Goal: Task Accomplishment & Management: Use online tool/utility

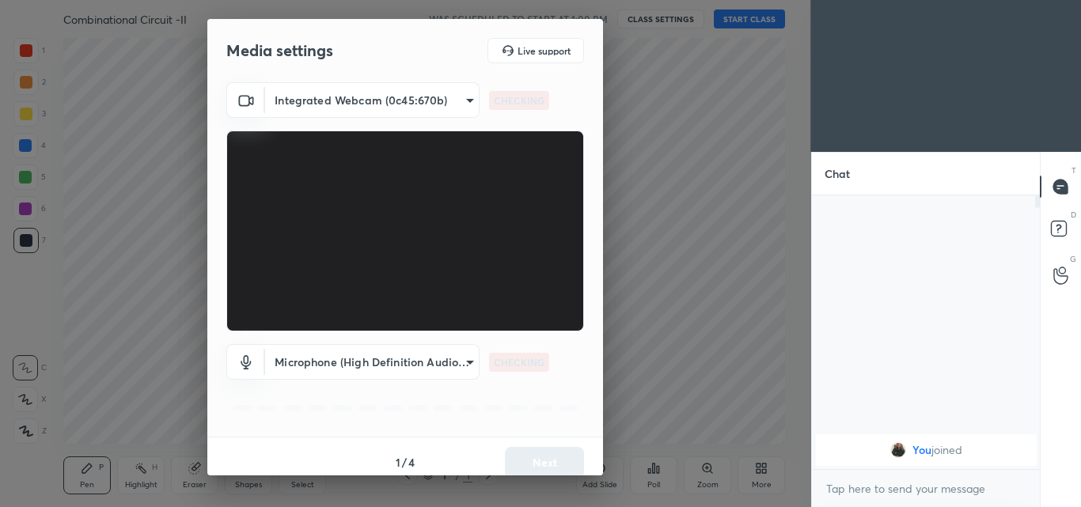
scroll to position [6, 6]
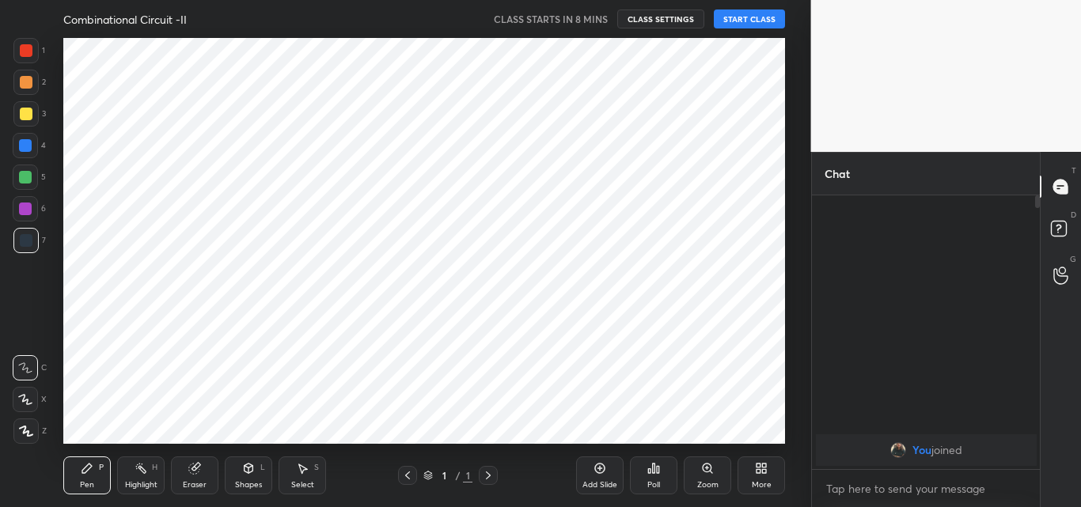
scroll to position [137, 223]
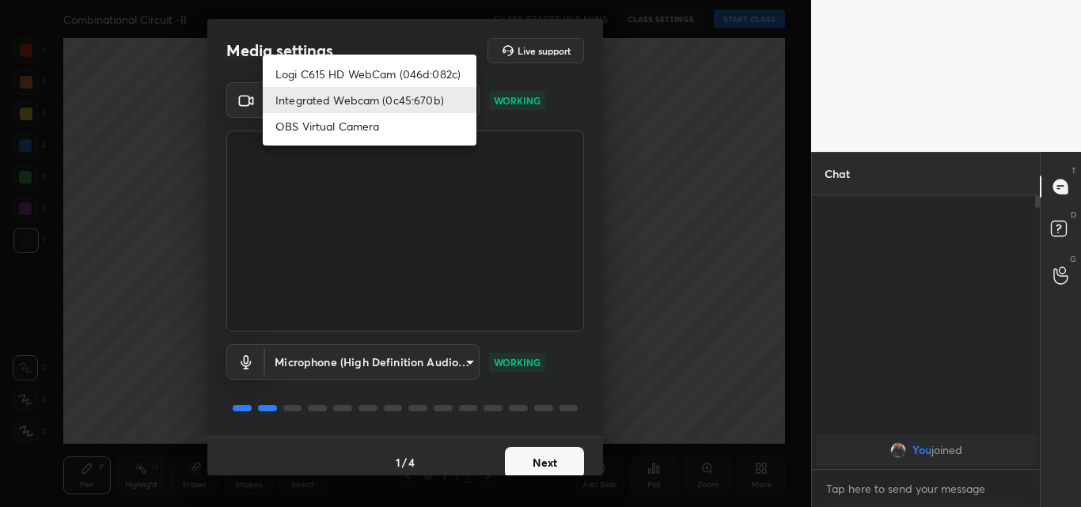
click at [466, 103] on body "1 2 3 4 5 6 7 C X Z C X Z E E Erase all H H Combinational Circuit -II CLASS STA…" at bounding box center [540, 253] width 1081 height 507
click at [384, 72] on li "Logi C615 HD WebCam (046d:082c)" at bounding box center [370, 74] width 214 height 26
type input "47bbecfd00ed28e651f3c465948eb6a6093c51a89f77f5f354e1e68d24006bd9"
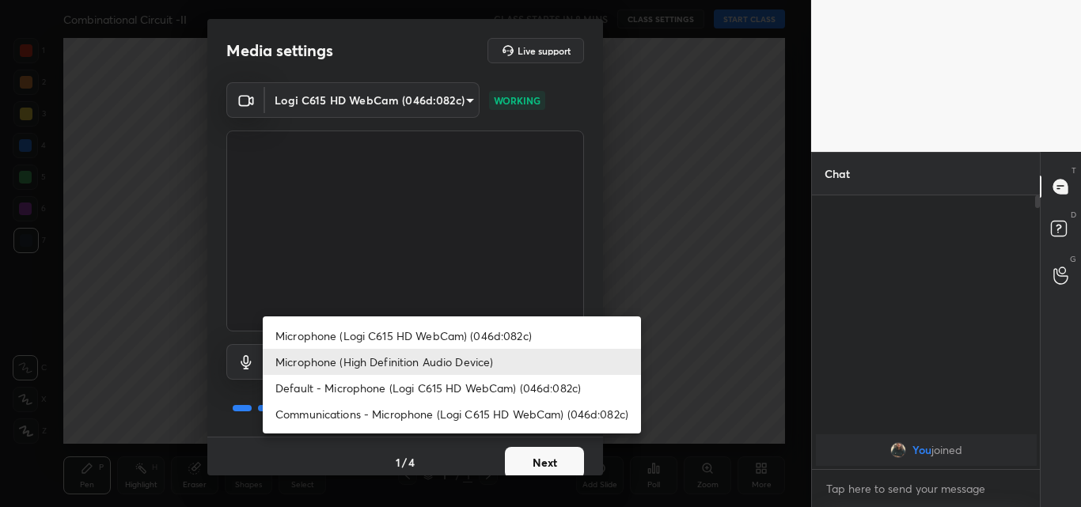
click at [465, 361] on body "1 2 3 4 5 6 7 C X Z C X Z E E Erase all H H Combinational Circuit -II CLASS STA…" at bounding box center [540, 253] width 1081 height 507
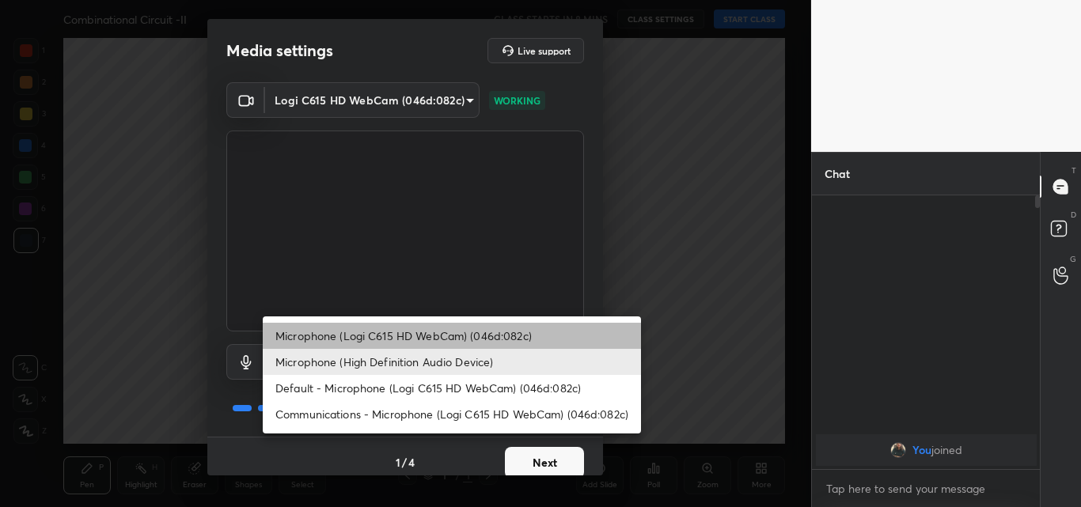
click at [395, 335] on li "Microphone (Logi C615 HD WebCam) (046d:082c)" at bounding box center [452, 336] width 378 height 26
type input "2c751c803f764403045e7052c78bc1f58523b0fbbe2045ac8e36d7f05d2e9129"
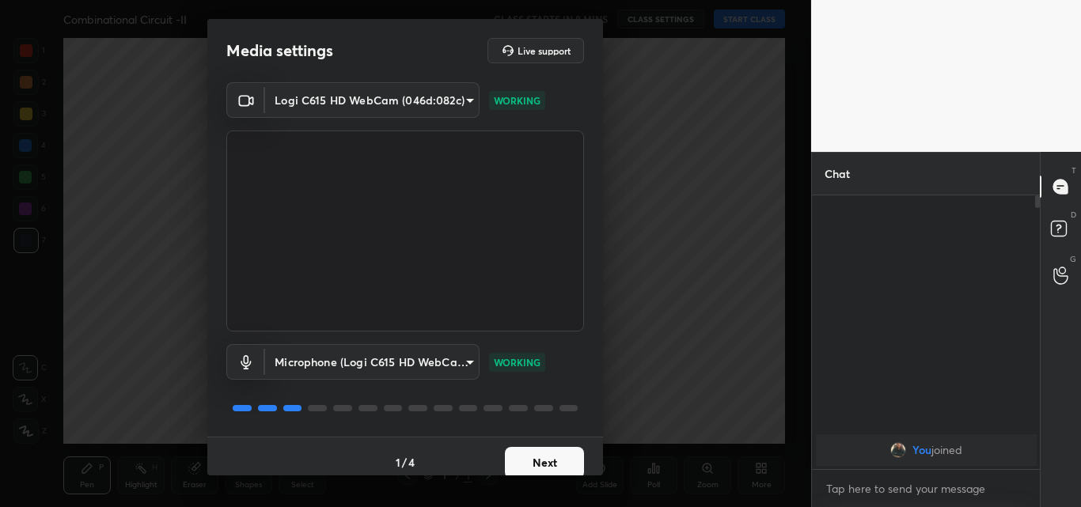
click at [544, 469] on button "Next" at bounding box center [544, 463] width 79 height 32
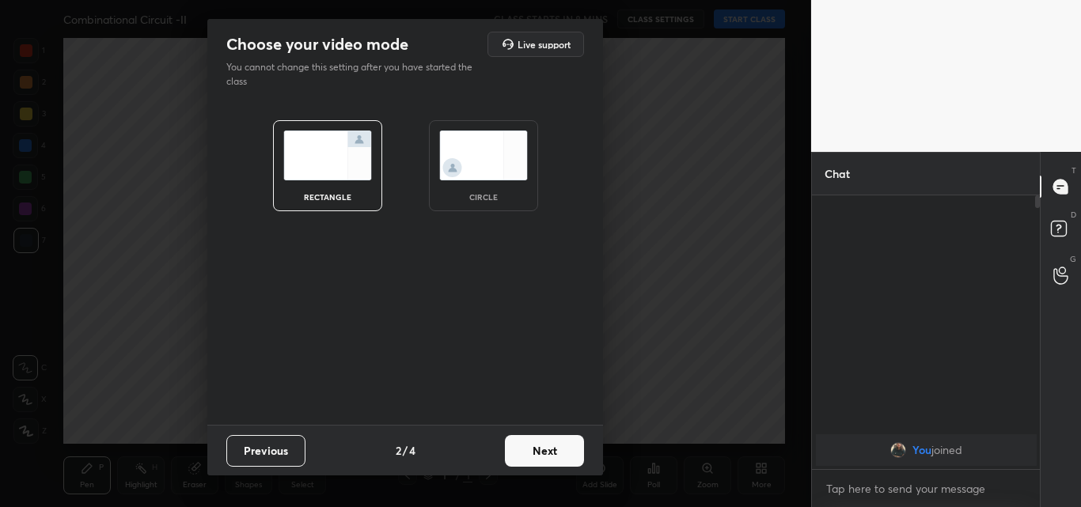
click at [502, 150] on img at bounding box center [483, 156] width 89 height 50
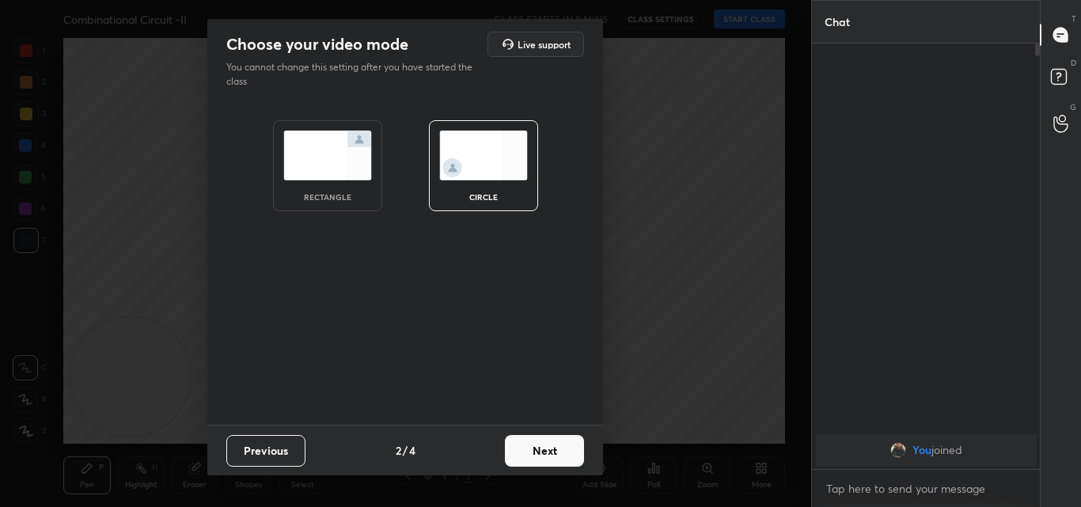
scroll to position [290, 223]
click at [530, 446] on button "Next" at bounding box center [544, 451] width 79 height 32
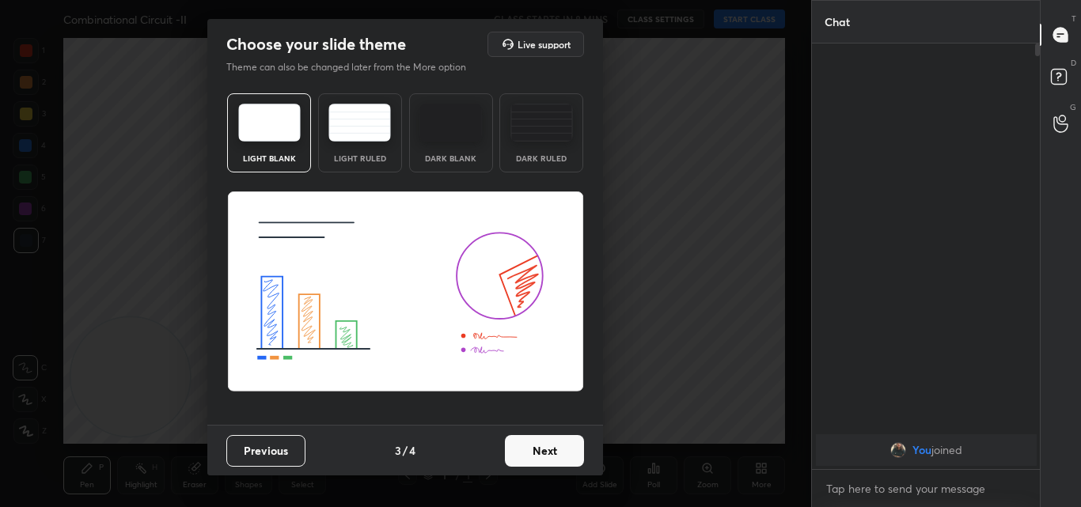
click at [532, 450] on button "Next" at bounding box center [544, 451] width 79 height 32
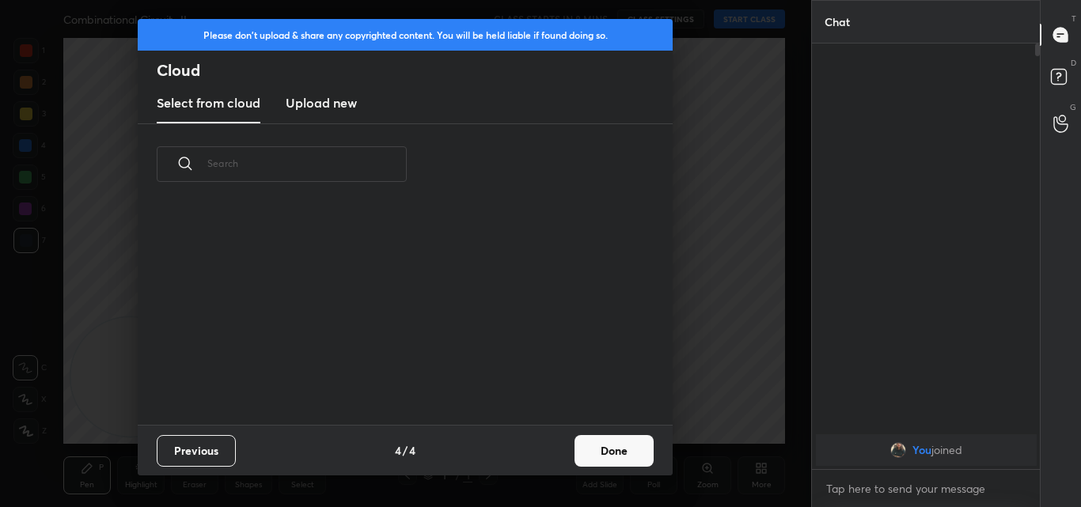
scroll to position [144, 508]
click at [340, 101] on h3 "Upload new" at bounding box center [321, 102] width 71 height 19
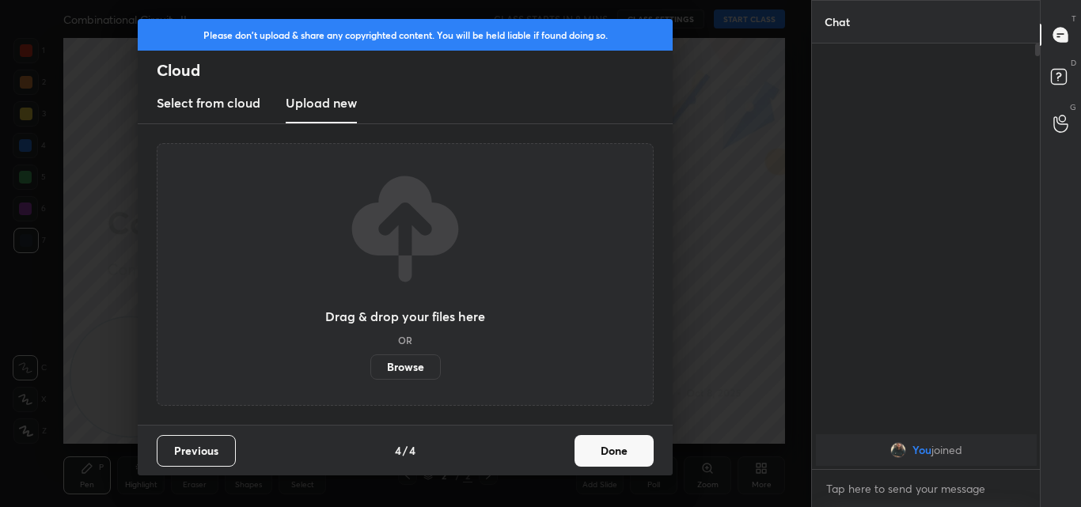
click at [416, 365] on label "Browse" at bounding box center [405, 367] width 70 height 25
click at [370, 365] on input "Browse" at bounding box center [370, 367] width 0 height 25
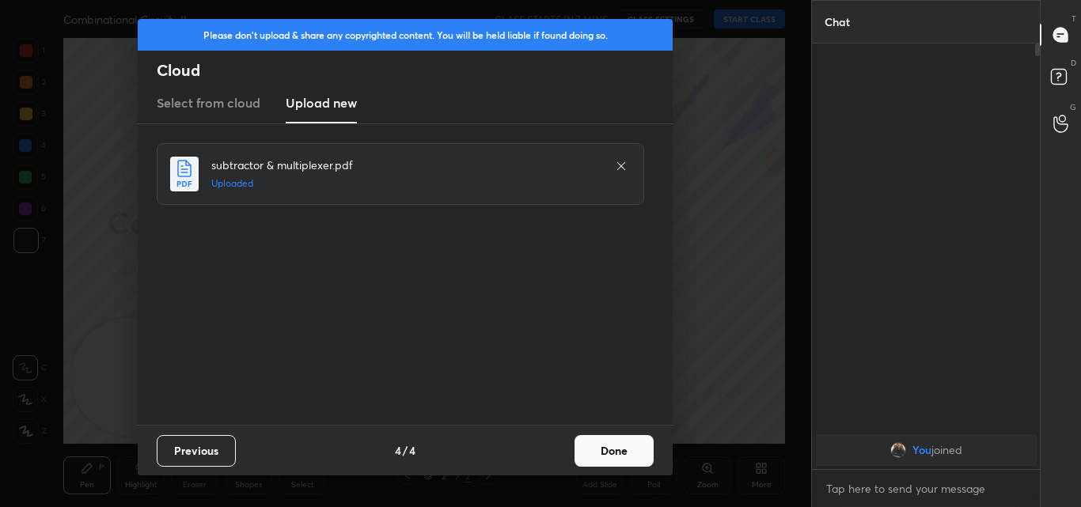
click at [627, 458] on button "Done" at bounding box center [614, 451] width 79 height 32
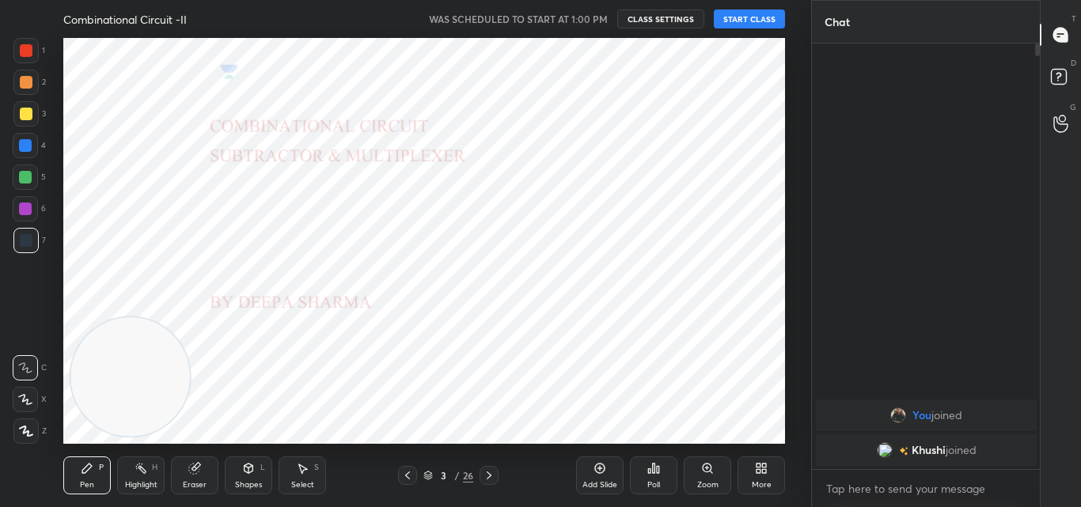
click at [730, 19] on button "START CLASS" at bounding box center [749, 18] width 71 height 19
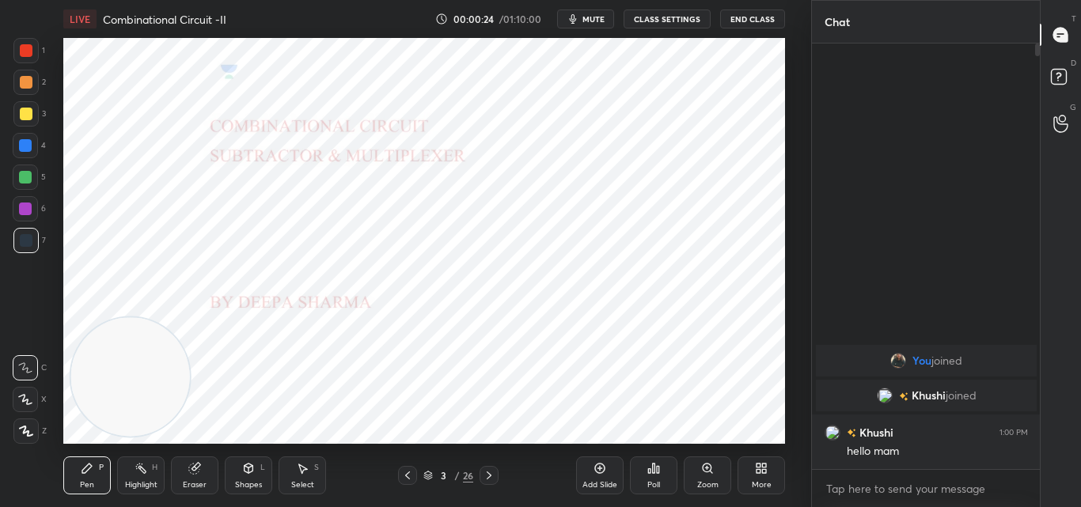
click at [23, 427] on icon at bounding box center [26, 431] width 13 height 9
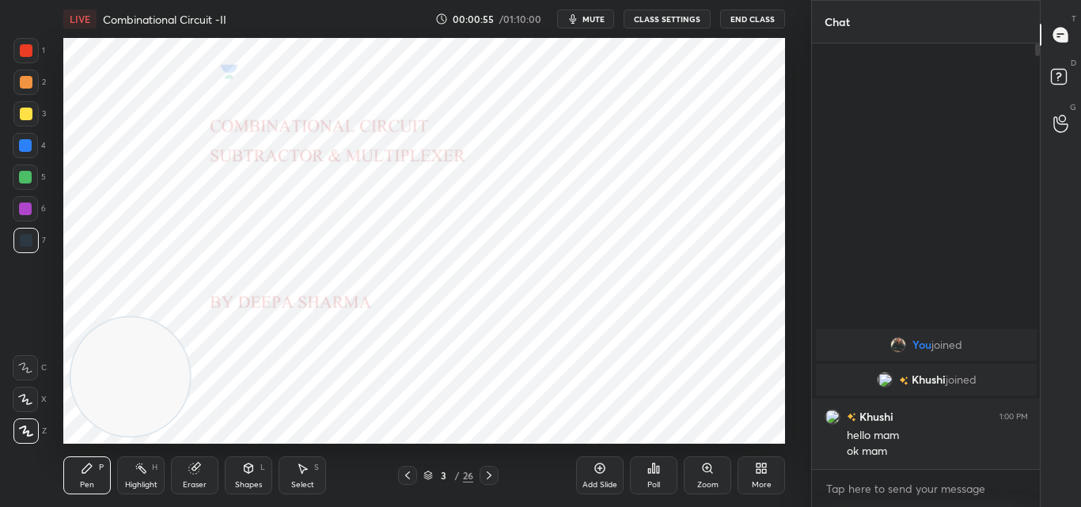
click at [487, 479] on icon at bounding box center [489, 475] width 13 height 13
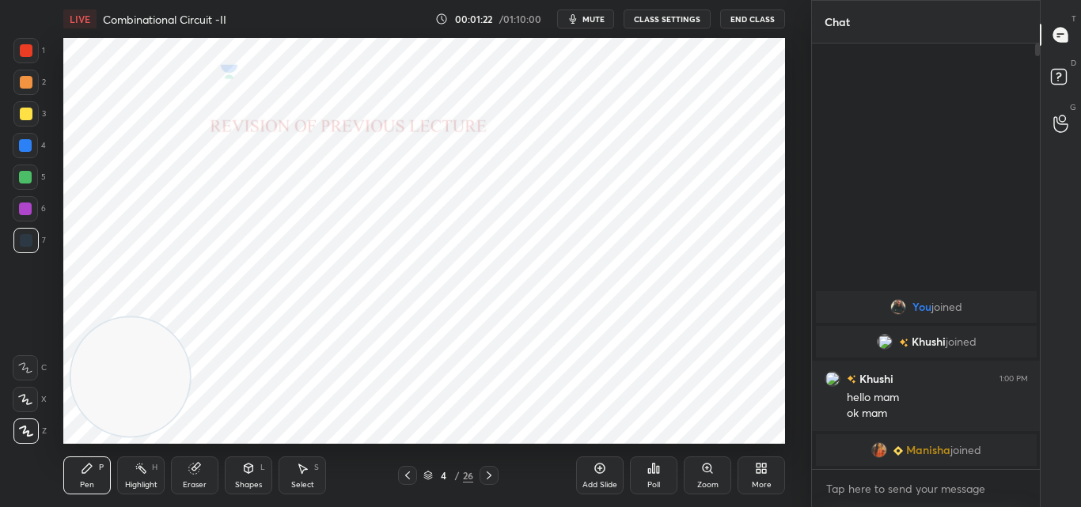
click at [196, 474] on icon at bounding box center [194, 468] width 13 height 13
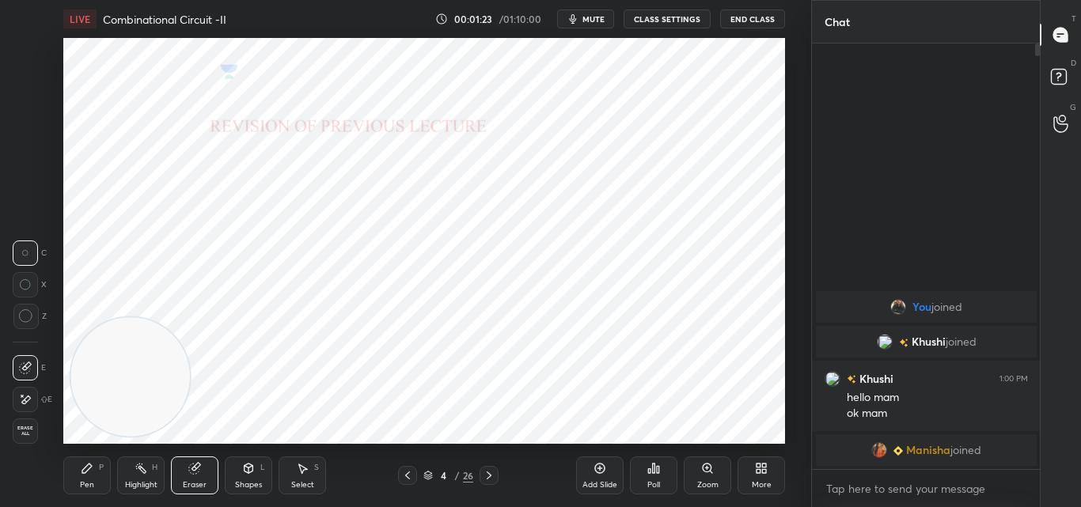
click at [25, 320] on icon at bounding box center [26, 316] width 14 height 14
click at [87, 474] on div "Pen P" at bounding box center [86, 476] width 47 height 38
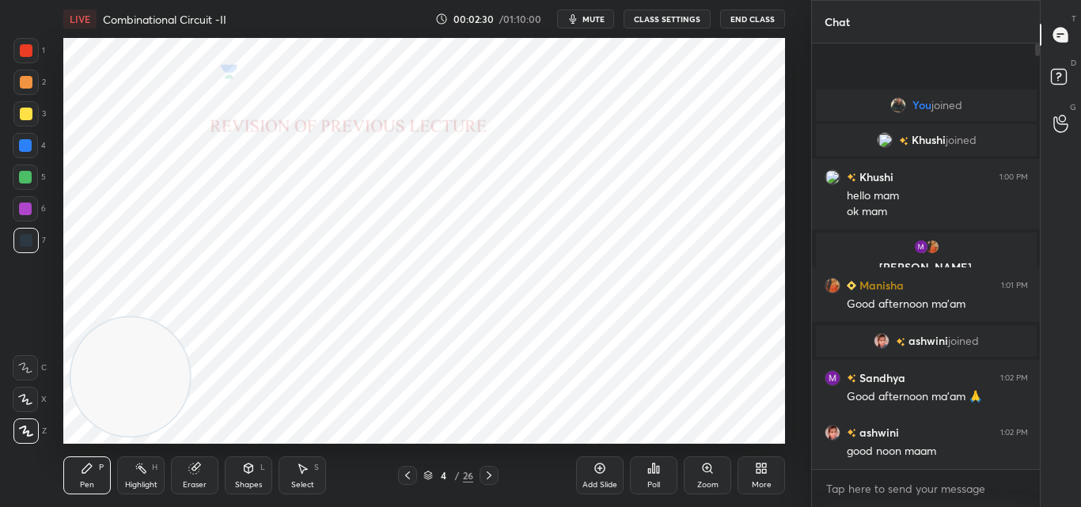
drag, startPoint x: 188, startPoint y: 481, endPoint x: 197, endPoint y: 475, distance: 10.8
click at [189, 481] on div "Eraser" at bounding box center [195, 485] width 24 height 8
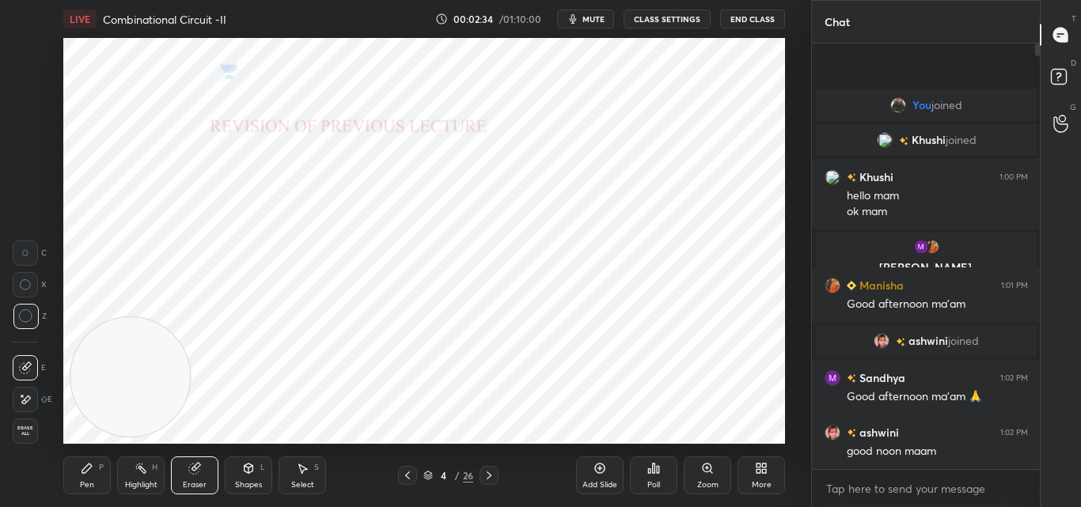
click at [91, 477] on div "Pen P" at bounding box center [86, 476] width 47 height 38
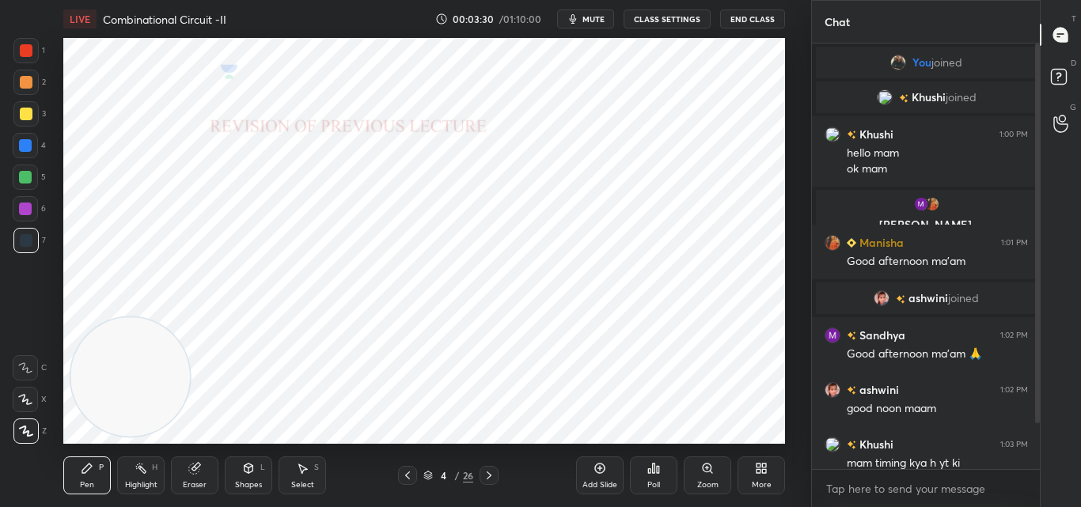
scroll to position [81, 0]
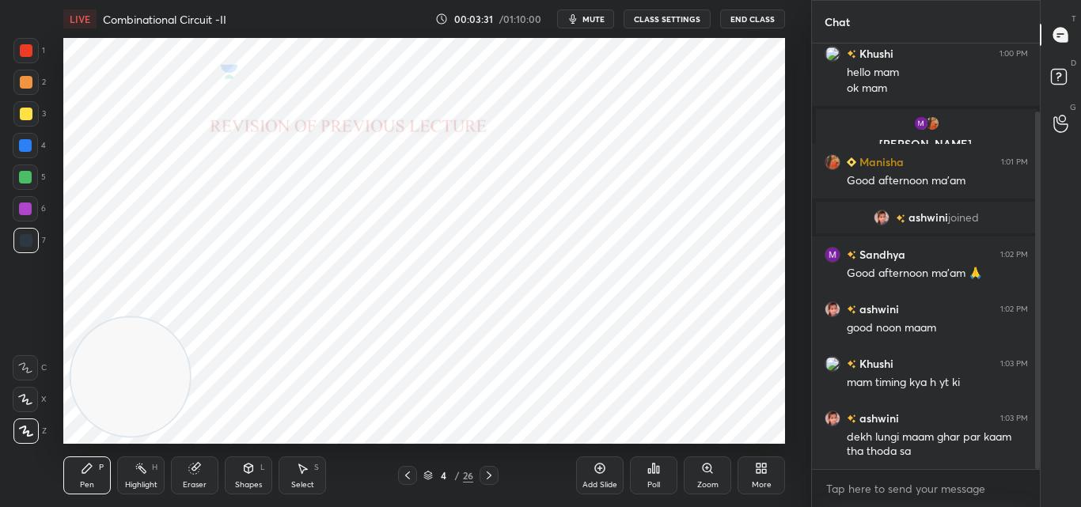
drag, startPoint x: 1038, startPoint y: 397, endPoint x: 1059, endPoint y: 489, distance: 94.3
click at [1059, 489] on div "Chat [PERSON_NAME] joined Khushi 1:00 PM hello mam ok mam [PERSON_NAME], [PERSO…" at bounding box center [946, 253] width 271 height 507
click at [485, 476] on icon at bounding box center [489, 475] width 13 height 13
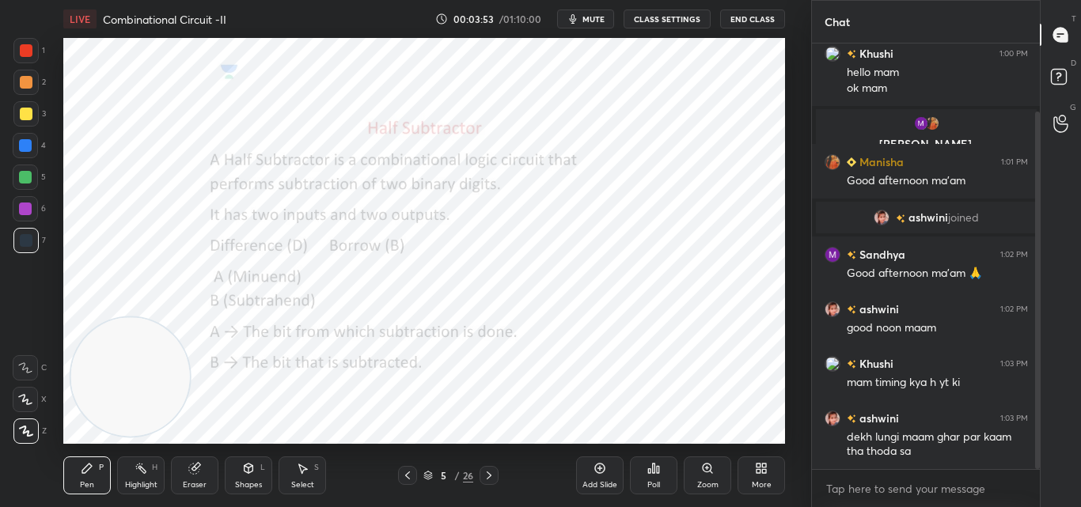
scroll to position [138, 0]
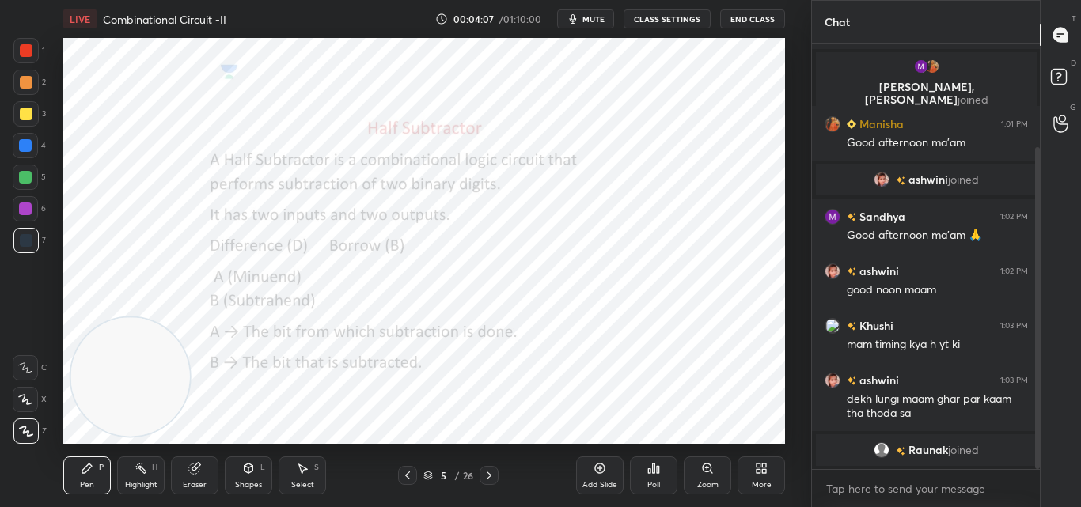
click at [25, 53] on div at bounding box center [26, 50] width 13 height 13
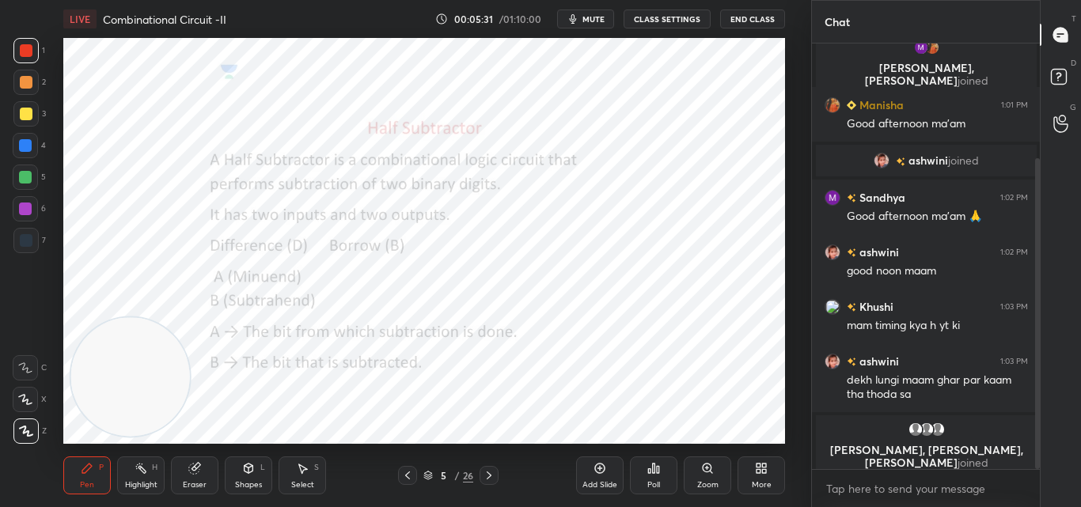
click at [492, 471] on icon at bounding box center [489, 475] width 13 height 13
drag, startPoint x: 1039, startPoint y: 446, endPoint x: 1050, endPoint y: 491, distance: 46.5
click at [1050, 491] on div "Chat Khushi 1:00 PM hello mam ok mam [PERSON_NAME], [PERSON_NAME] joined [PERSO…" at bounding box center [946, 253] width 271 height 507
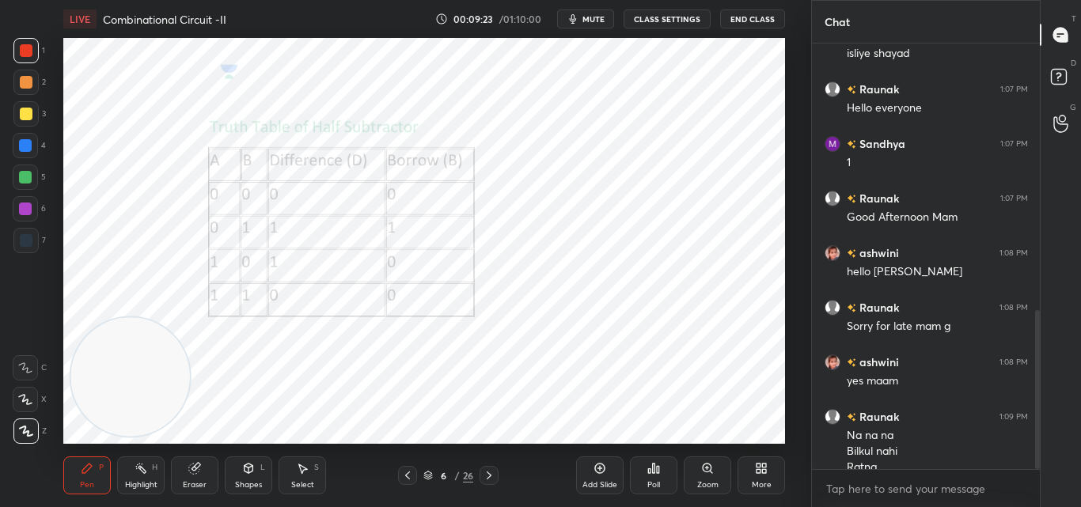
scroll to position [713, 0]
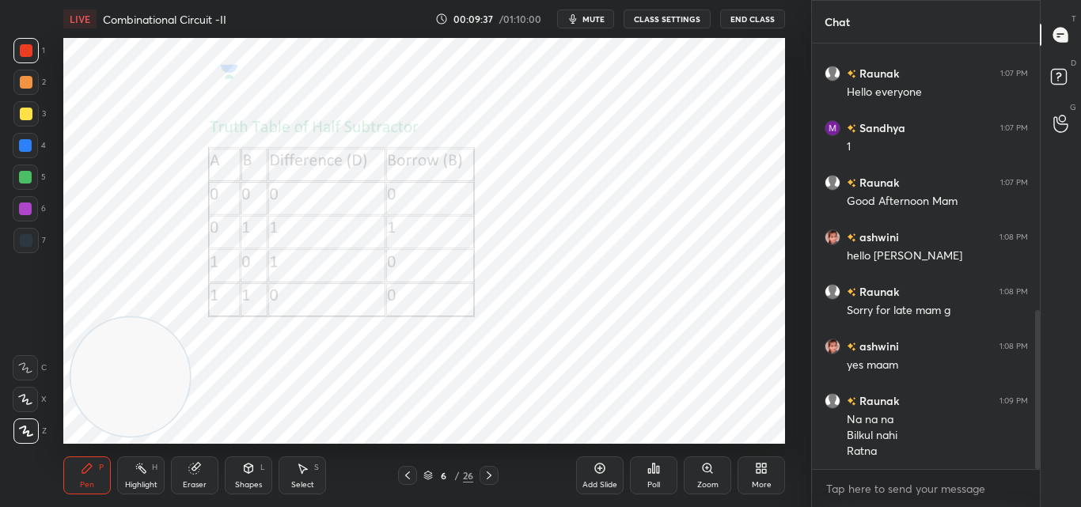
click at [604, 484] on div "Add Slide" at bounding box center [600, 485] width 35 height 8
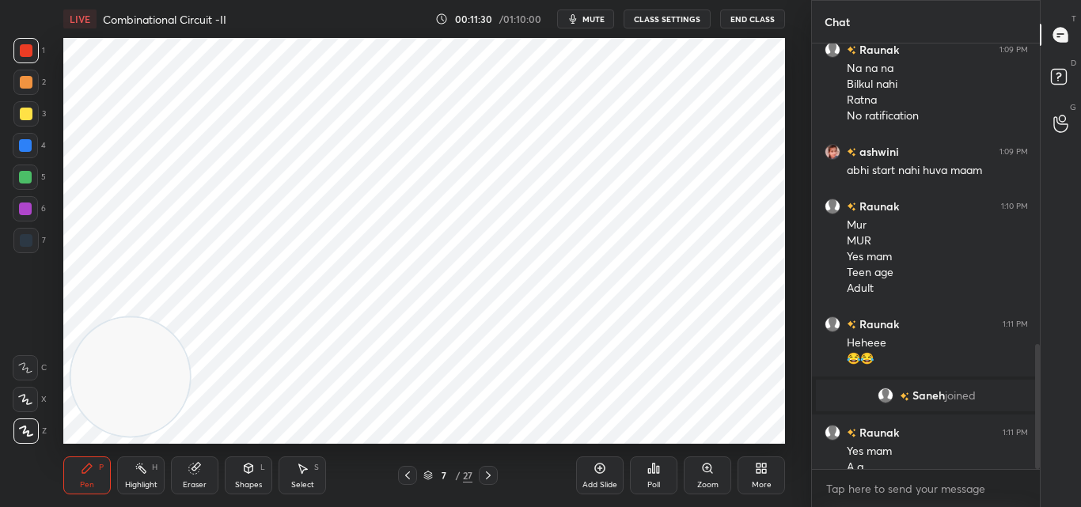
scroll to position [1022, 0]
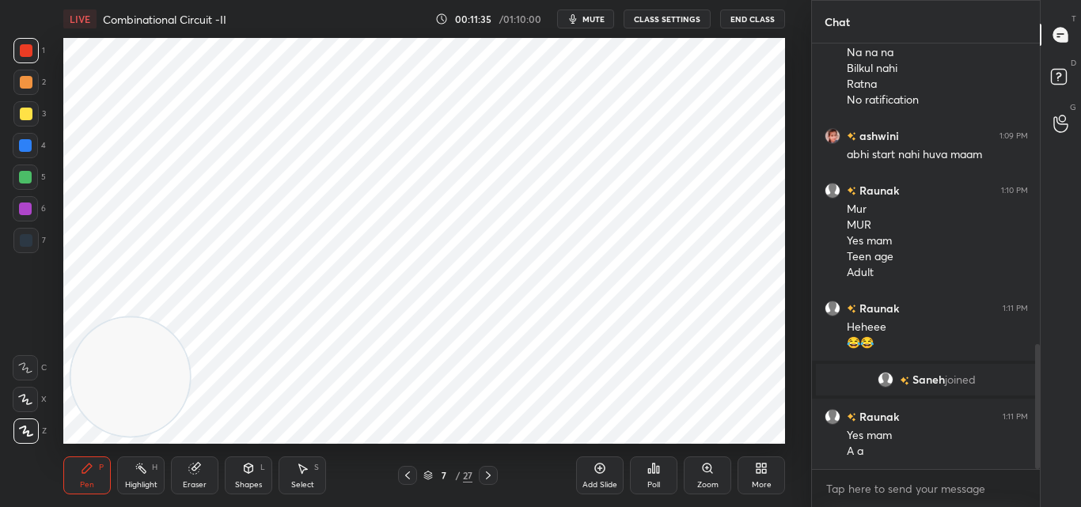
click at [404, 478] on icon at bounding box center [407, 475] width 13 height 13
click at [488, 473] on icon at bounding box center [488, 475] width 13 height 13
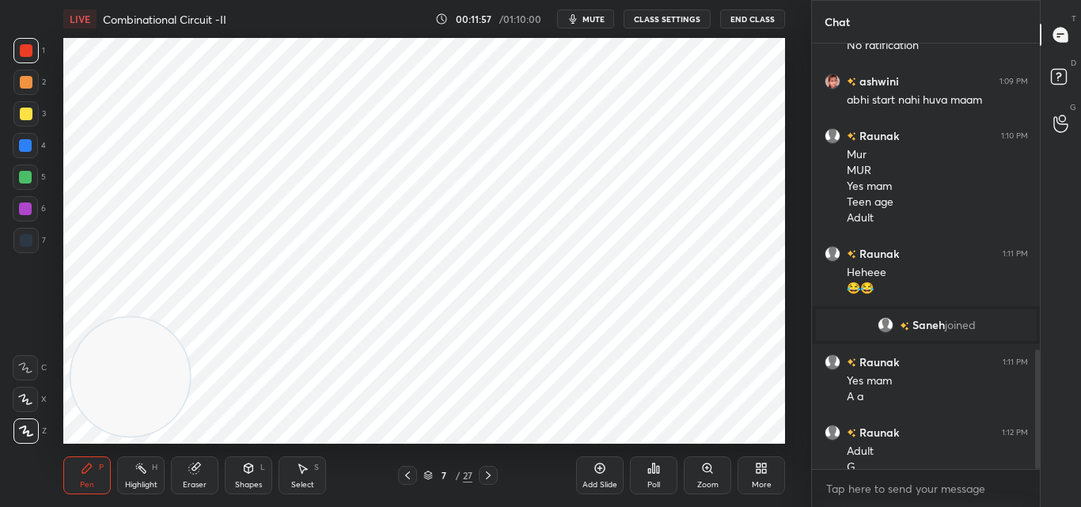
scroll to position [1092, 0]
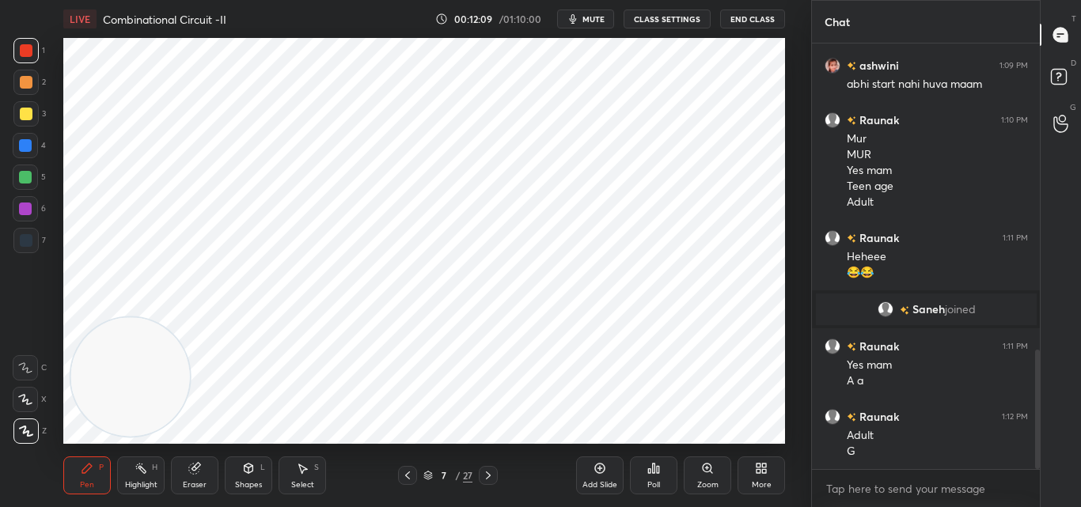
click at [408, 476] on icon at bounding box center [407, 475] width 13 height 13
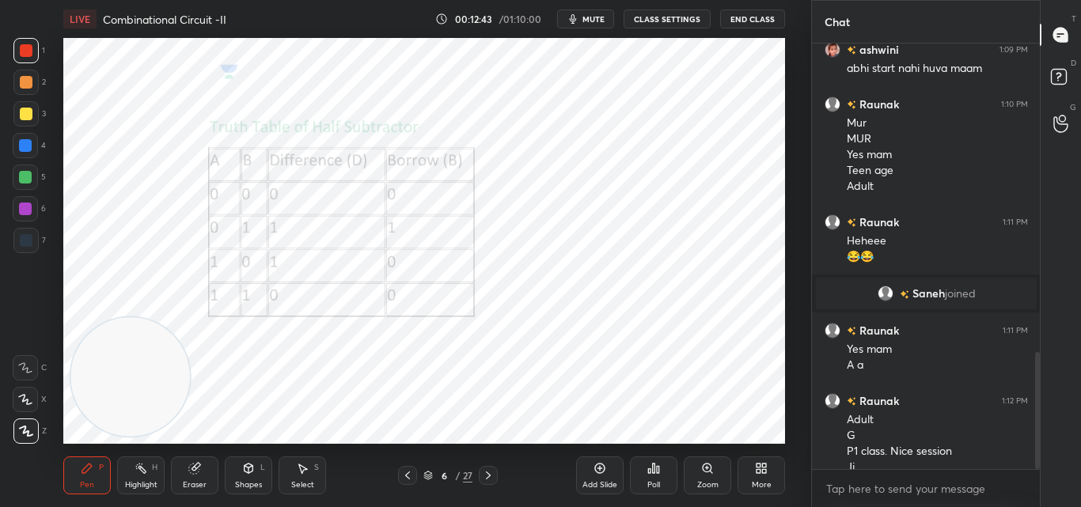
scroll to position [1124, 0]
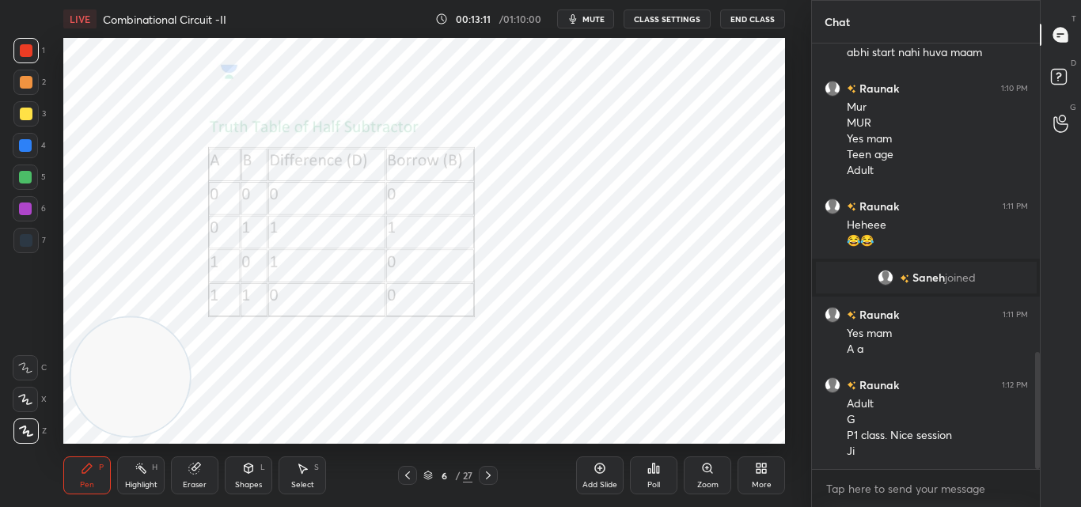
click at [23, 143] on div at bounding box center [25, 145] width 13 height 13
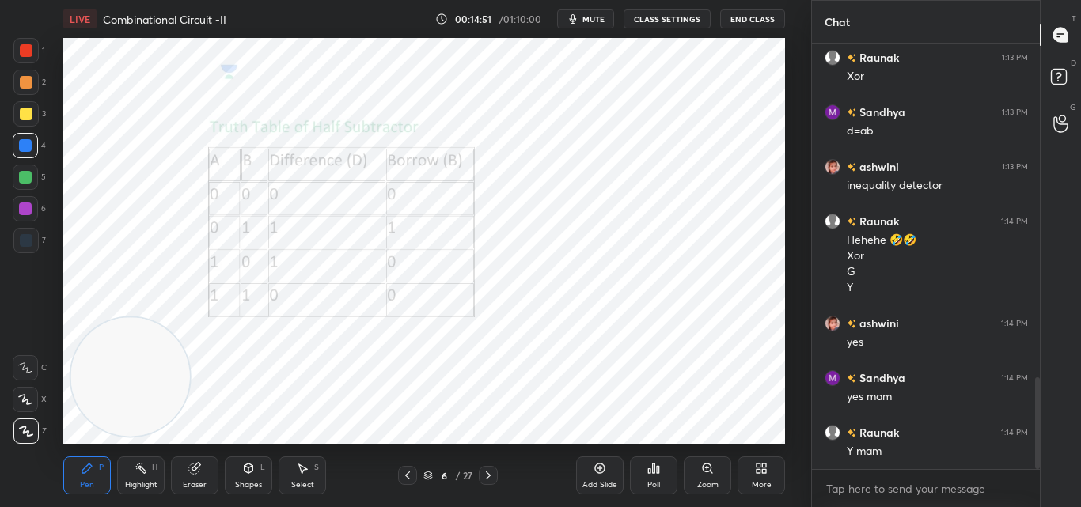
scroll to position [1608, 0]
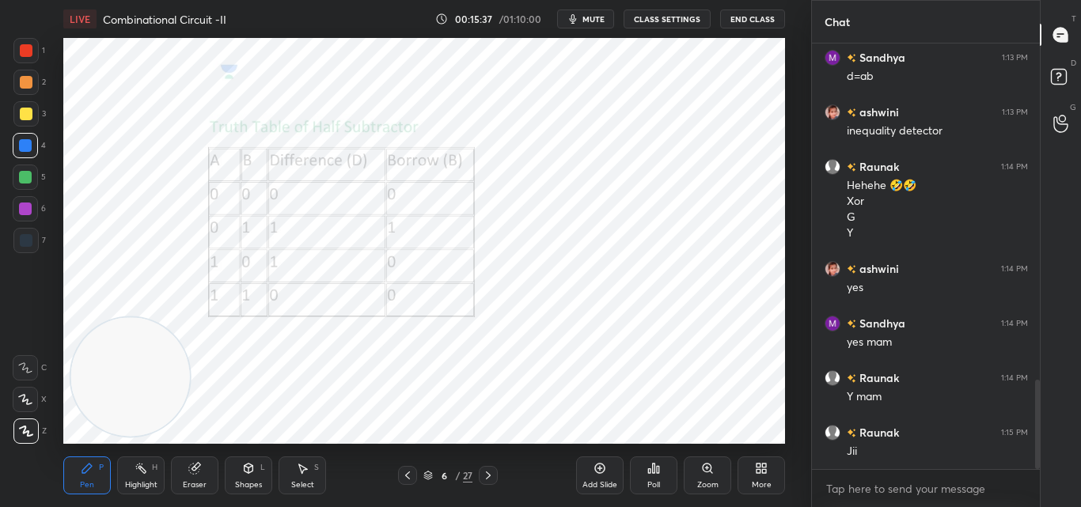
click at [491, 471] on icon at bounding box center [488, 475] width 13 height 13
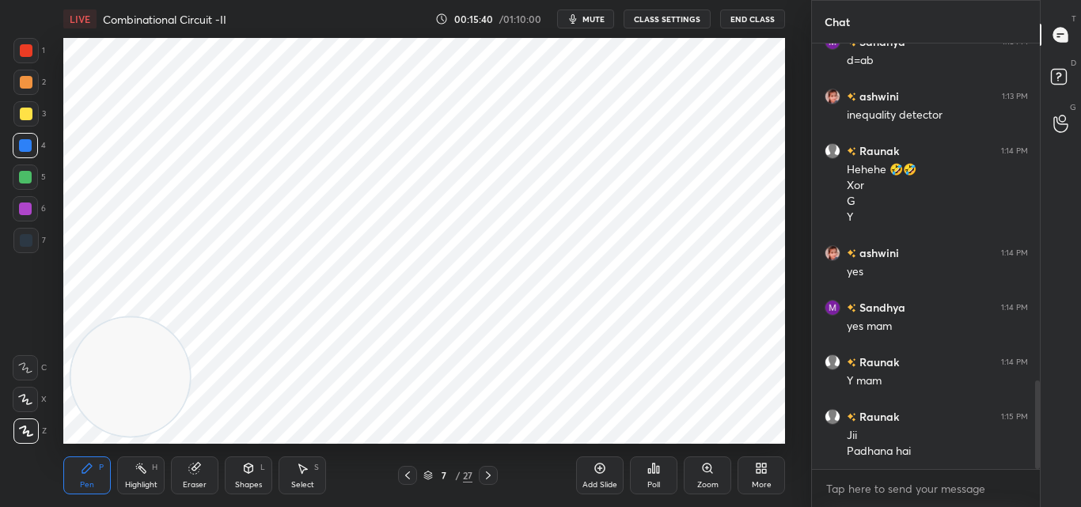
click at [485, 473] on icon at bounding box center [488, 475] width 13 height 13
click at [404, 471] on icon at bounding box center [407, 475] width 13 height 13
click at [404, 477] on icon at bounding box center [407, 475] width 13 height 13
click at [479, 473] on div at bounding box center [488, 475] width 19 height 19
click at [485, 474] on icon at bounding box center [488, 475] width 13 height 13
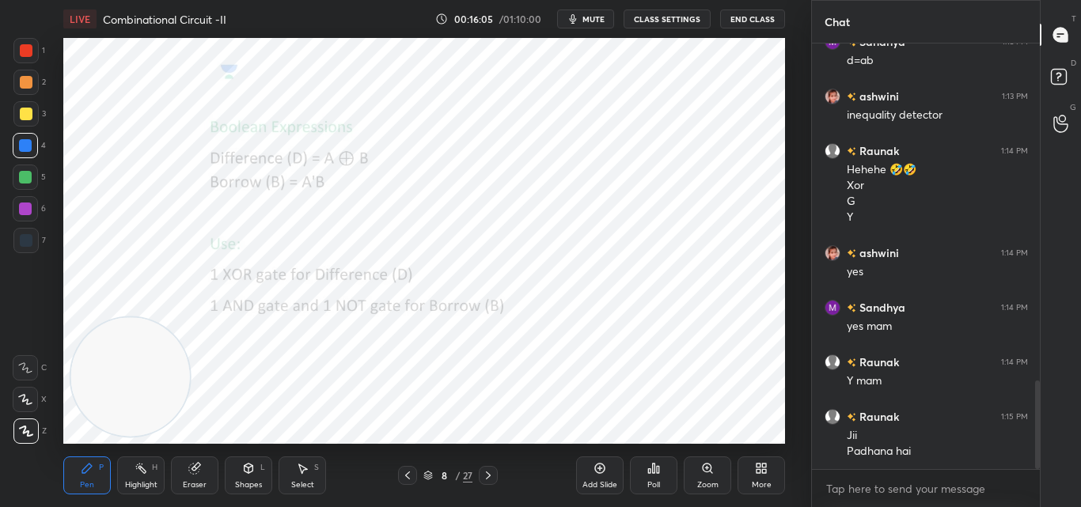
scroll to position [1679, 0]
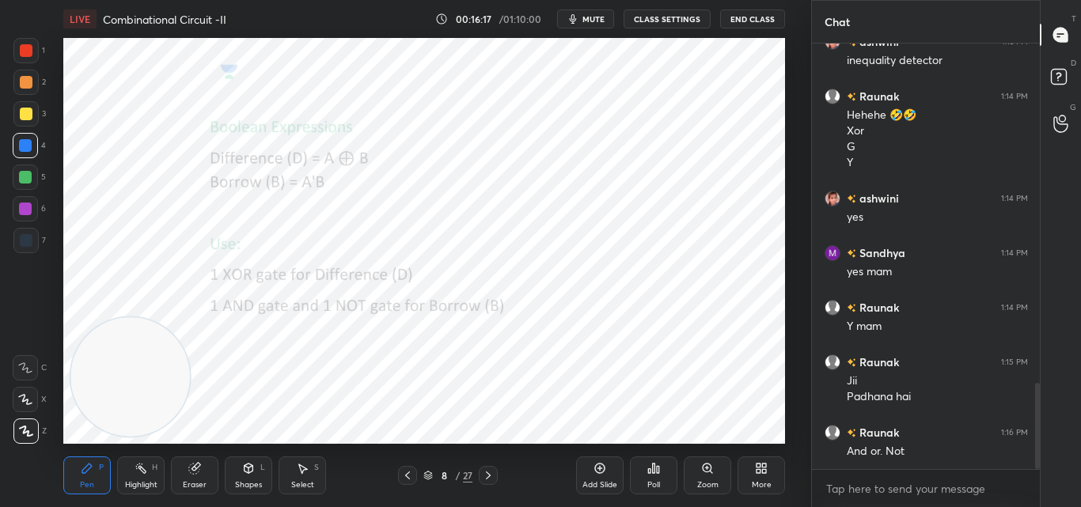
click at [190, 410] on video at bounding box center [130, 376] width 119 height 119
drag, startPoint x: 192, startPoint y: 362, endPoint x: 157, endPoint y: 360, distance: 34.9
click at [157, 360] on video at bounding box center [139, 364] width 119 height 119
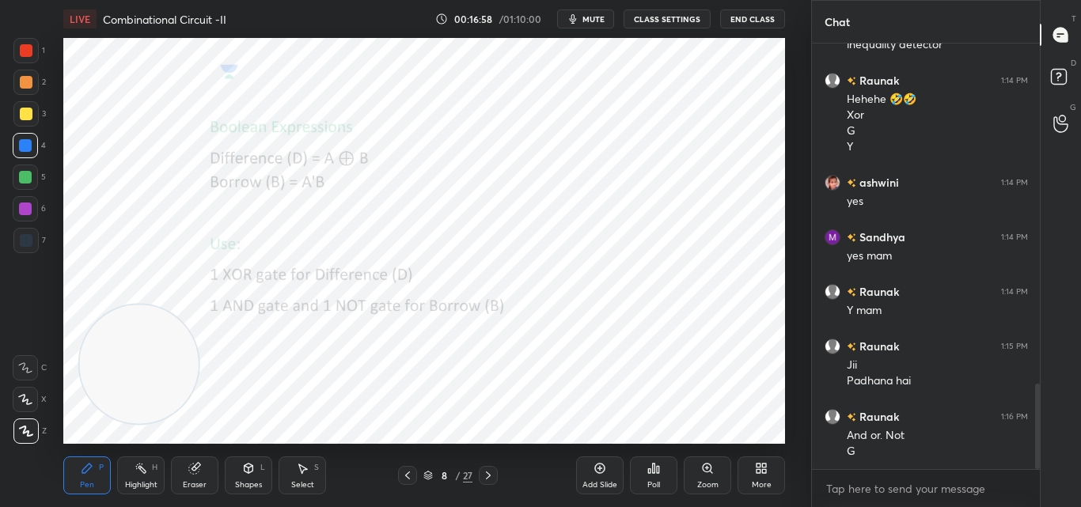
scroll to position [1749, 0]
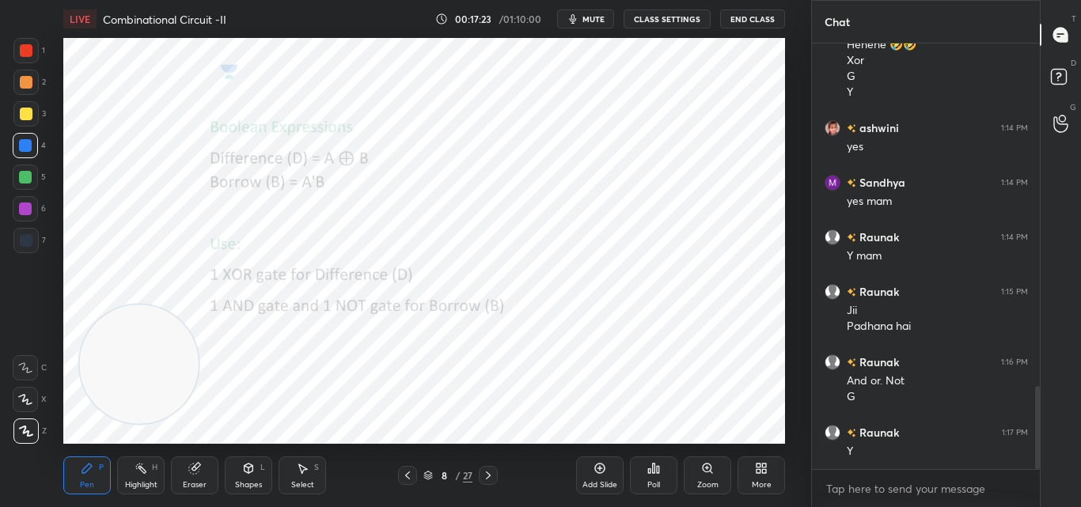
click at [492, 475] on icon at bounding box center [488, 475] width 13 height 13
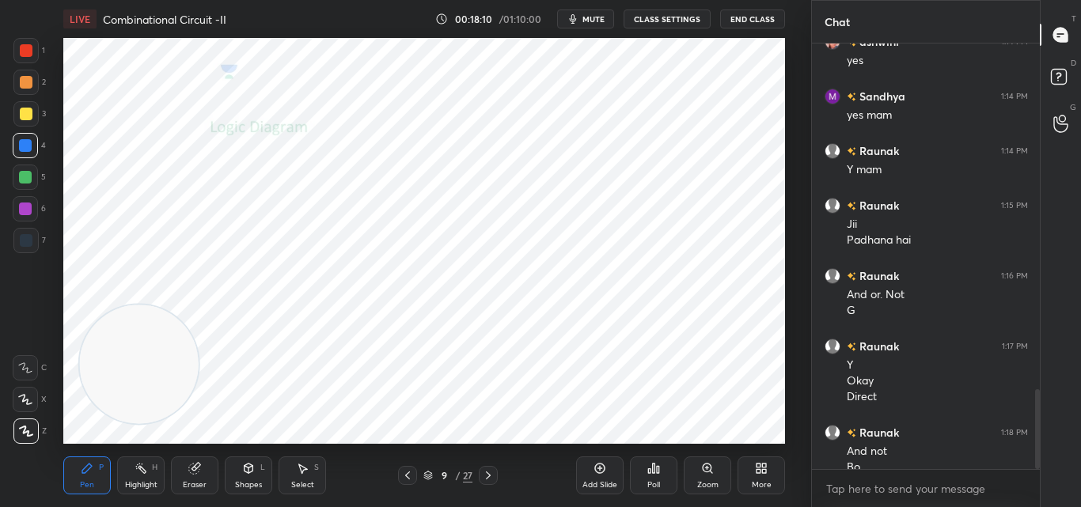
scroll to position [1851, 0]
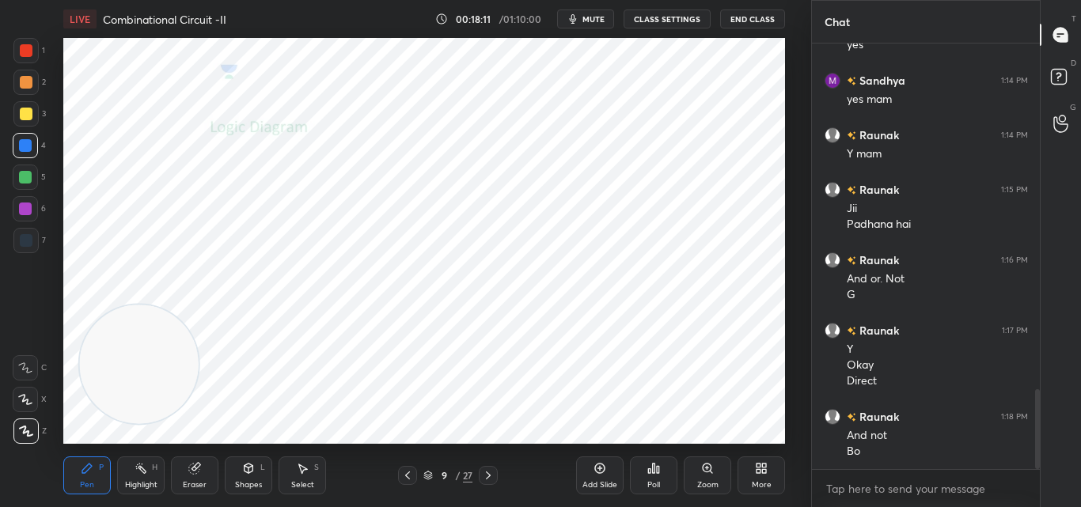
click at [188, 483] on div "Eraser" at bounding box center [195, 485] width 24 height 8
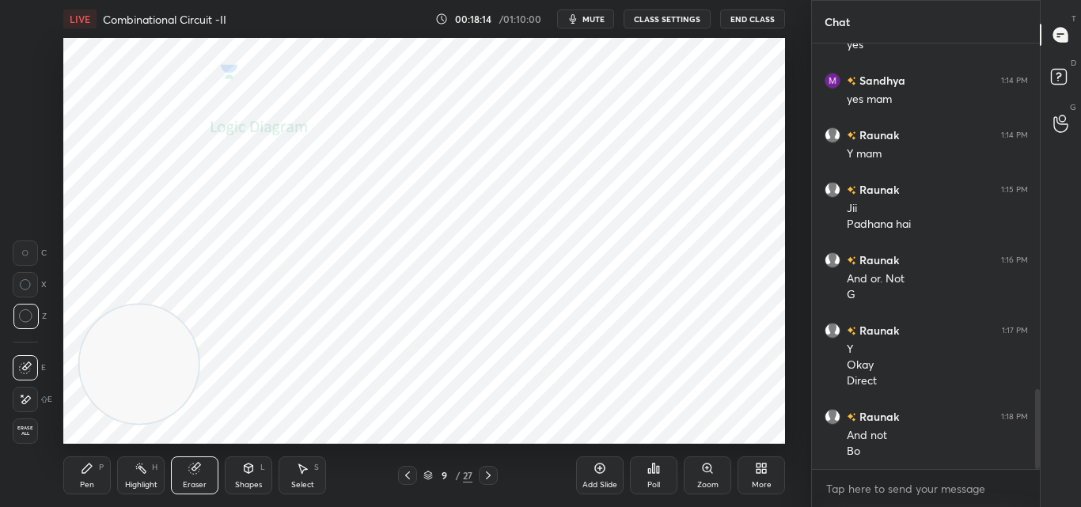
click at [84, 483] on div "Pen" at bounding box center [87, 485] width 14 height 8
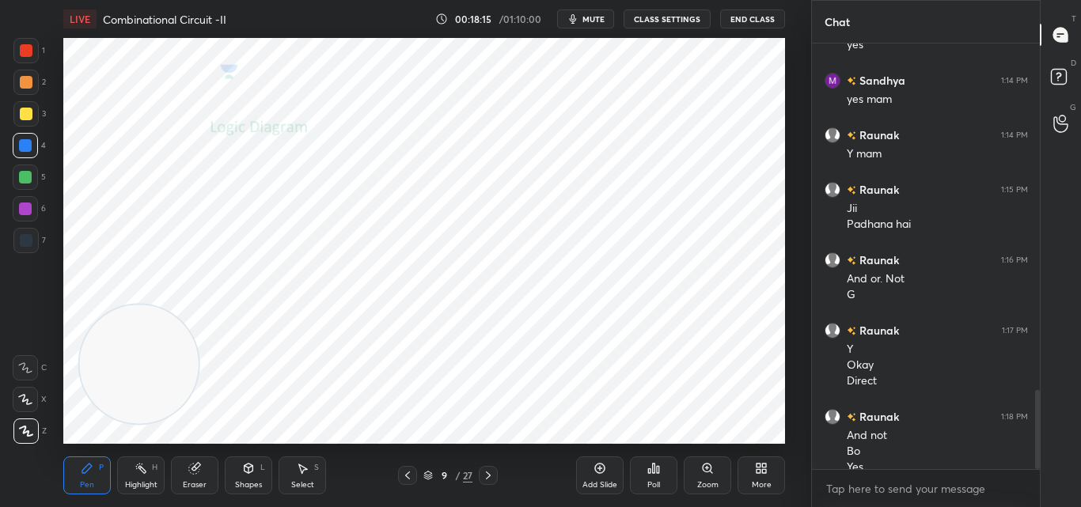
scroll to position [1867, 0]
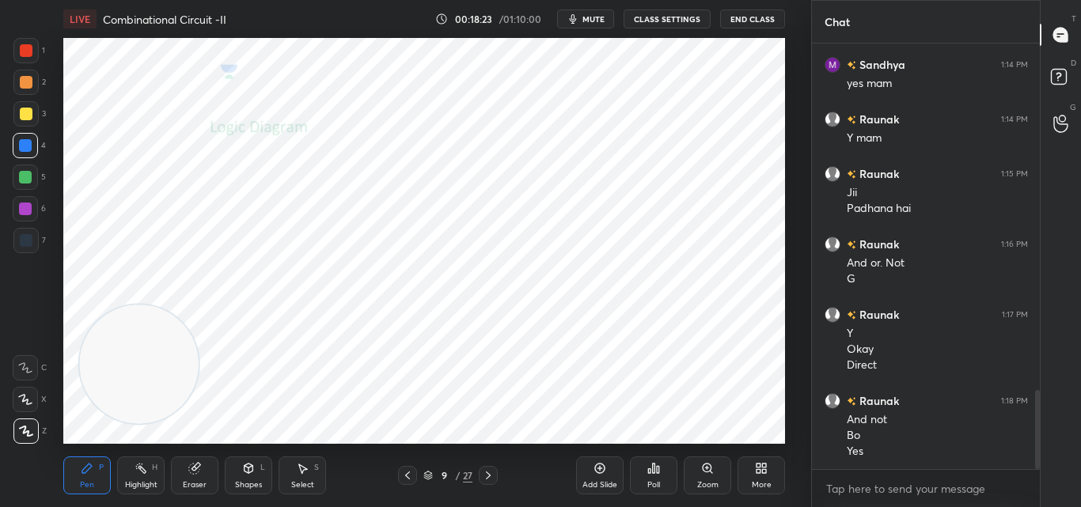
click at [21, 59] on div at bounding box center [25, 50] width 25 height 25
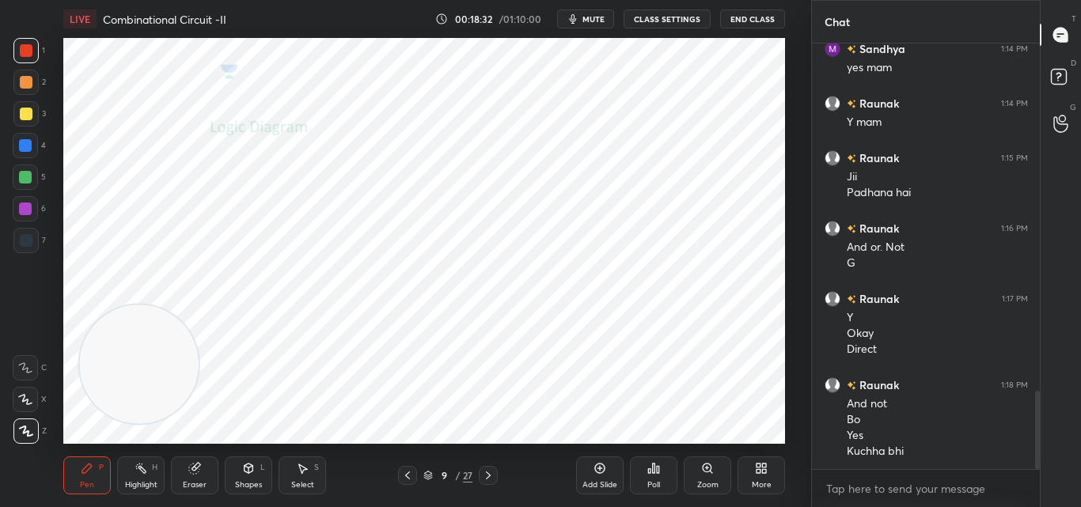
click at [488, 475] on icon at bounding box center [488, 475] width 13 height 13
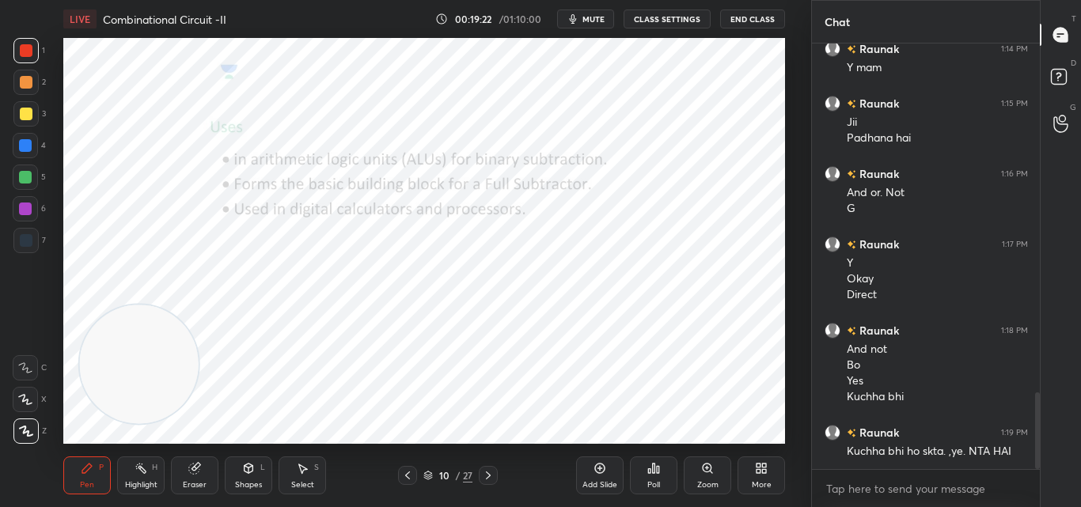
click at [490, 475] on icon at bounding box center [488, 475] width 13 height 13
click at [488, 473] on icon at bounding box center [488, 475] width 13 height 13
click at [404, 476] on icon at bounding box center [407, 475] width 13 height 13
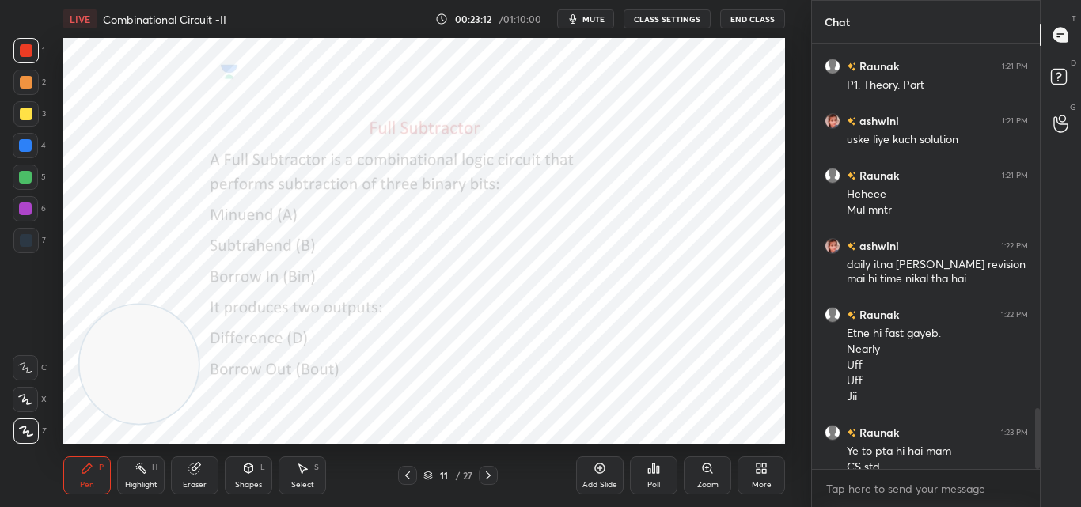
scroll to position [2561, 0]
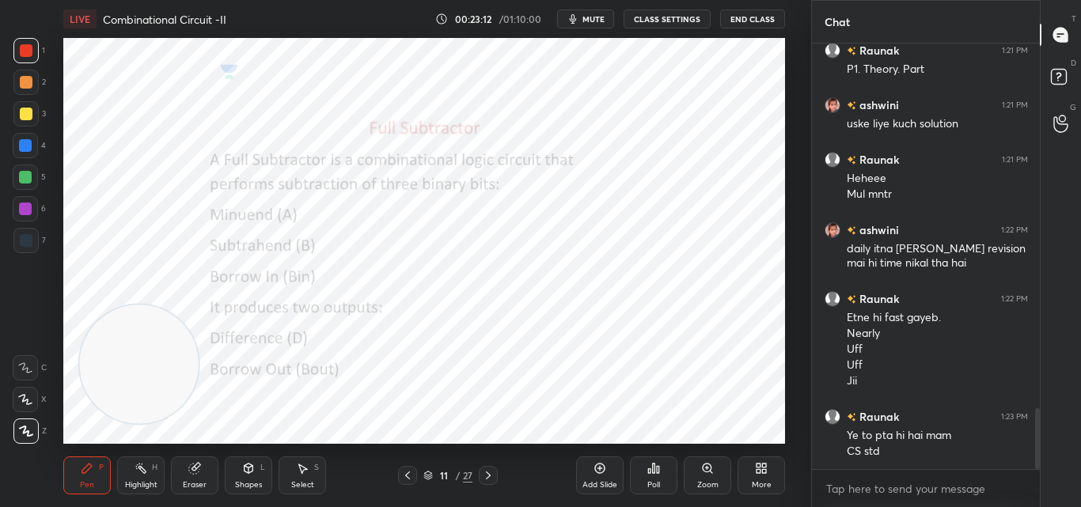
click at [196, 473] on icon at bounding box center [194, 469] width 10 height 10
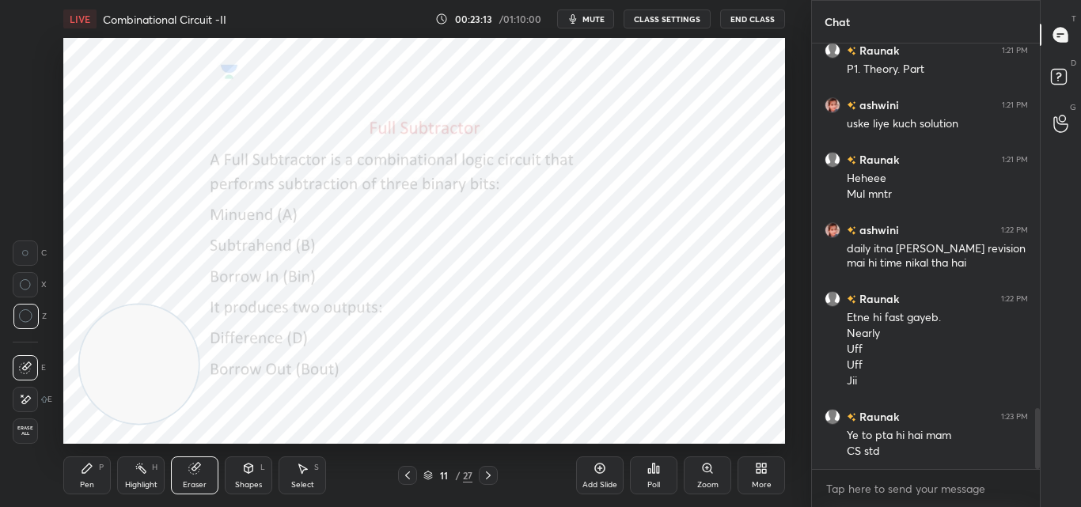
click at [28, 310] on circle at bounding box center [25, 316] width 13 height 13
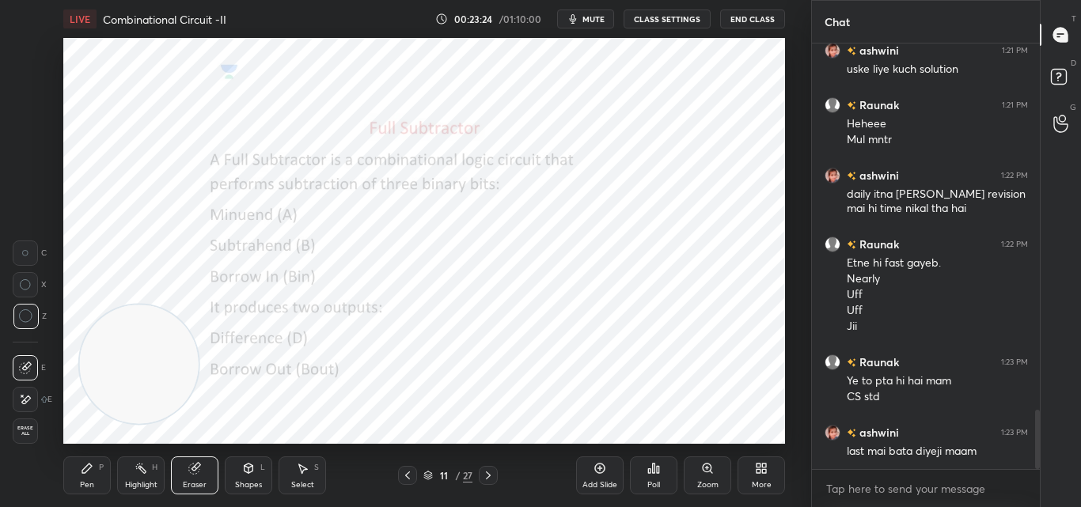
click at [477, 457] on div "LIVE Combinational Circuit -II 00:23:24 / 01:10:00 mute CLASS SETTINGS End Clas…" at bounding box center [425, 253] width 748 height 507
click at [86, 482] on div "Pen" at bounding box center [87, 485] width 14 height 8
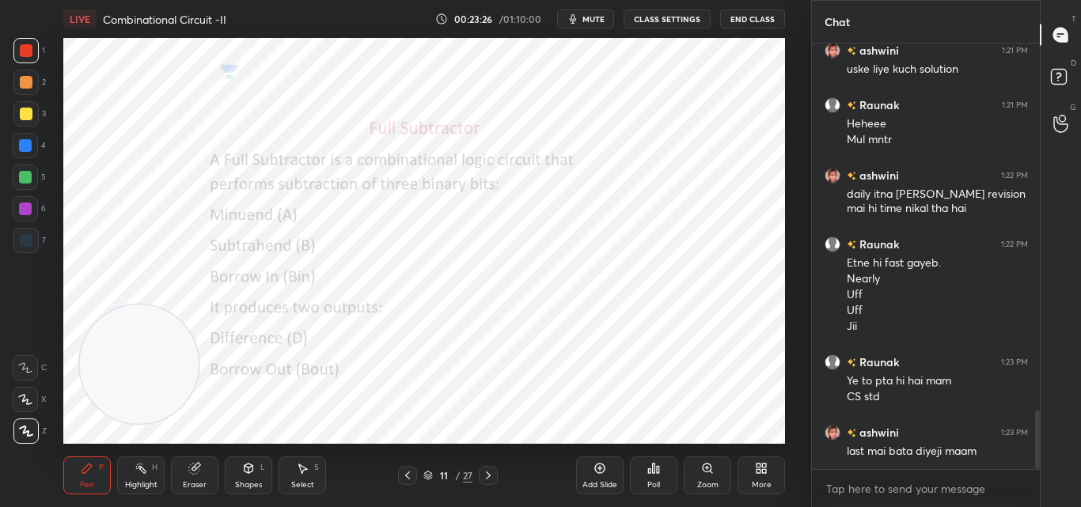
click at [86, 476] on div "Pen P" at bounding box center [86, 476] width 47 height 38
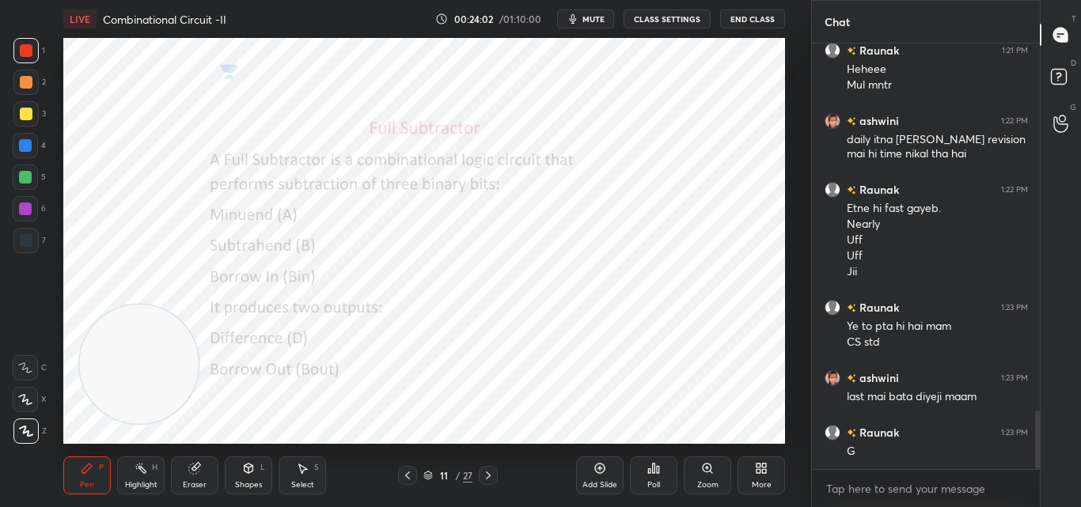
click at [492, 474] on icon at bounding box center [488, 475] width 13 height 13
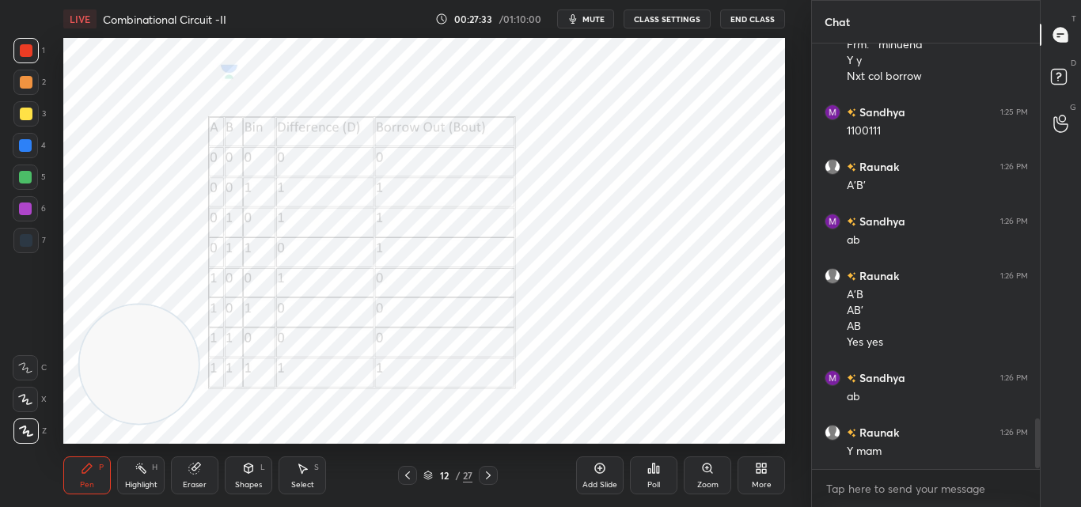
scroll to position [3187, 0]
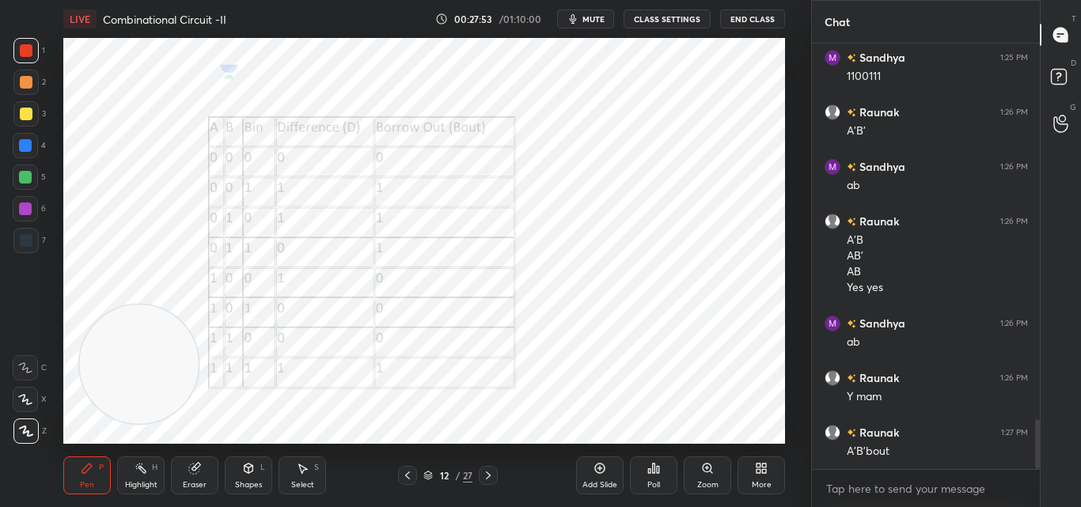
click at [489, 471] on icon at bounding box center [488, 475] width 13 height 13
click at [409, 473] on icon at bounding box center [407, 476] width 5 height 8
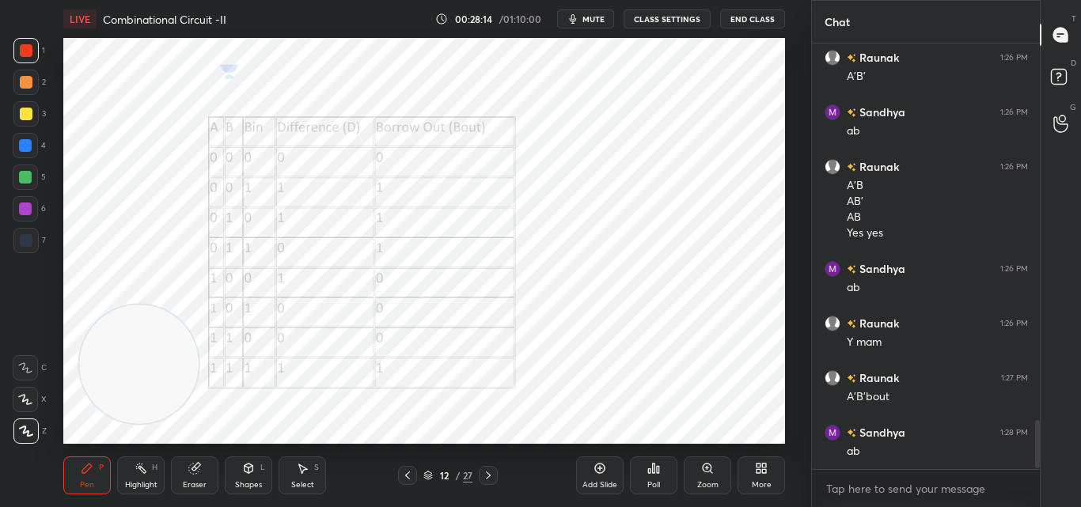
scroll to position [3296, 0]
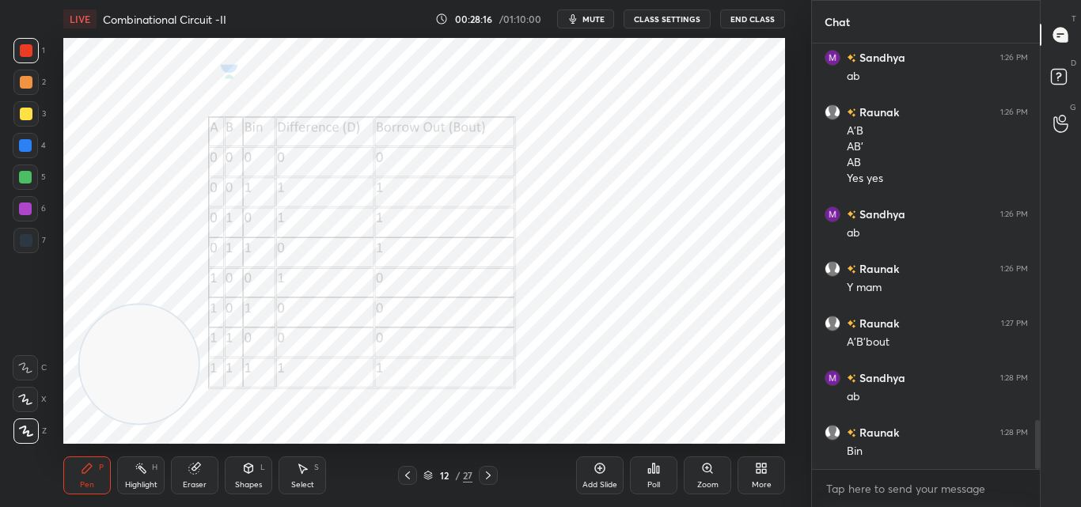
click at [492, 469] on icon at bounding box center [488, 475] width 13 height 13
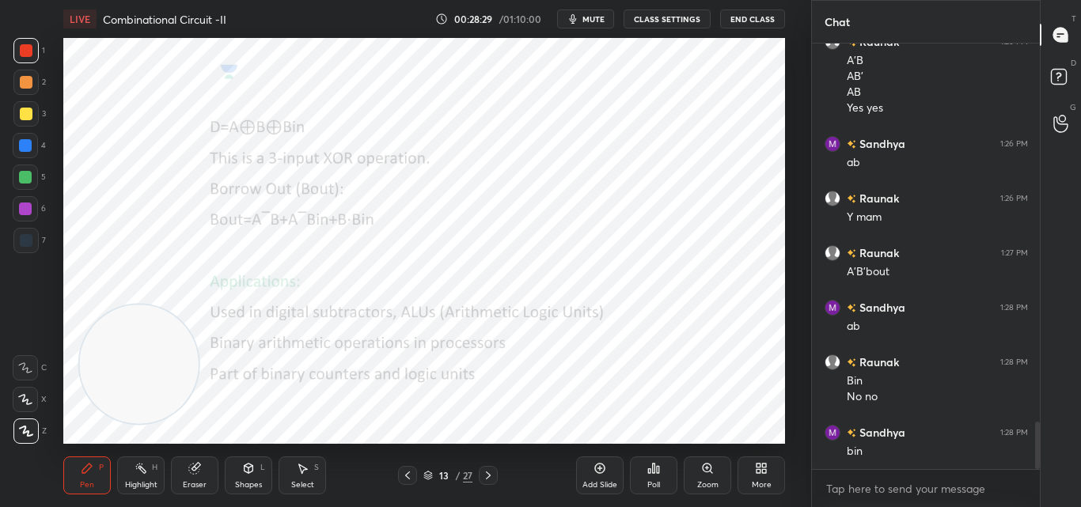
scroll to position [3421, 0]
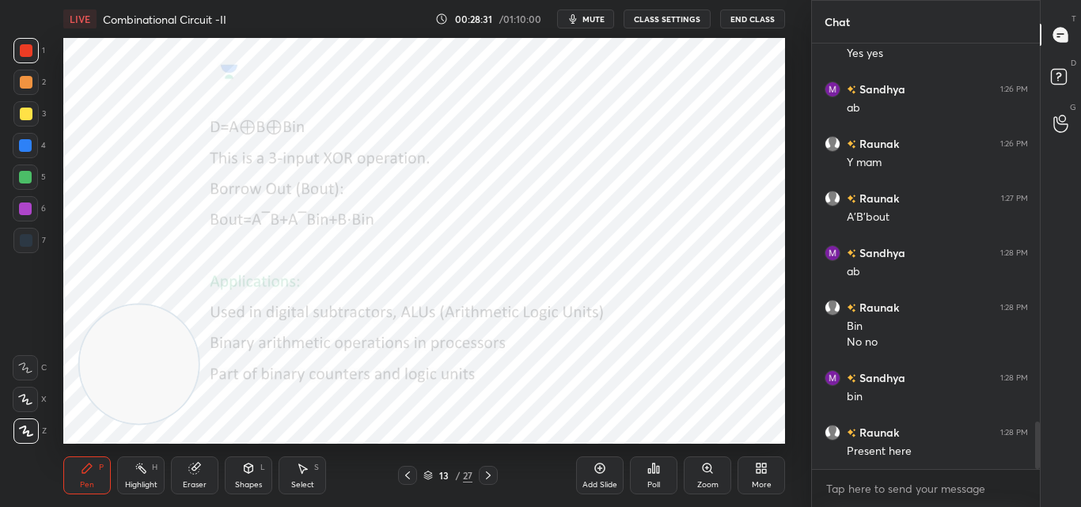
click at [409, 480] on icon at bounding box center [407, 475] width 13 height 13
click at [490, 475] on icon at bounding box center [488, 476] width 5 height 8
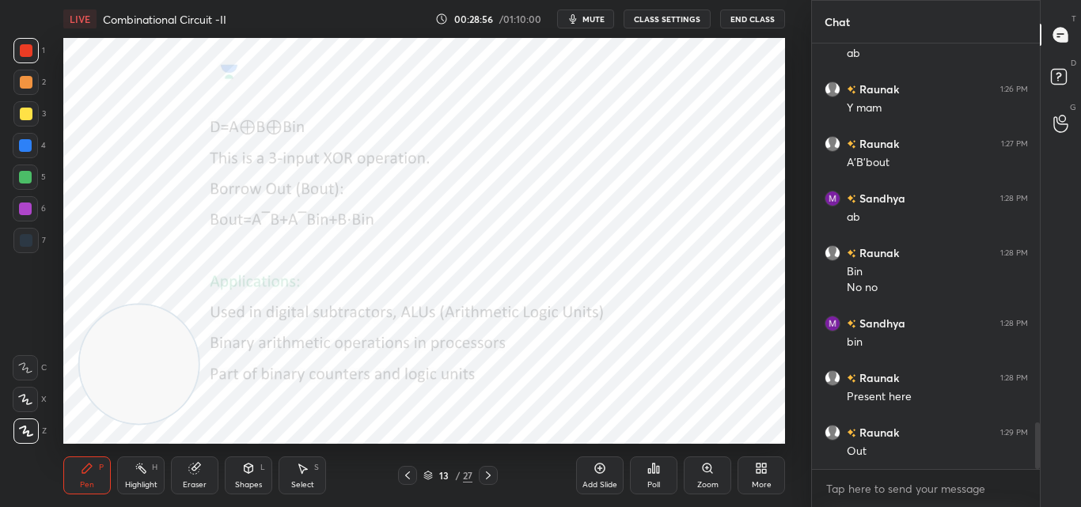
drag, startPoint x: 202, startPoint y: 480, endPoint x: 207, endPoint y: 473, distance: 8.4
click at [202, 481] on div "Eraser" at bounding box center [195, 485] width 24 height 8
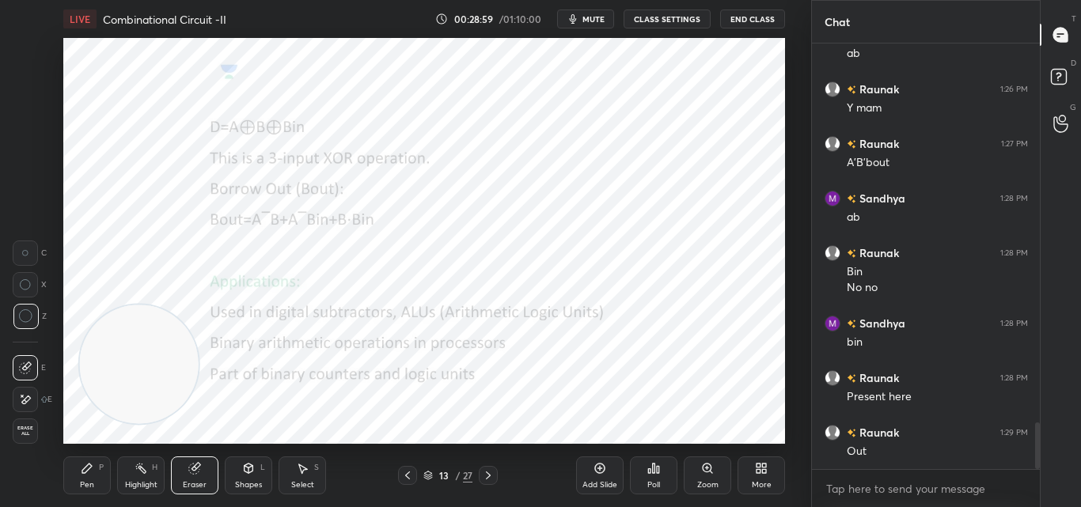
click at [94, 482] on div "Pen P" at bounding box center [86, 476] width 47 height 38
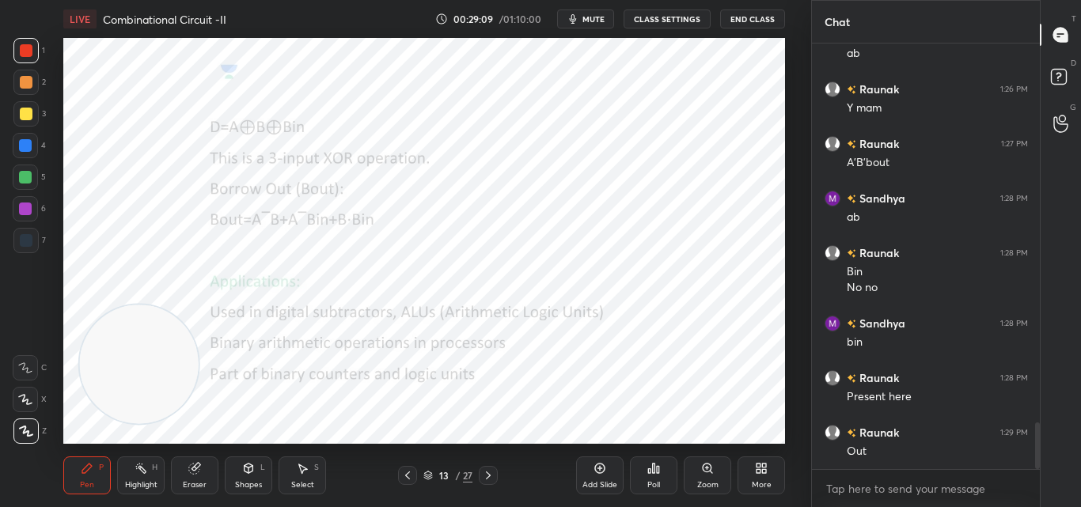
click at [191, 477] on div "Eraser" at bounding box center [194, 476] width 47 height 38
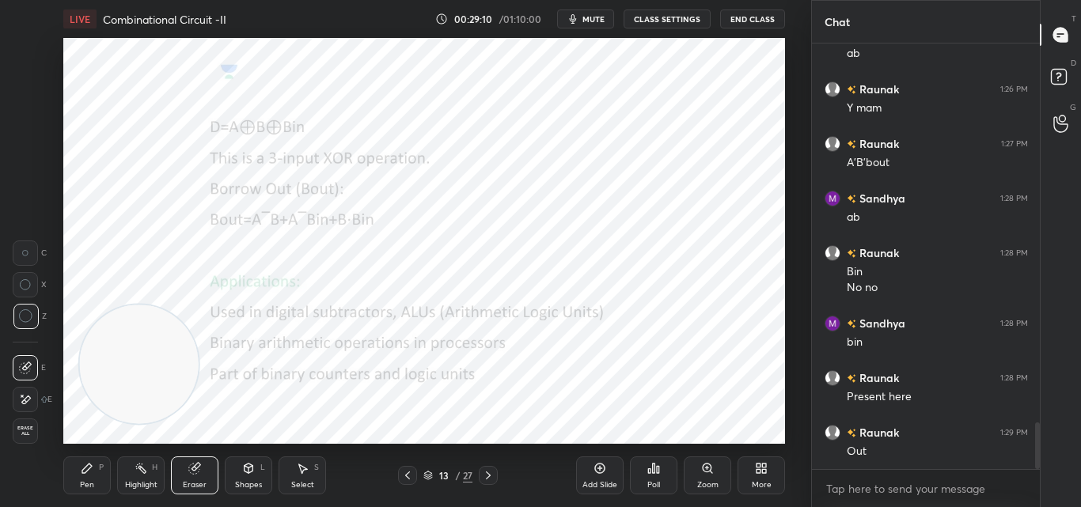
click at [101, 475] on div "Pen P" at bounding box center [86, 476] width 47 height 38
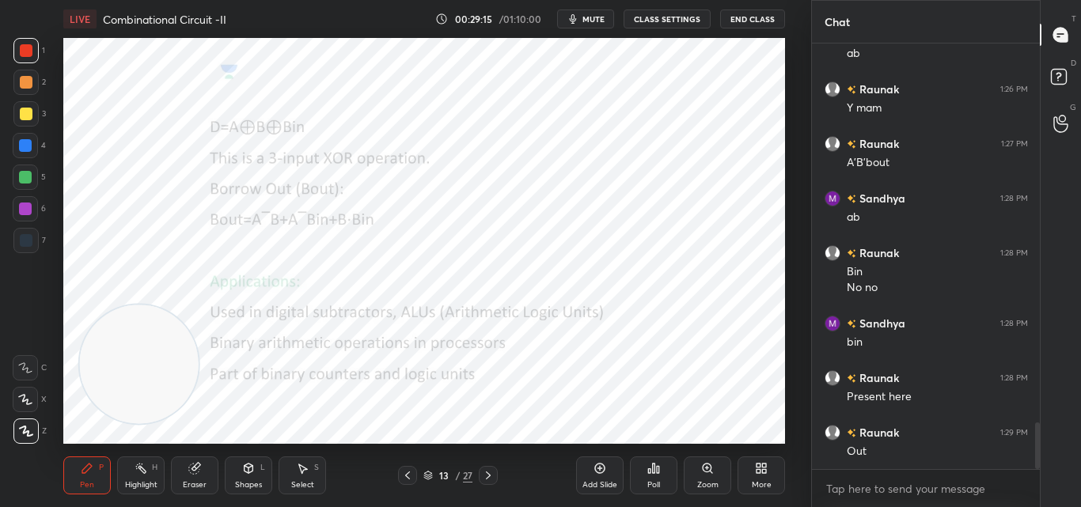
click at [86, 475] on div "Pen P" at bounding box center [86, 476] width 47 height 38
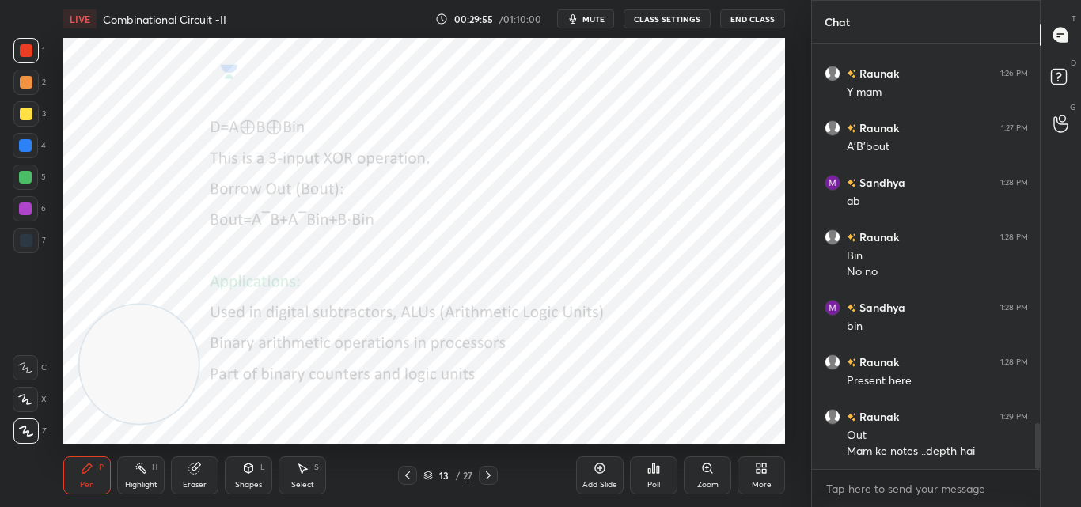
scroll to position [3546, 0]
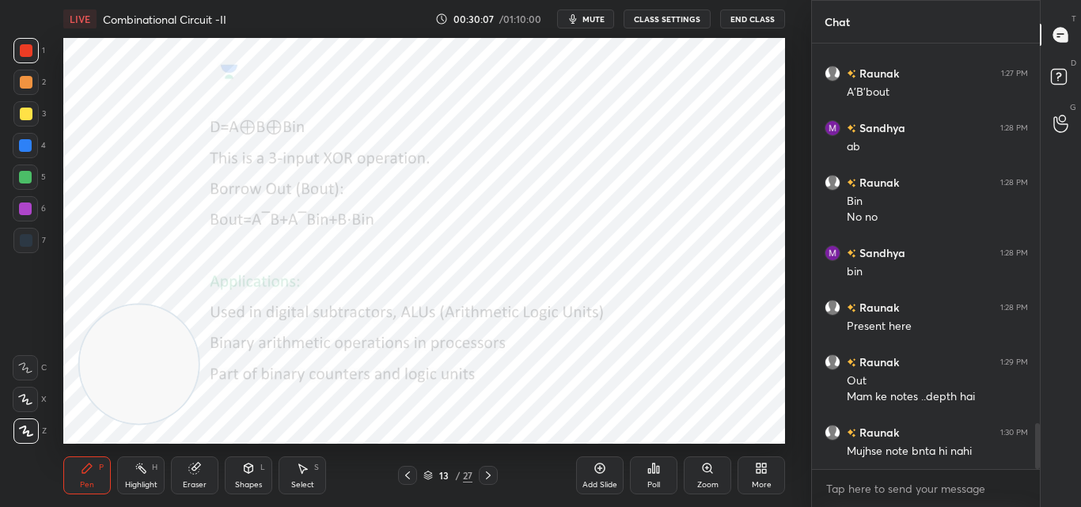
click at [486, 469] on icon at bounding box center [488, 475] width 13 height 13
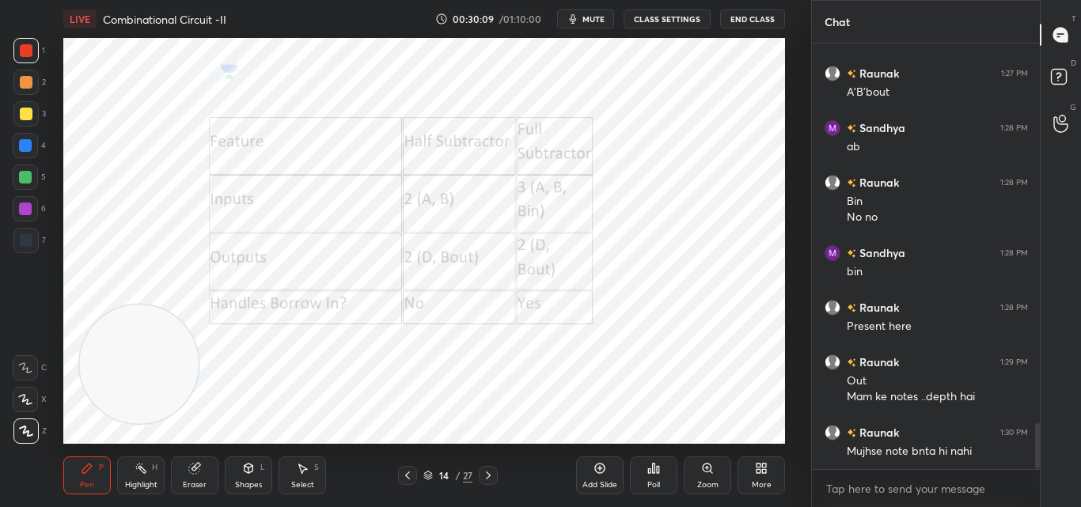
click at [406, 473] on icon at bounding box center [407, 475] width 13 height 13
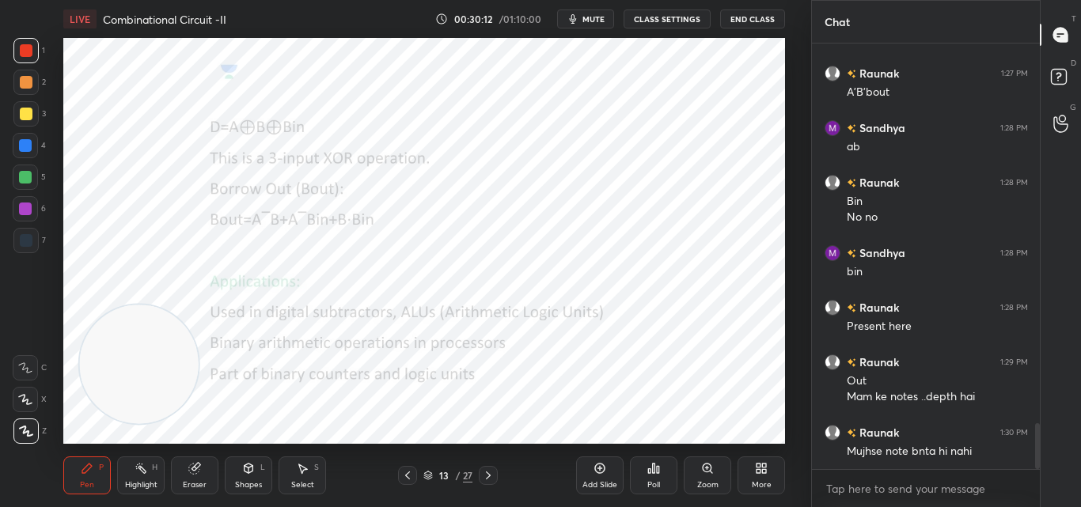
click at [600, 466] on icon at bounding box center [600, 468] width 5 height 5
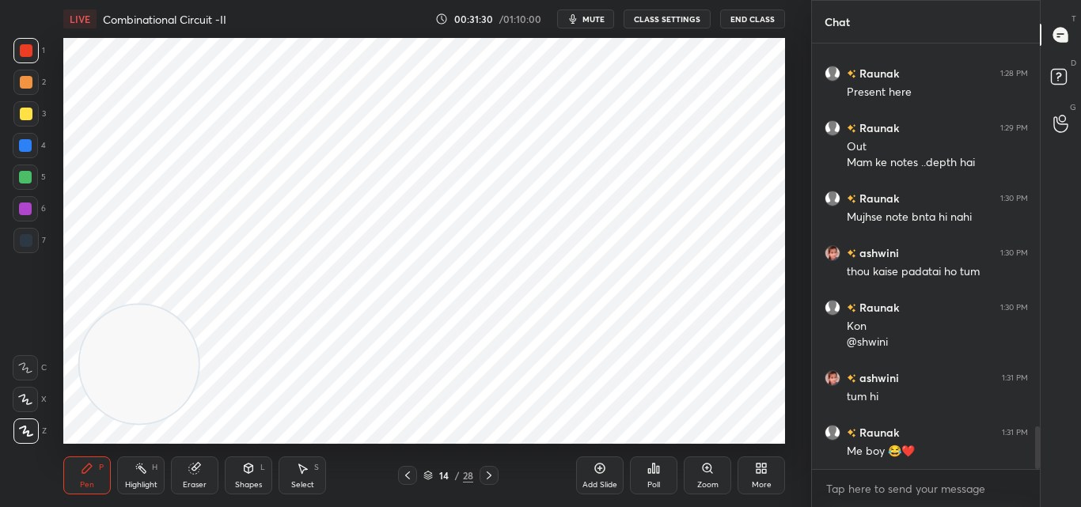
scroll to position [3796, 0]
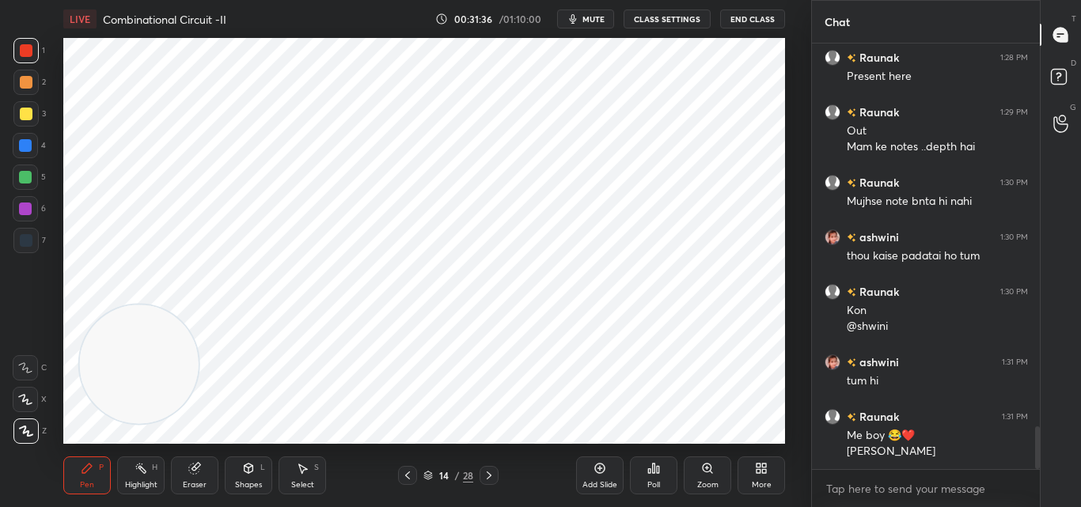
drag, startPoint x: 203, startPoint y: 476, endPoint x: 207, endPoint y: 460, distance: 16.5
click at [203, 474] on div "Eraser" at bounding box center [194, 476] width 47 height 38
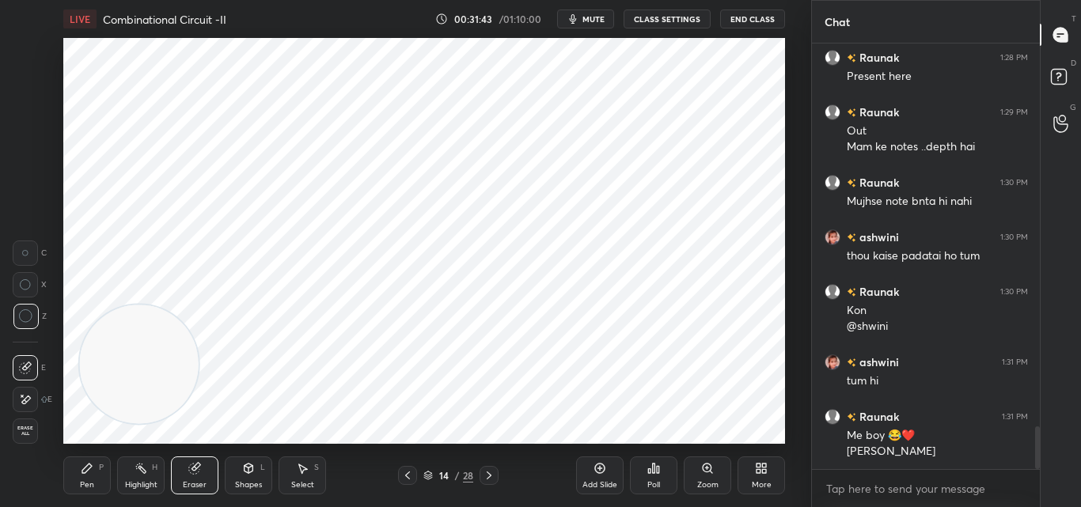
click at [89, 478] on div "Pen P" at bounding box center [86, 476] width 47 height 38
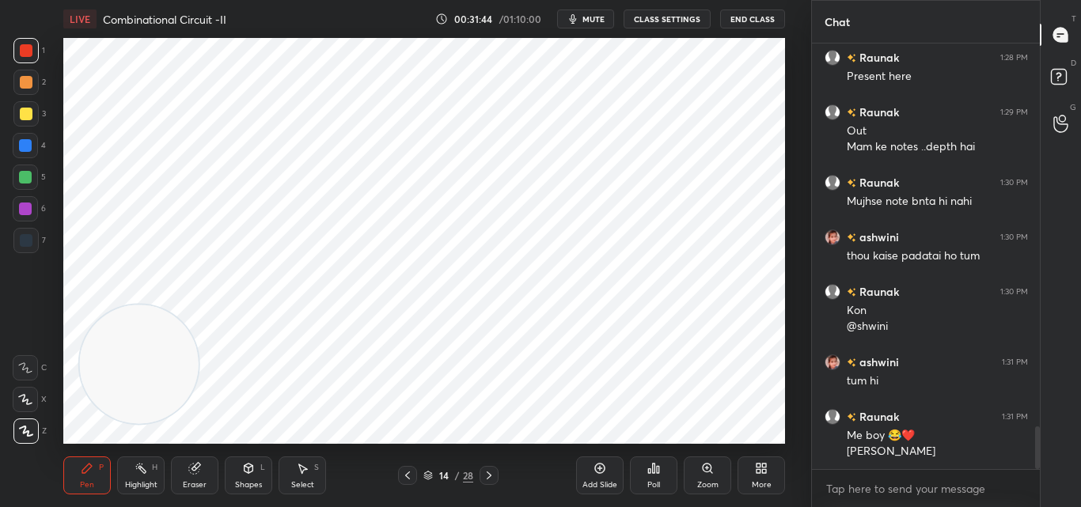
scroll to position [3812, 0]
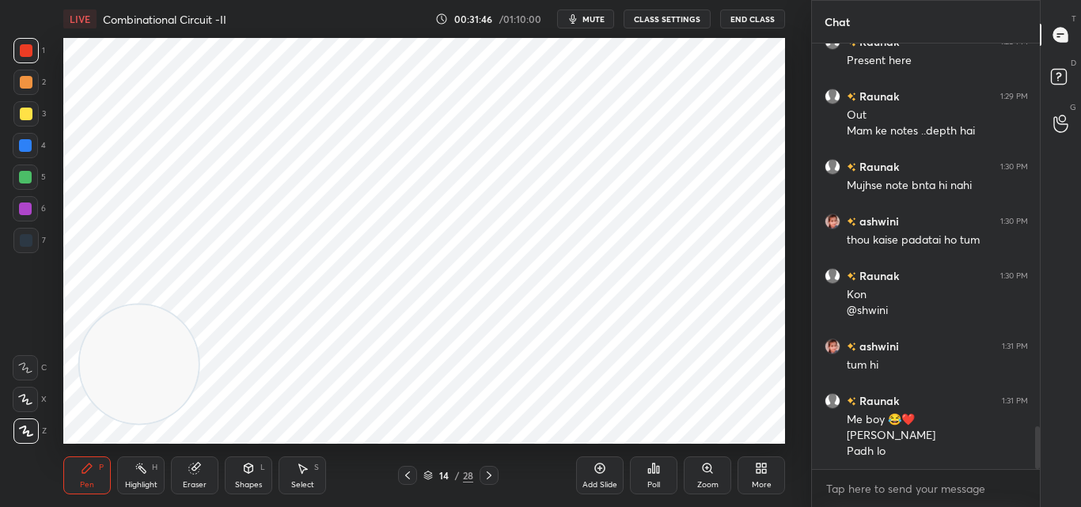
drag, startPoint x: 188, startPoint y: 476, endPoint x: 181, endPoint y: 398, distance: 78.6
click at [187, 477] on div "Eraser" at bounding box center [194, 476] width 47 height 38
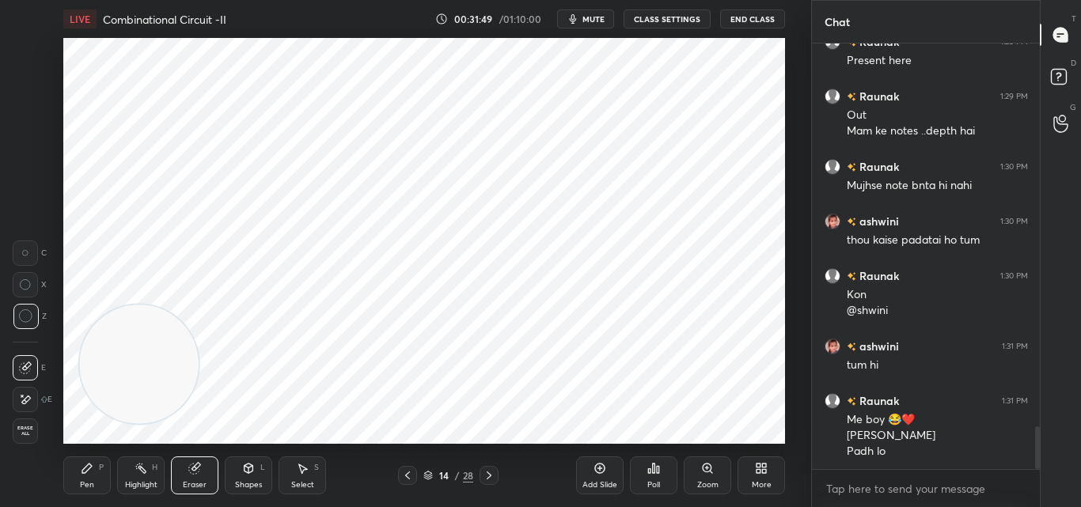
drag, startPoint x: 92, startPoint y: 478, endPoint x: 104, endPoint y: 471, distance: 13.8
click at [92, 477] on div "Pen P" at bounding box center [86, 476] width 47 height 38
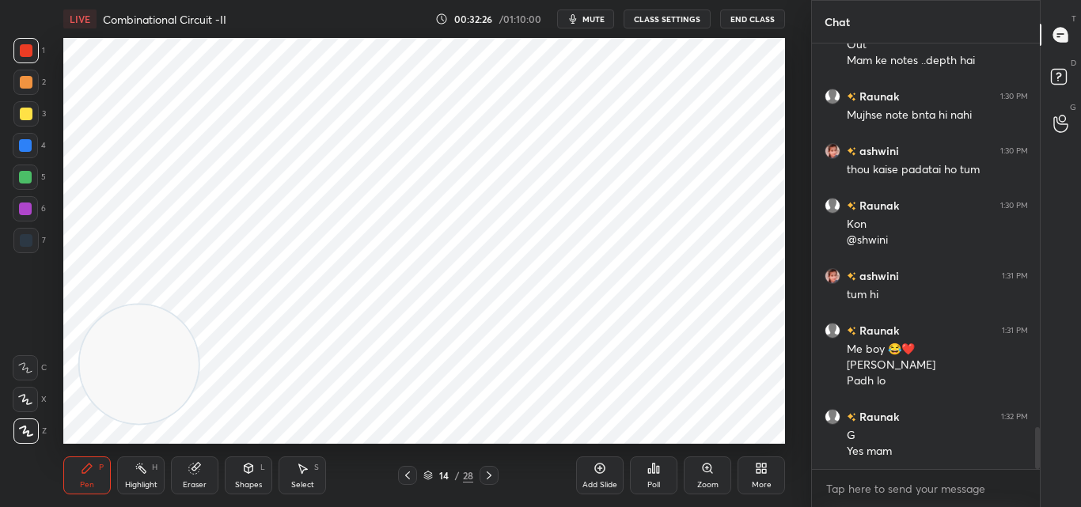
scroll to position [3898, 0]
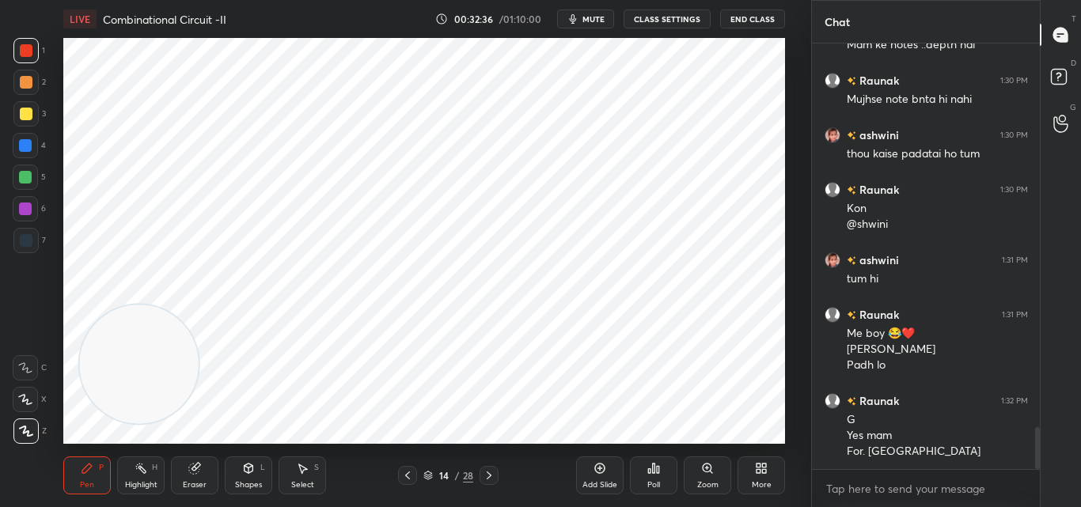
drag, startPoint x: 409, startPoint y: 476, endPoint x: 422, endPoint y: 470, distance: 13.8
click at [409, 475] on icon at bounding box center [407, 475] width 13 height 13
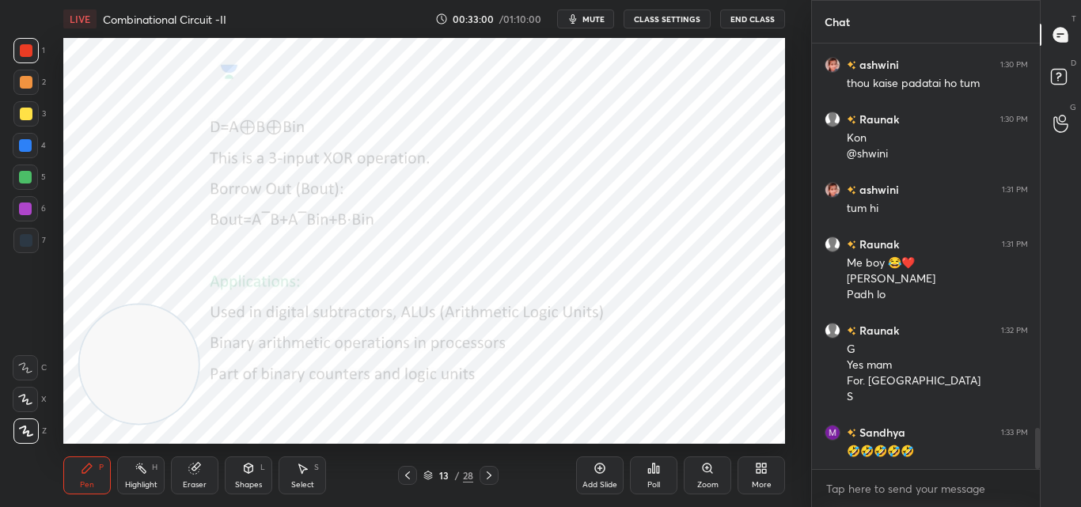
scroll to position [4023, 0]
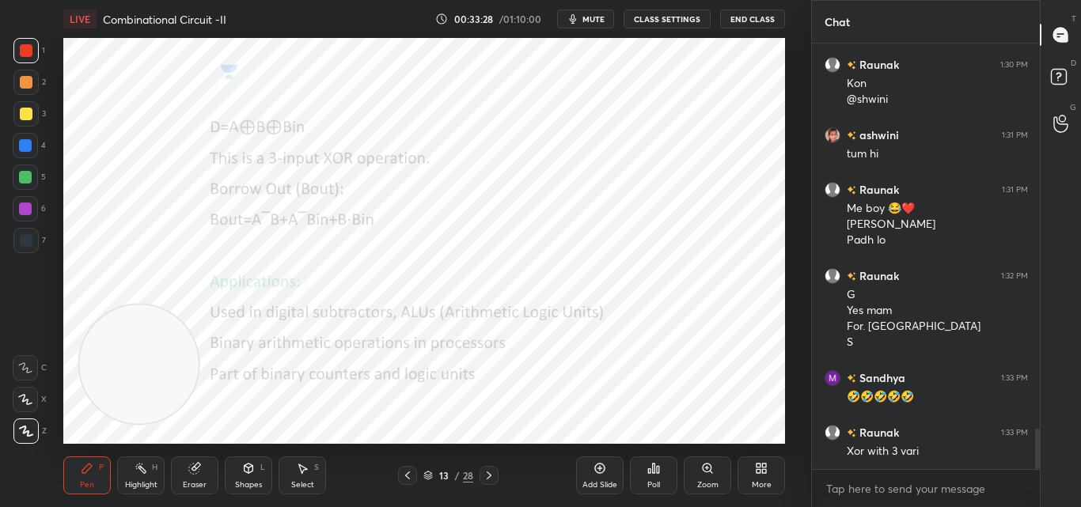
click at [490, 473] on icon at bounding box center [489, 475] width 13 height 13
drag, startPoint x: 409, startPoint y: 475, endPoint x: 475, endPoint y: 454, distance: 68.8
click at [411, 473] on icon at bounding box center [407, 475] width 13 height 13
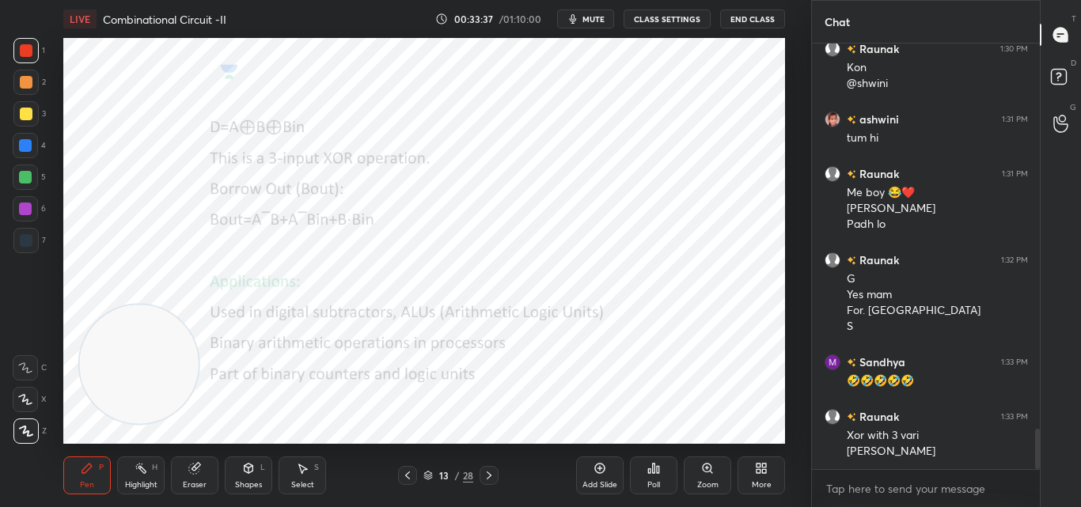
click at [488, 476] on icon at bounding box center [489, 475] width 13 height 13
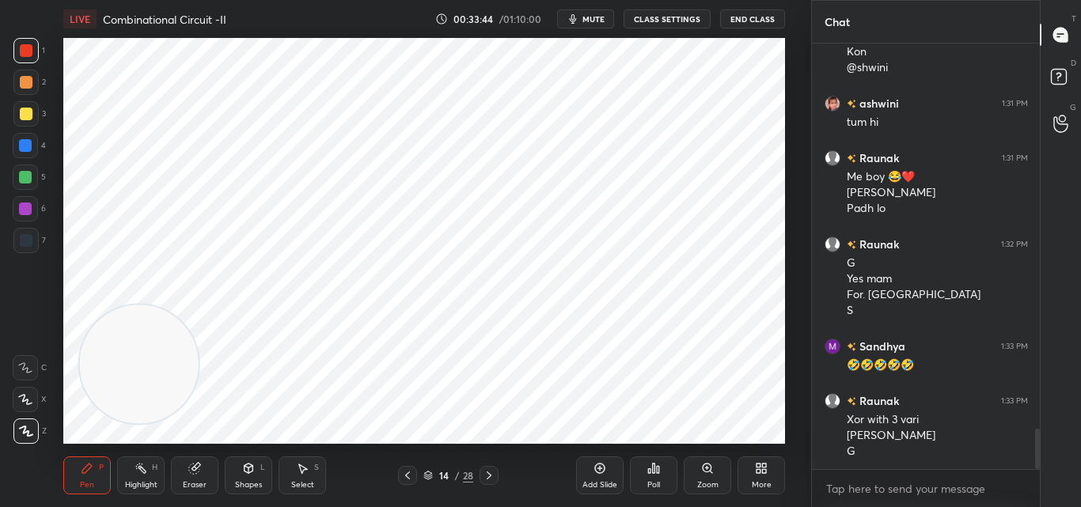
click at [488, 473] on icon at bounding box center [489, 475] width 13 height 13
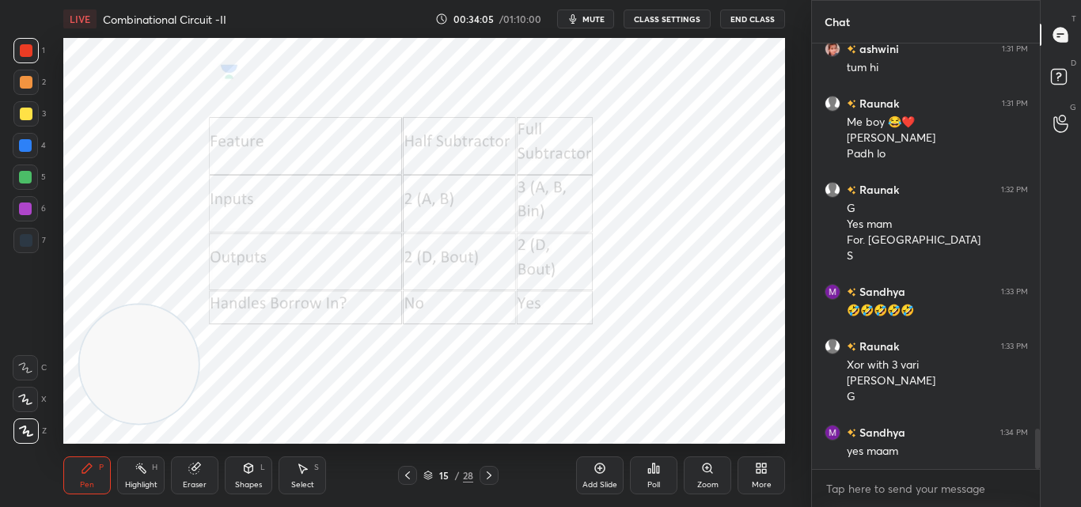
click at [489, 469] on div at bounding box center [489, 475] width 19 height 19
click at [406, 477] on icon at bounding box center [407, 475] width 13 height 13
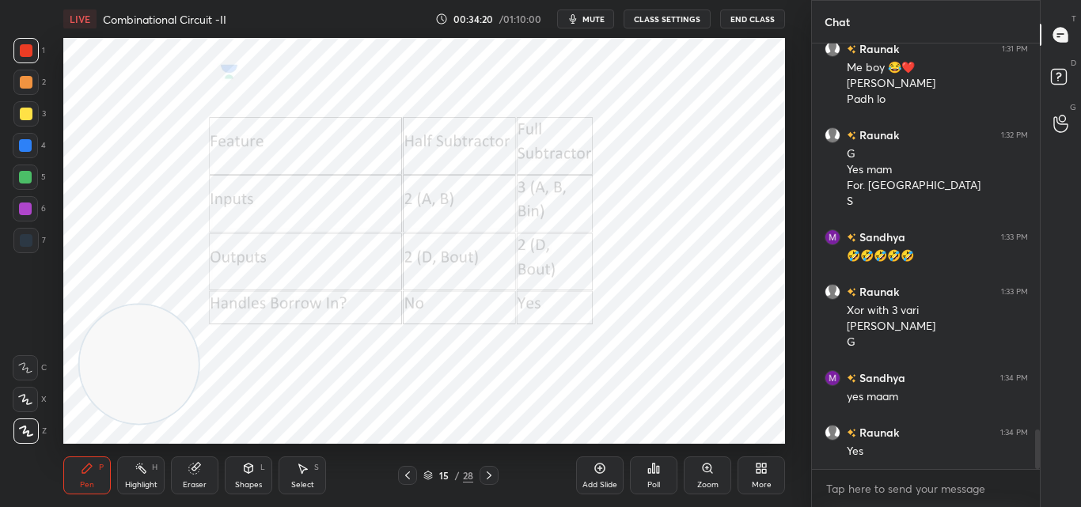
click at [488, 470] on icon at bounding box center [489, 475] width 13 height 13
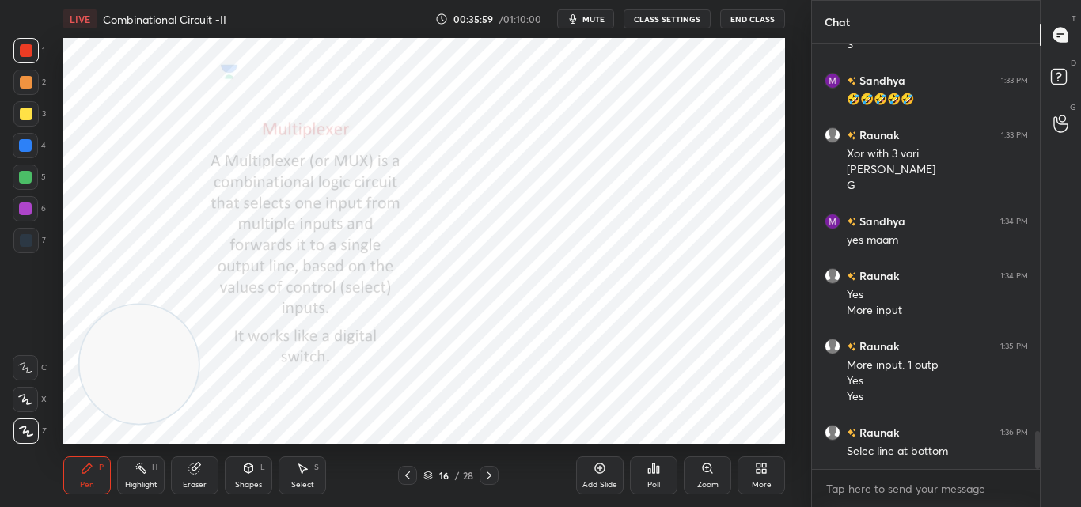
scroll to position [4337, 0]
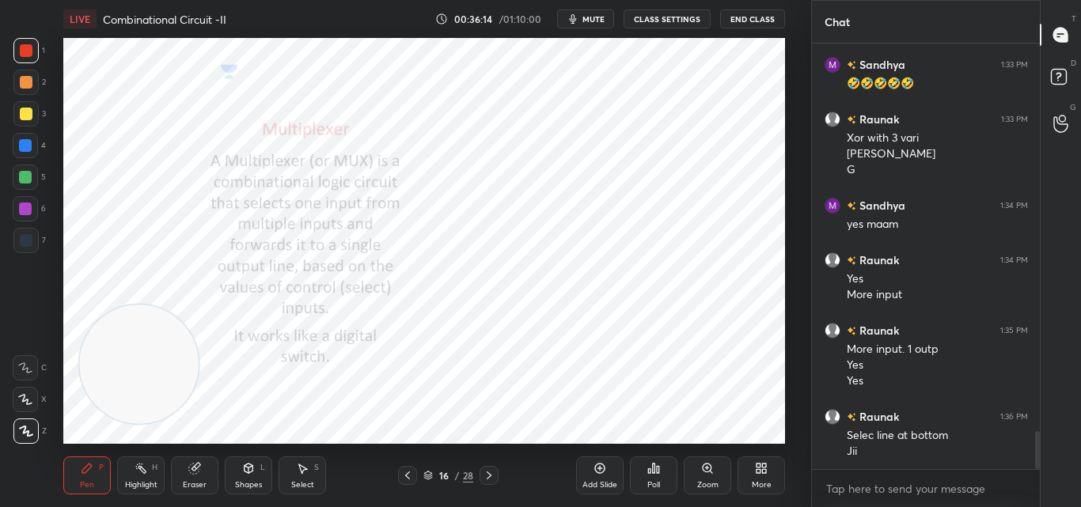
click at [492, 470] on icon at bounding box center [489, 475] width 13 height 13
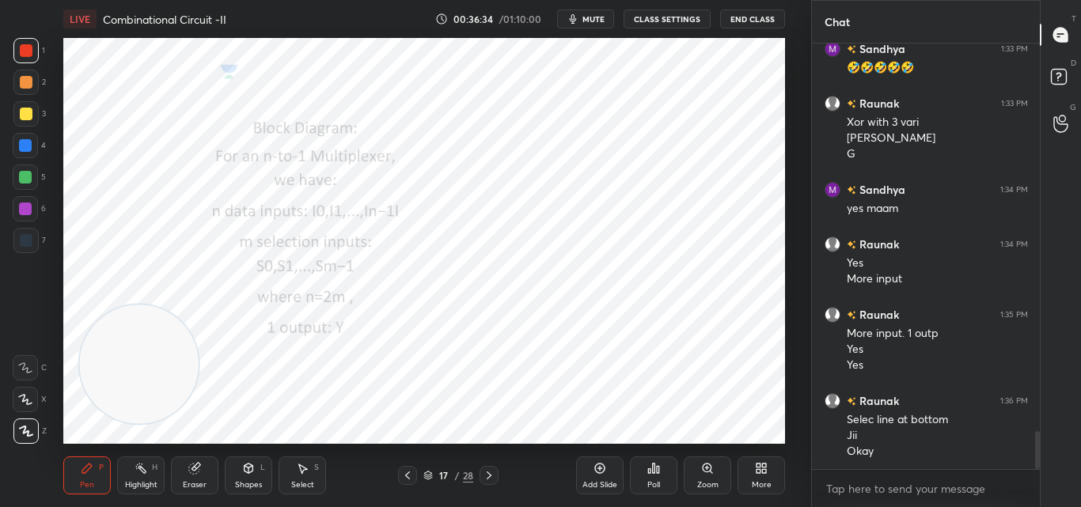
click at [493, 473] on icon at bounding box center [489, 475] width 13 height 13
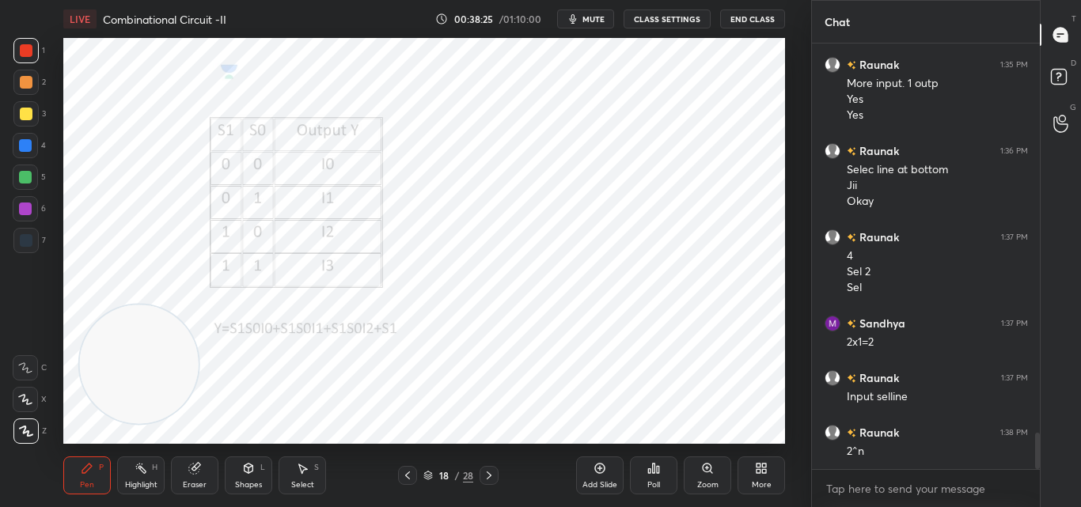
scroll to position [4618, 0]
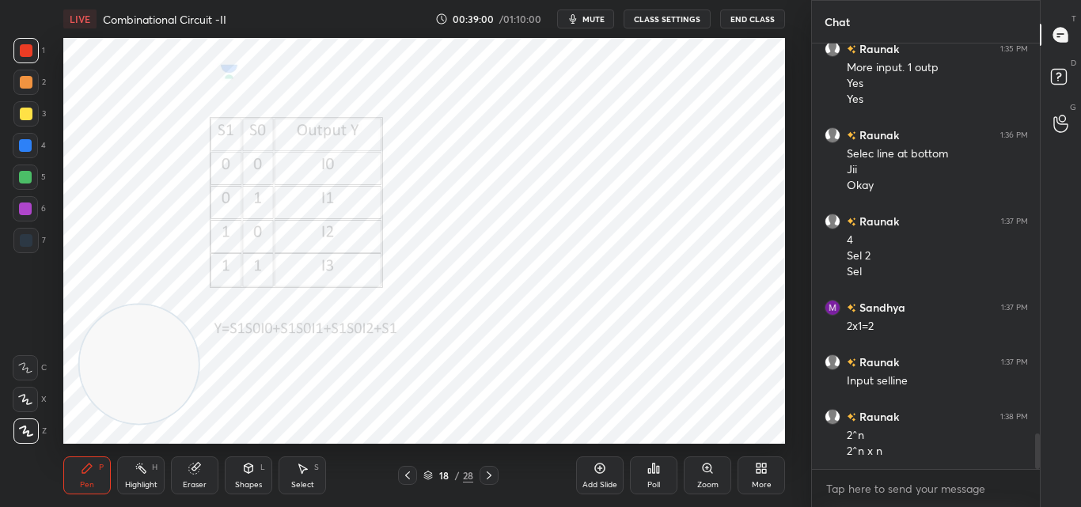
click at [586, 435] on div "LIVE Combinational Circuit -II 00:39:00 / 01:10:00 mute CLASS SETTINGS End Clas…" at bounding box center [425, 253] width 748 height 507
click at [602, 437] on div "LIVE Combinational Circuit -II 00:39:01 / 01:10:00 mute CLASS SETTINGS End Clas…" at bounding box center [425, 253] width 748 height 507
click at [597, 433] on div "LIVE Combinational Circuit -II 00:39:03 / 01:10:00 mute CLASS SETTINGS End Clas…" at bounding box center [425, 253] width 748 height 507
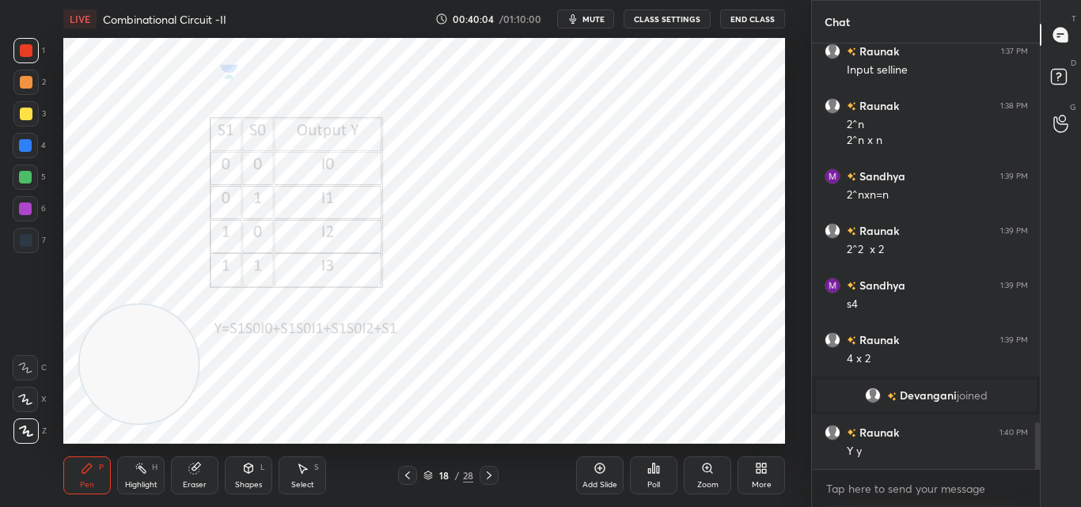
scroll to position [3473, 0]
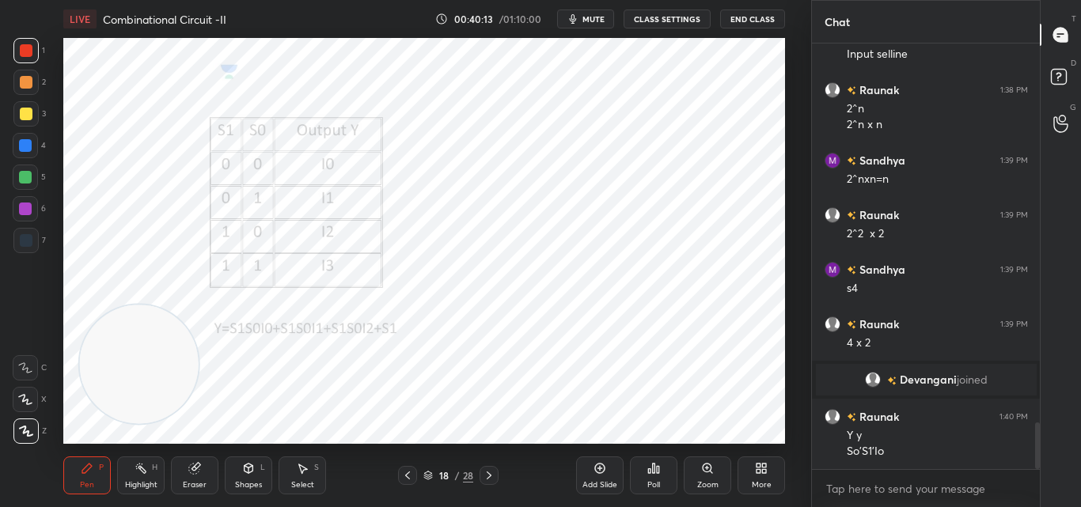
click at [653, 433] on div "LIVE Combinational Circuit -II 00:40:13 / 01:10:00 mute CLASS SETTINGS End Clas…" at bounding box center [425, 253] width 748 height 507
click at [666, 432] on div "LIVE Combinational Circuit -II 00:40:13 / 01:10:00 mute CLASS SETTINGS End Clas…" at bounding box center [425, 253] width 748 height 507
click at [655, 431] on div "LIVE Combinational Circuit -II 00:40:14 / 01:10:00 mute CLASS SETTINGS End Clas…" at bounding box center [425, 253] width 748 height 507
click at [492, 473] on icon at bounding box center [489, 475] width 13 height 13
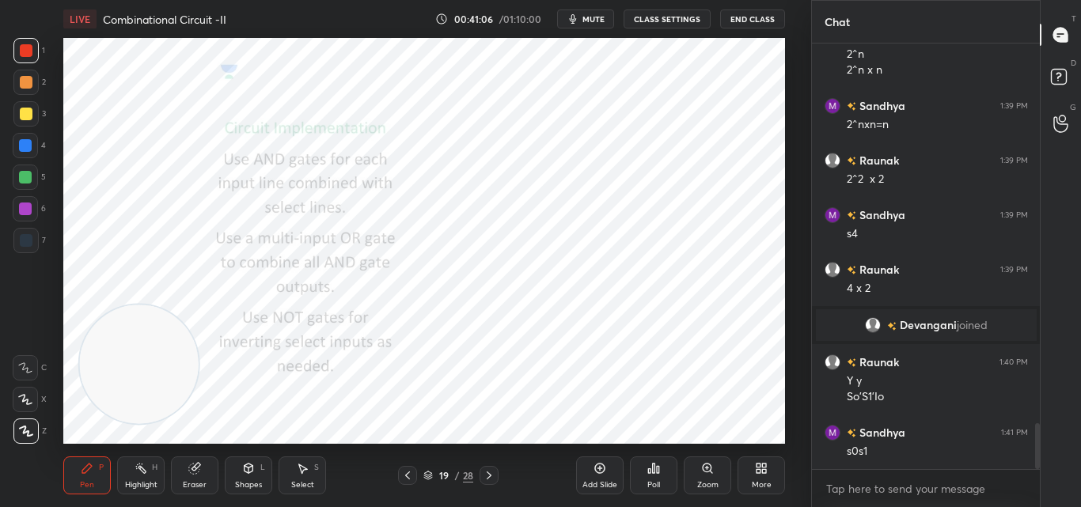
click at [405, 473] on icon at bounding box center [407, 475] width 13 height 13
click at [483, 472] on icon at bounding box center [489, 475] width 13 height 13
click at [611, 470] on div "Add Slide" at bounding box center [599, 476] width 47 height 38
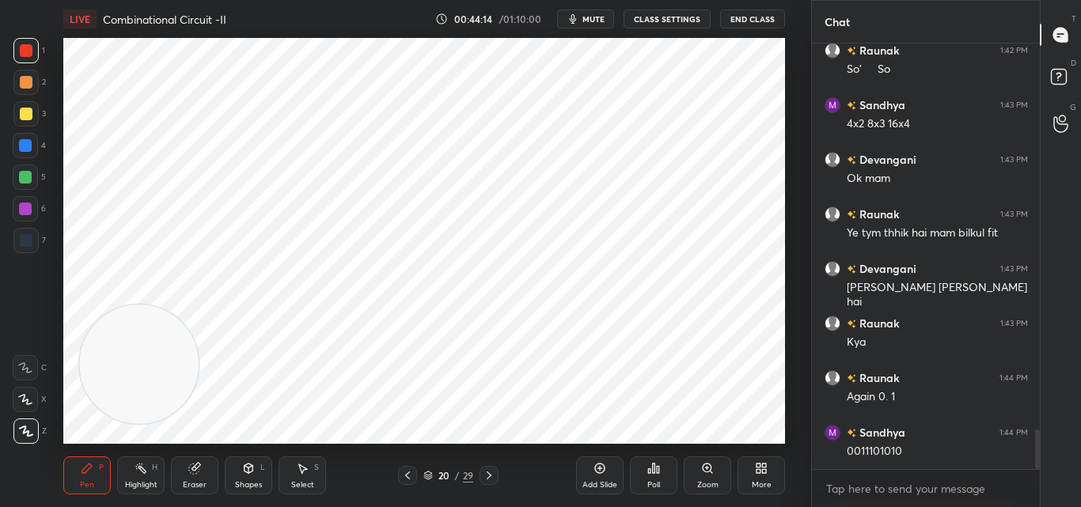
scroll to position [4171, 0]
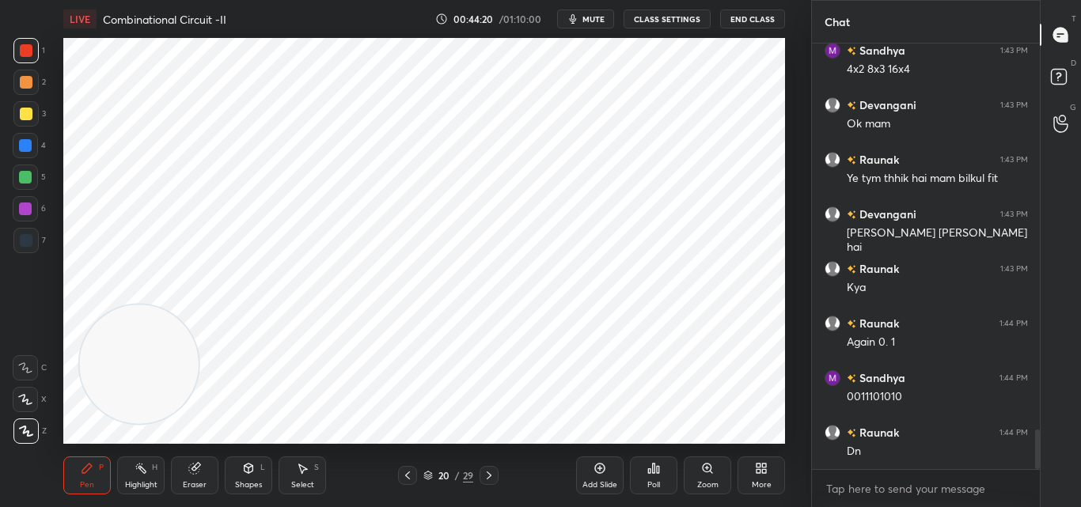
click at [490, 474] on icon at bounding box center [489, 476] width 5 height 8
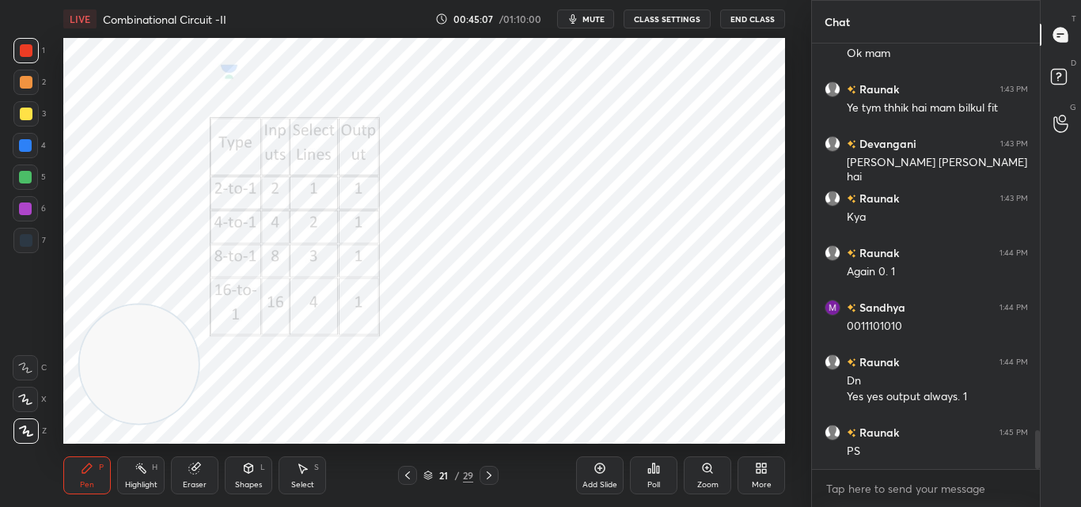
scroll to position [4258, 0]
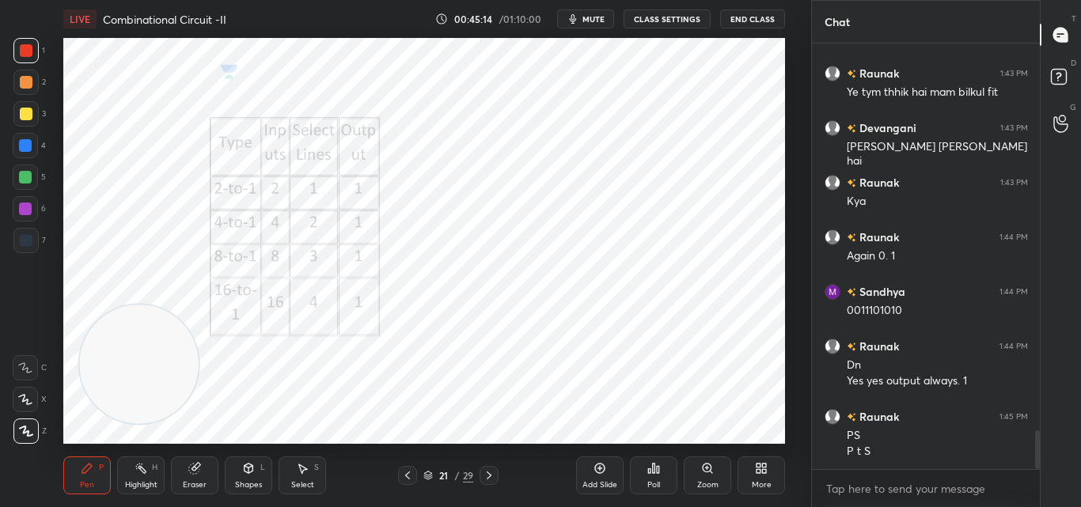
drag, startPoint x: 491, startPoint y: 473, endPoint x: 485, endPoint y: 483, distance: 11.7
click at [490, 473] on icon at bounding box center [489, 475] width 13 height 13
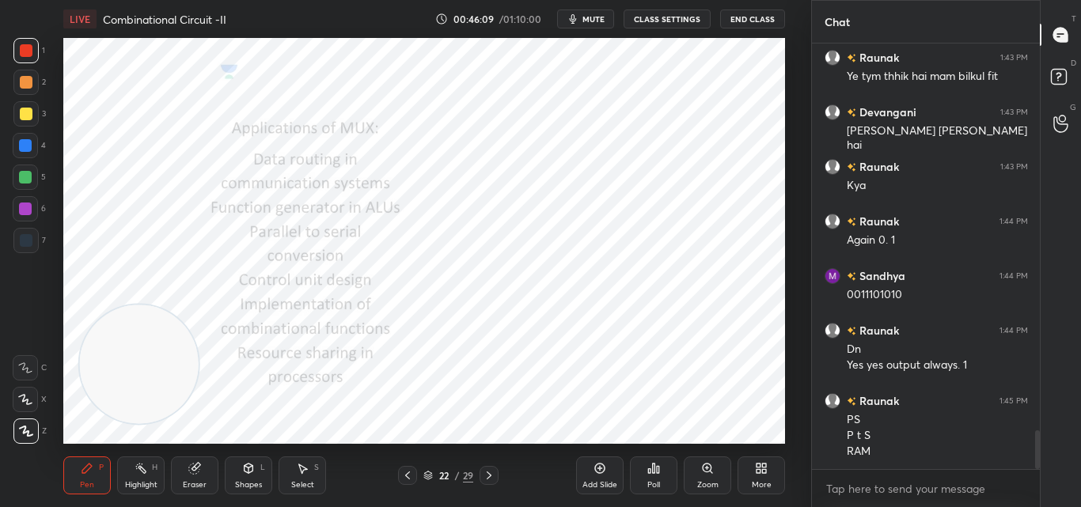
click at [595, 475] on div "Add Slide" at bounding box center [599, 476] width 47 height 38
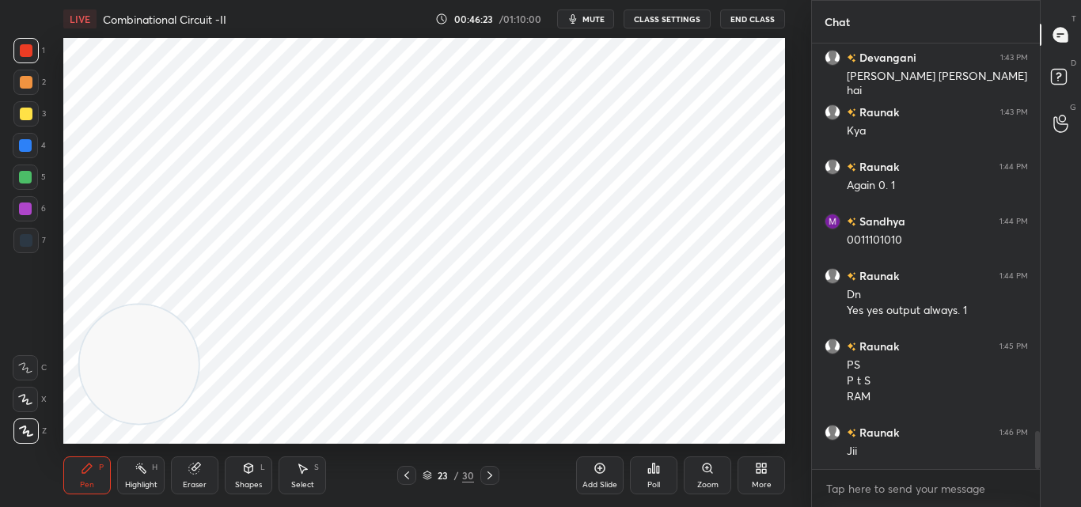
click at [23, 174] on div at bounding box center [25, 177] width 13 height 13
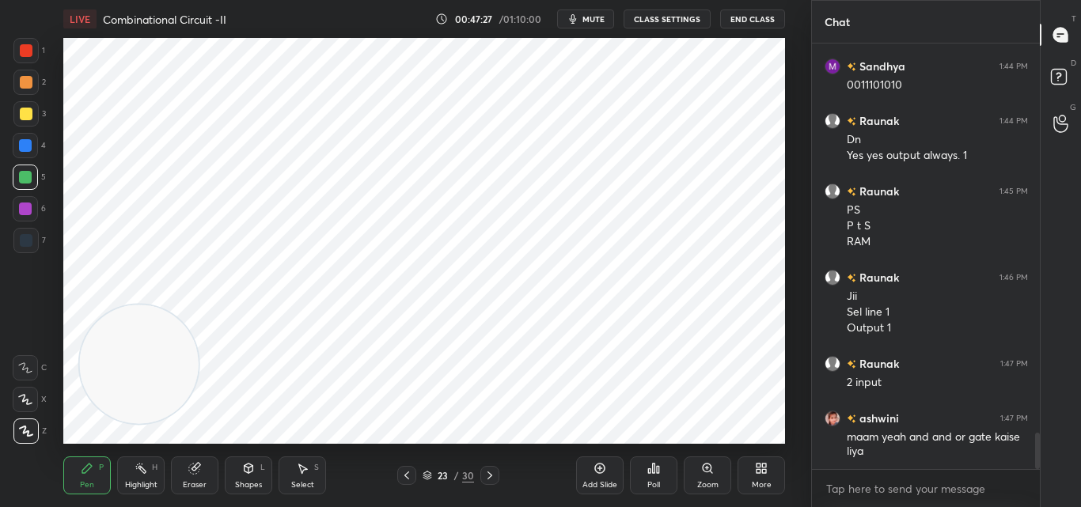
scroll to position [4538, 0]
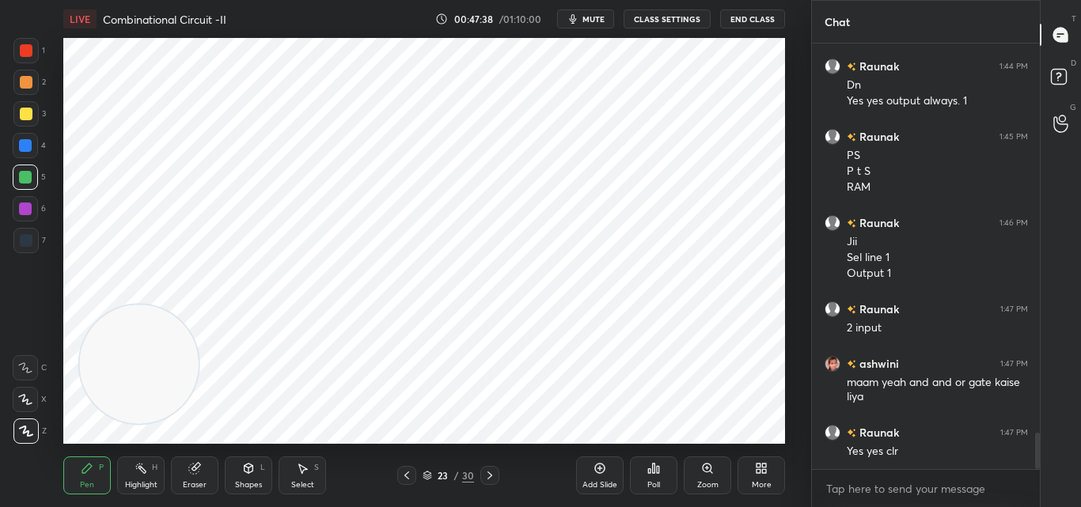
click at [408, 476] on icon at bounding box center [407, 475] width 13 height 13
click at [408, 473] on icon at bounding box center [406, 476] width 5 height 8
click at [199, 481] on div "Eraser" at bounding box center [195, 485] width 24 height 8
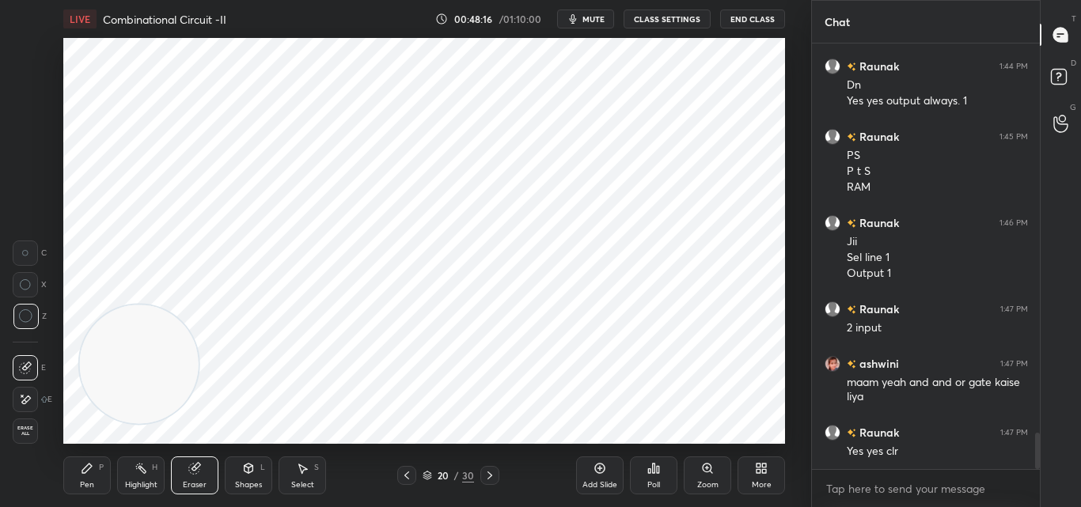
scroll to position [4592, 0]
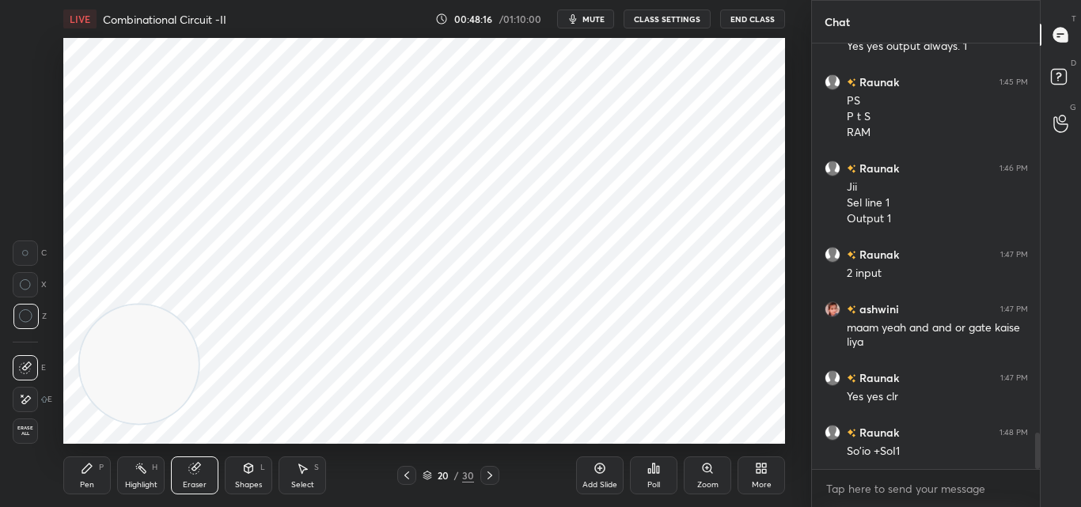
click at [84, 470] on icon at bounding box center [86, 468] width 9 height 9
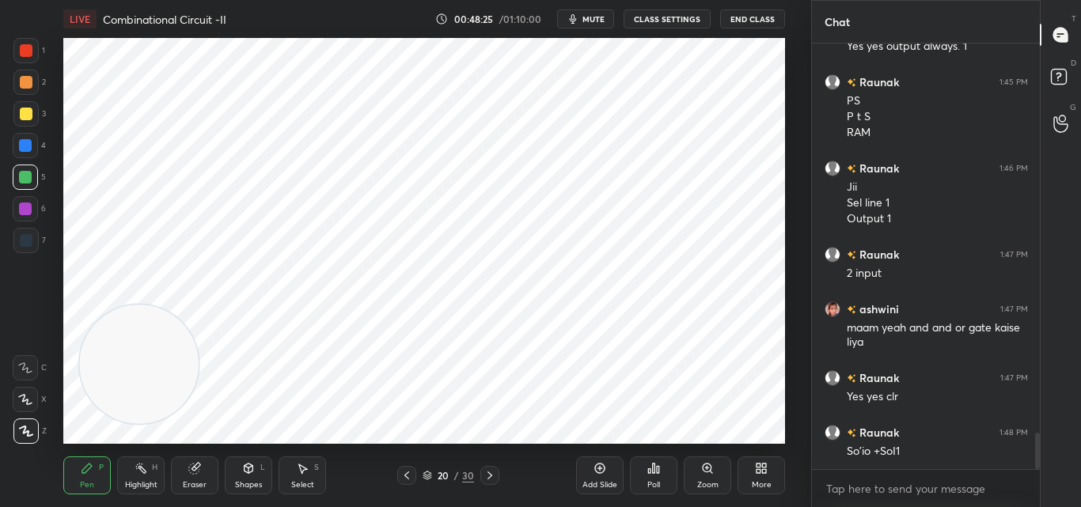
click at [492, 474] on icon at bounding box center [490, 475] width 13 height 13
click at [489, 472] on icon at bounding box center [490, 475] width 13 height 13
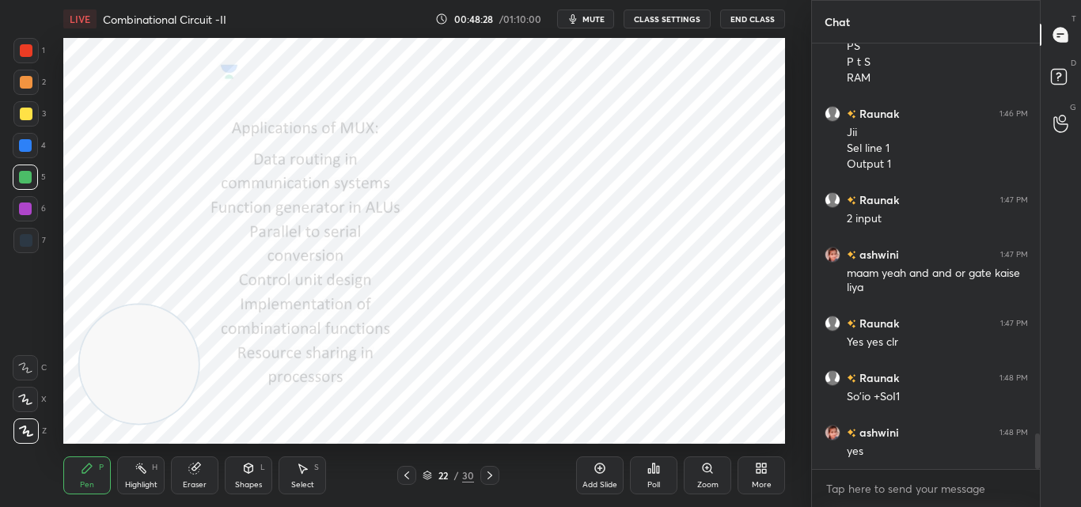
click at [487, 473] on icon at bounding box center [490, 475] width 13 height 13
click at [493, 475] on icon at bounding box center [490, 475] width 13 height 13
click at [411, 474] on icon at bounding box center [407, 475] width 13 height 13
click at [594, 475] on div "Add Slide" at bounding box center [599, 476] width 47 height 38
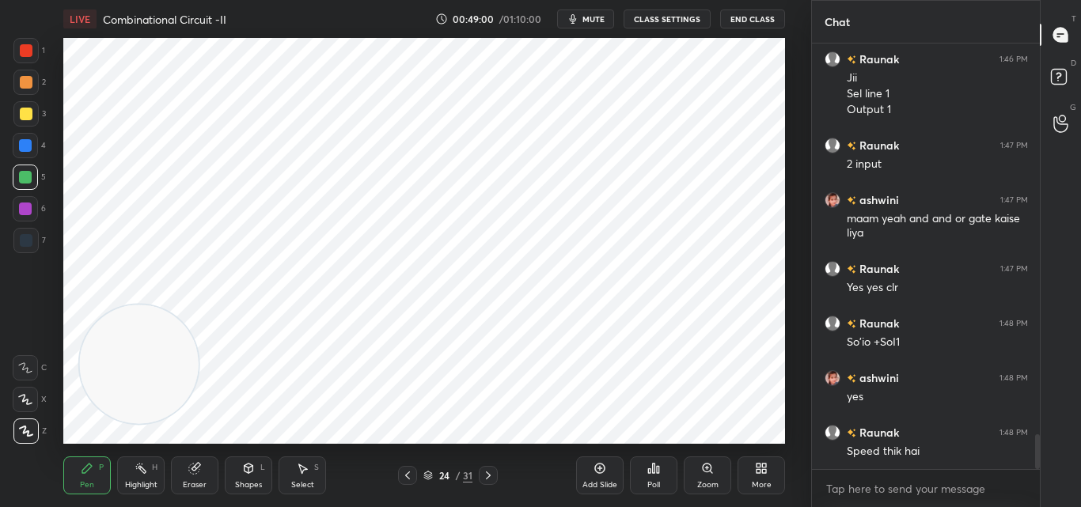
scroll to position [4756, 0]
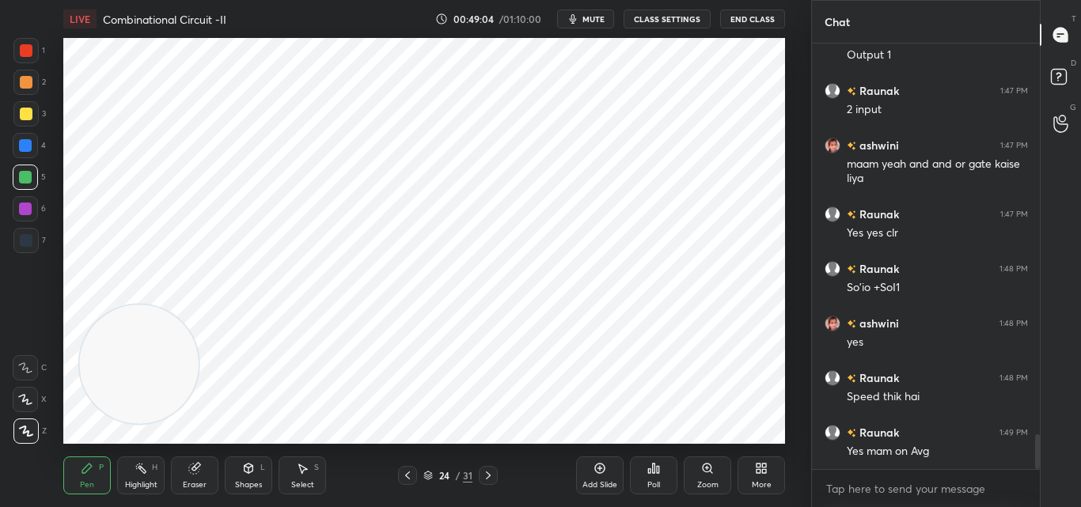
click at [396, 32] on div "LIVE Combinational Circuit -II 00:49:04 / 01:10:00 mute CLASS SETTINGS End Clas…" at bounding box center [425, 253] width 748 height 507
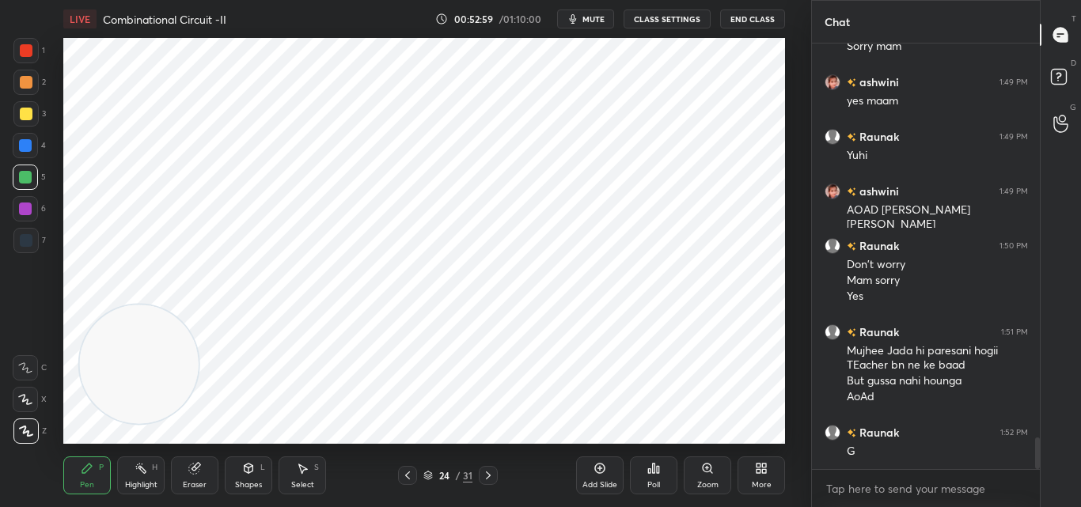
scroll to position [5341, 0]
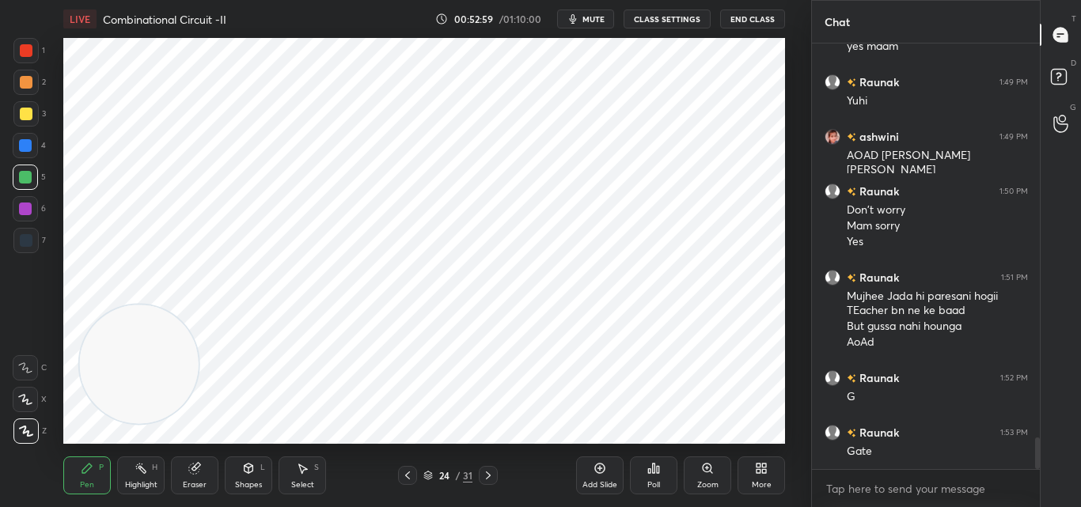
click at [599, 471] on icon at bounding box center [600, 468] width 13 height 13
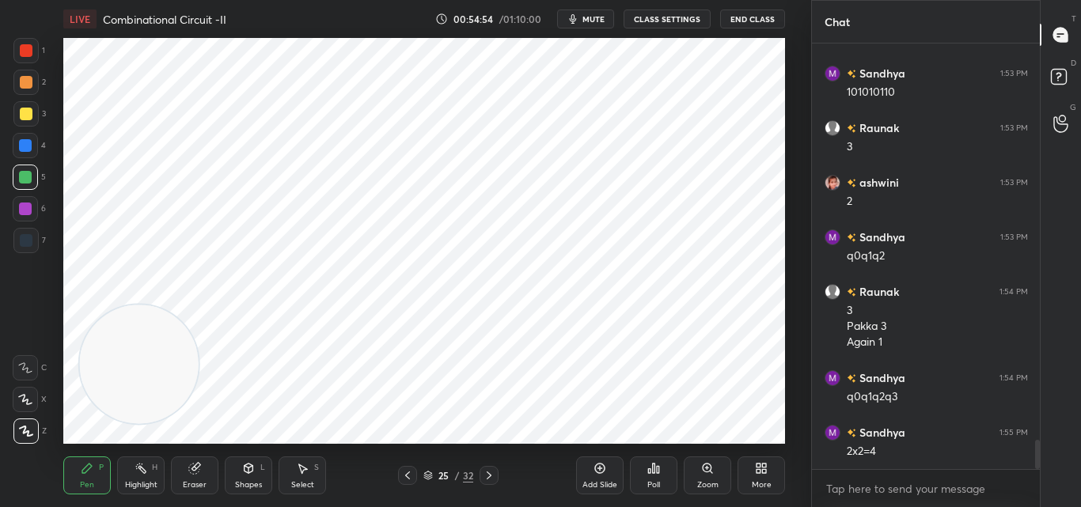
scroll to position [5771, 0]
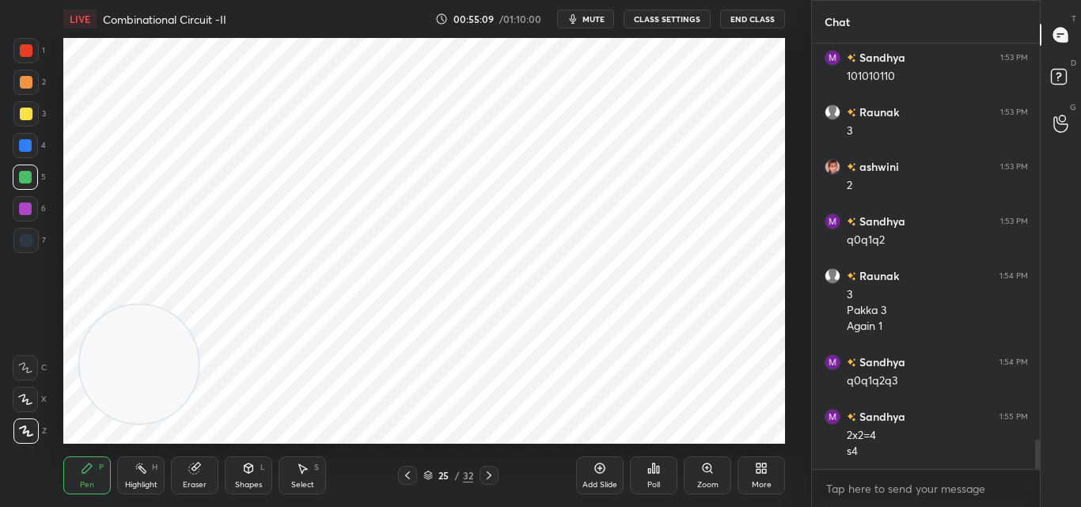
click at [602, 476] on div "Add Slide" at bounding box center [599, 476] width 47 height 38
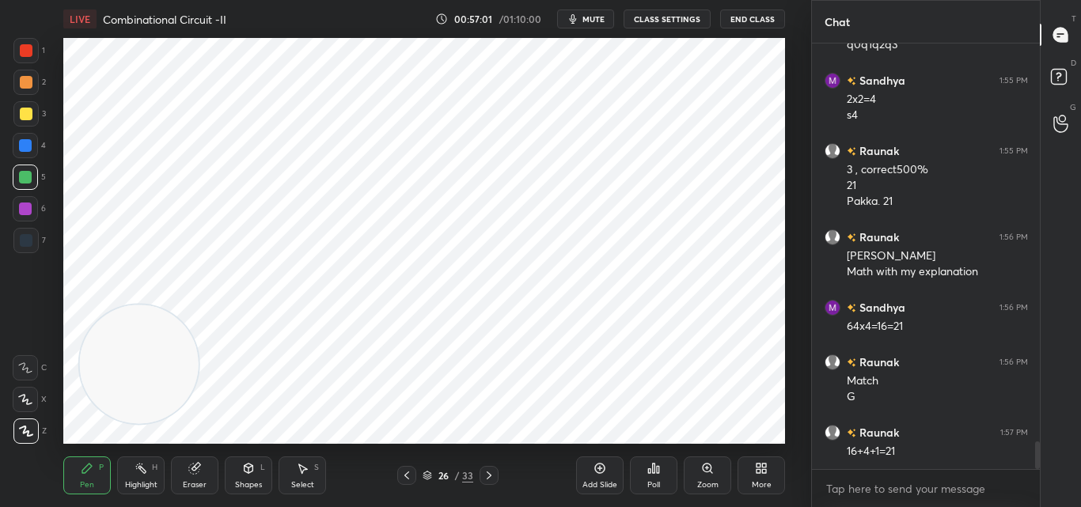
scroll to position [6123, 0]
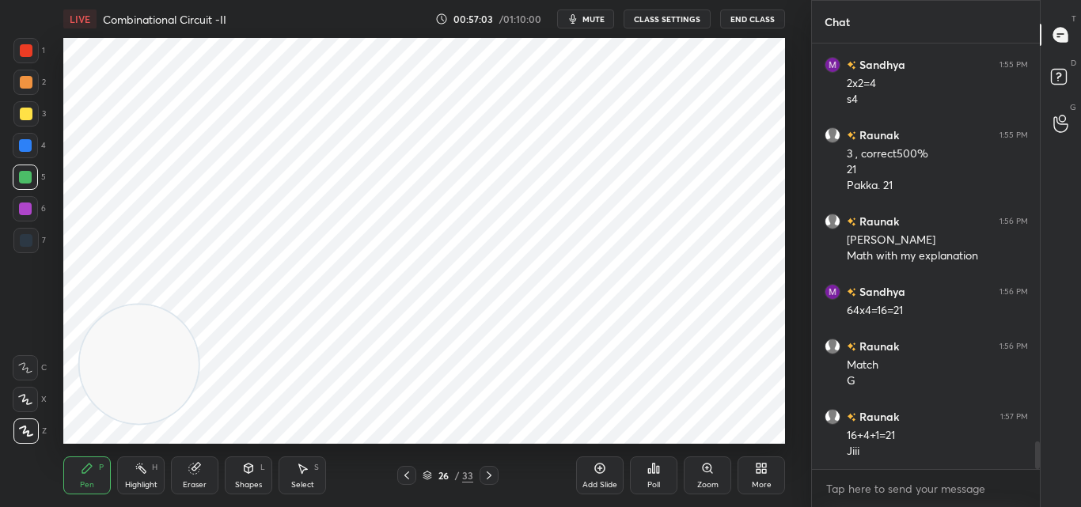
click at [28, 52] on div at bounding box center [26, 50] width 13 height 13
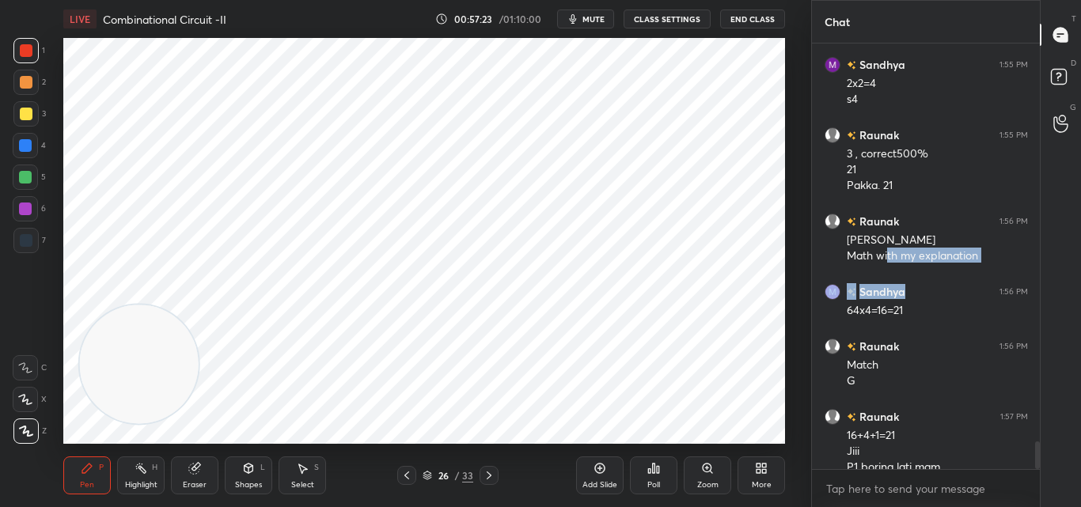
scroll to position [6139, 0]
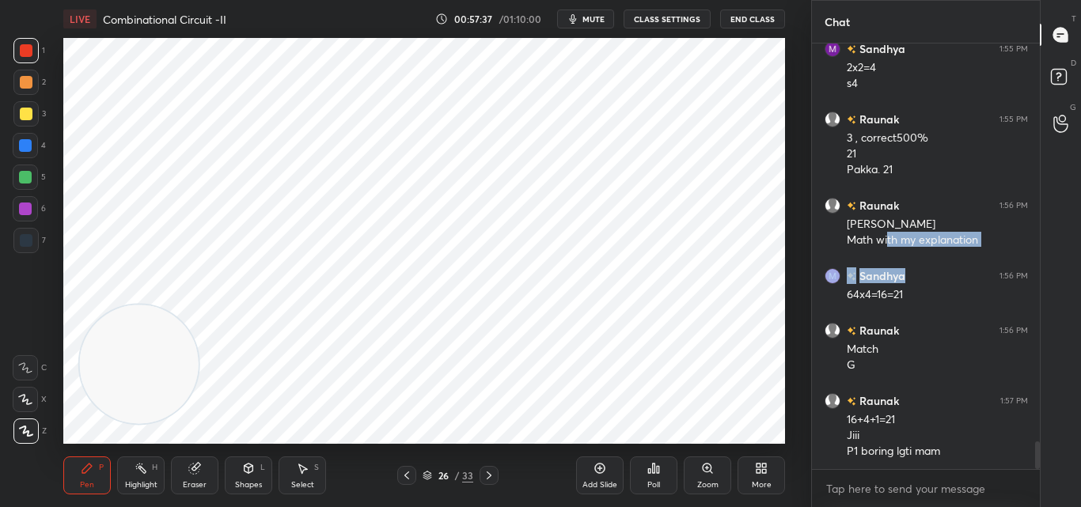
click at [494, 471] on icon at bounding box center [489, 475] width 13 height 13
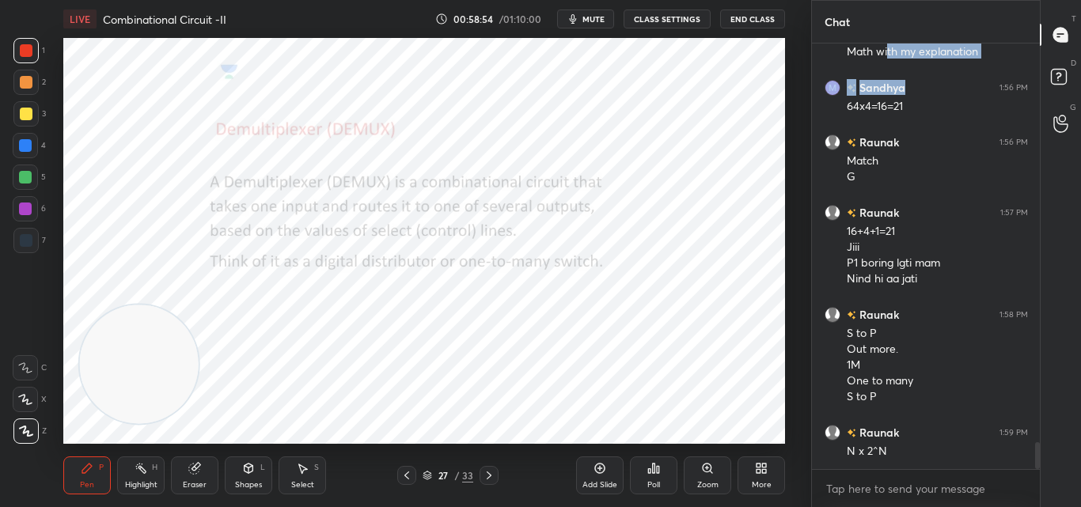
scroll to position [6343, 0]
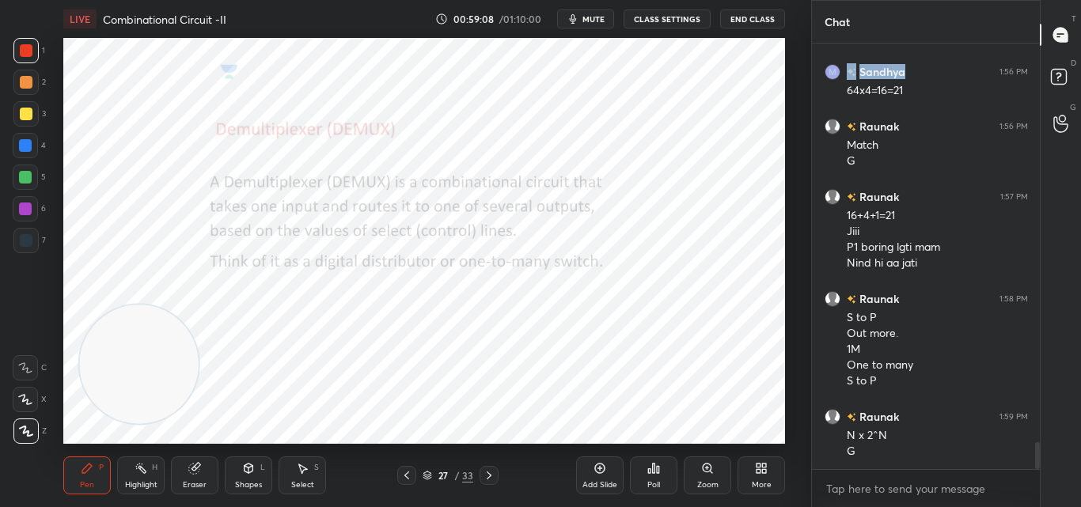
click at [489, 476] on icon at bounding box center [489, 475] width 13 height 13
drag, startPoint x: 409, startPoint y: 471, endPoint x: 420, endPoint y: 465, distance: 12.4
click at [408, 471] on icon at bounding box center [407, 475] width 13 height 13
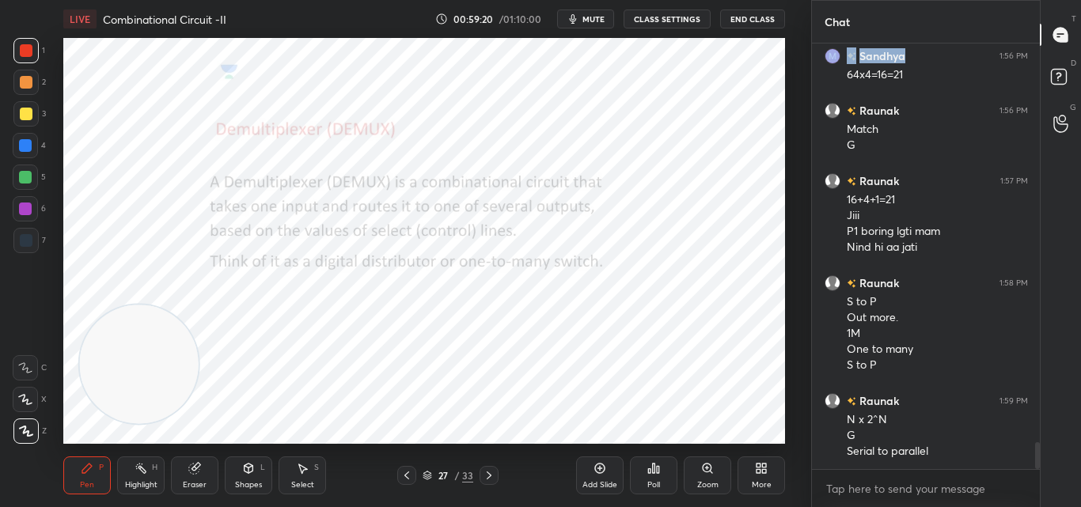
click at [490, 468] on div at bounding box center [489, 475] width 19 height 19
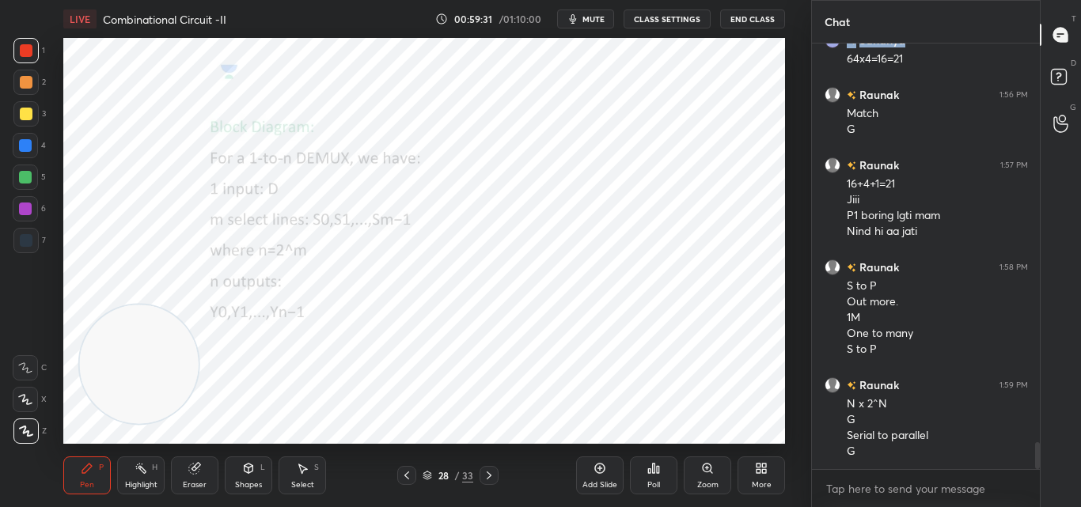
click at [492, 473] on icon at bounding box center [489, 475] width 13 height 13
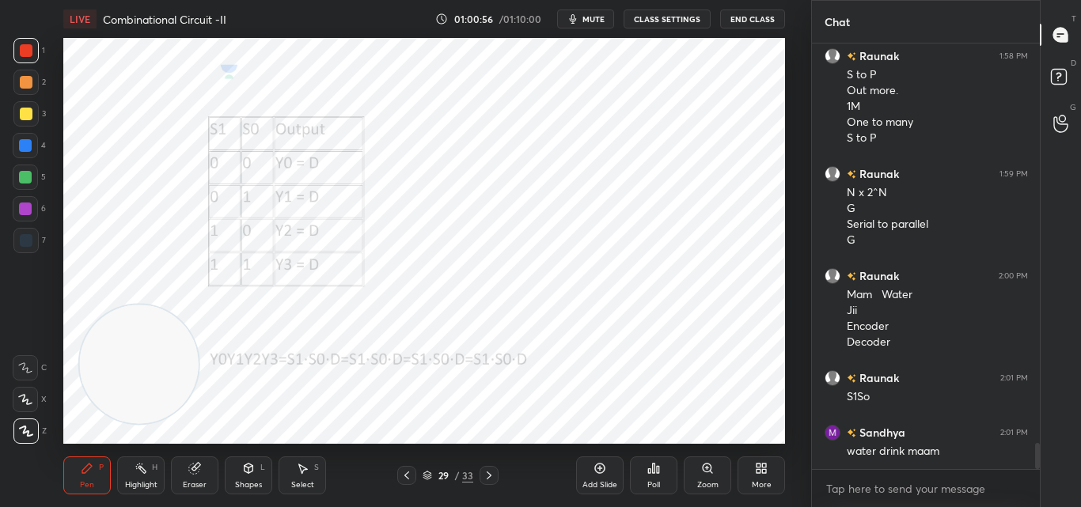
scroll to position [6641, 0]
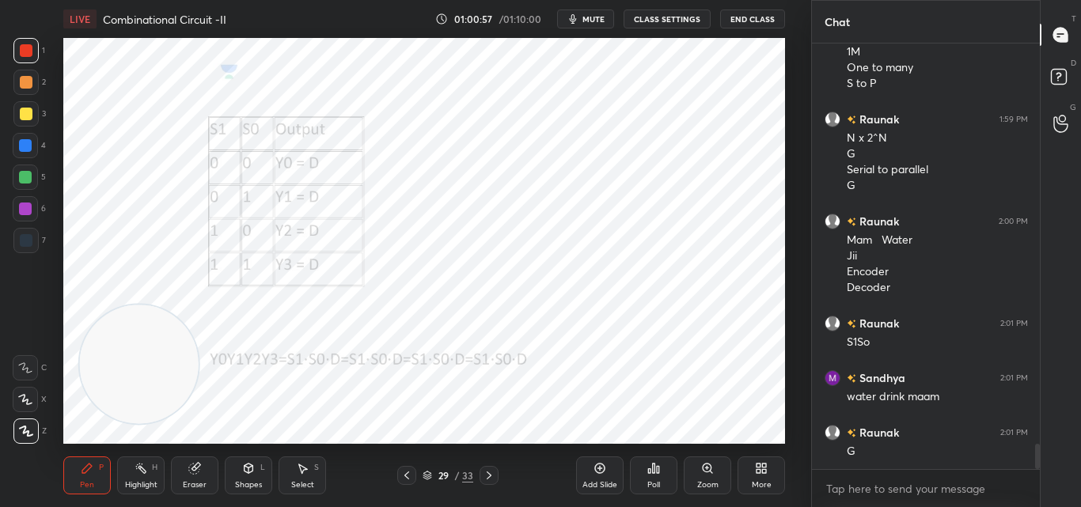
click at [487, 476] on icon at bounding box center [489, 475] width 13 height 13
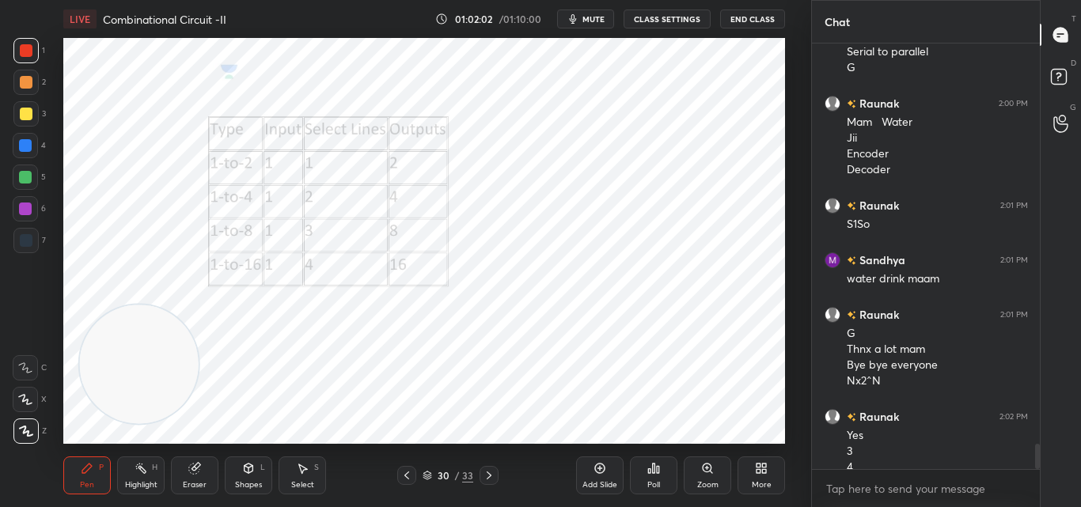
scroll to position [6775, 0]
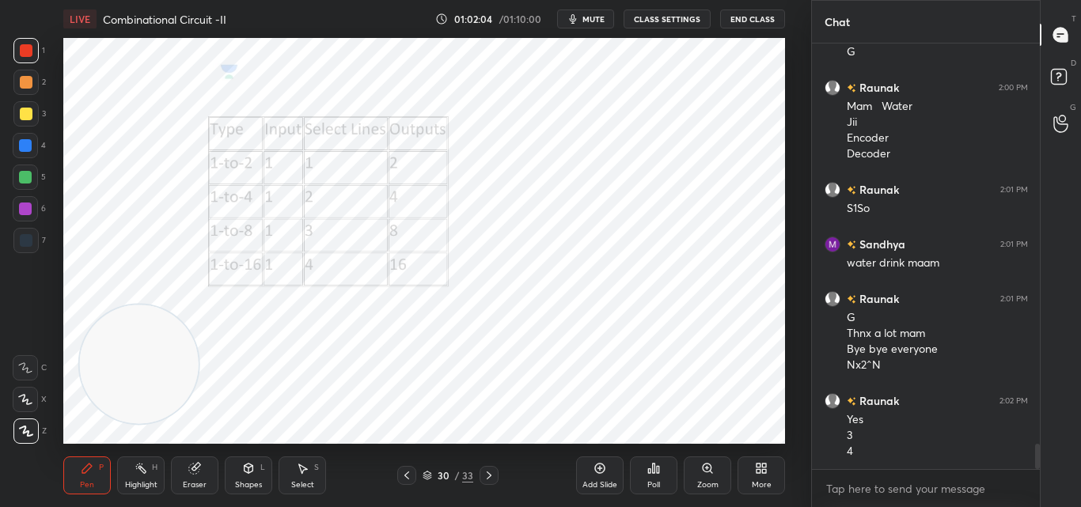
click at [484, 470] on icon at bounding box center [489, 475] width 13 height 13
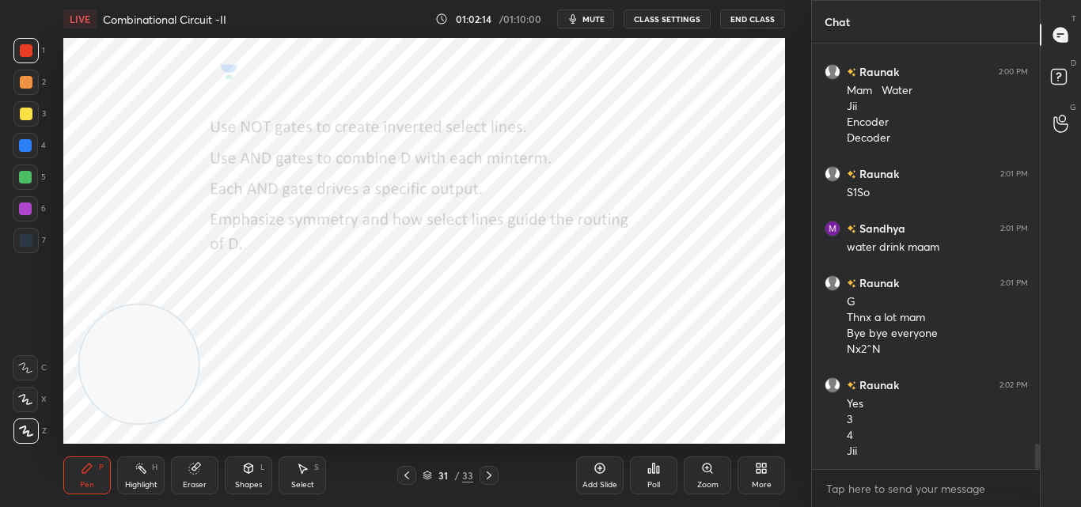
drag, startPoint x: 498, startPoint y: 481, endPoint x: 489, endPoint y: 479, distance: 9.0
click at [496, 481] on div at bounding box center [489, 475] width 19 height 19
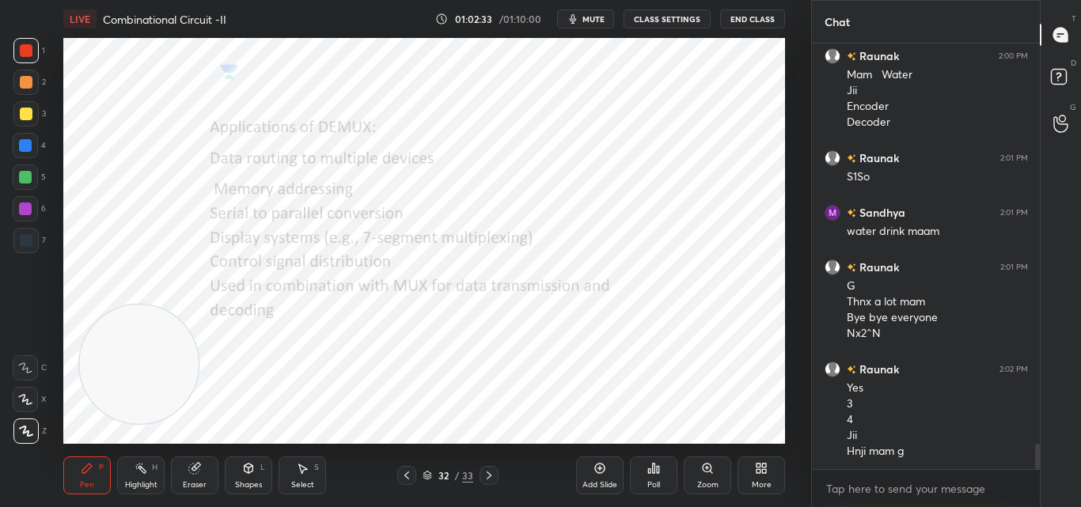
scroll to position [6822, 0]
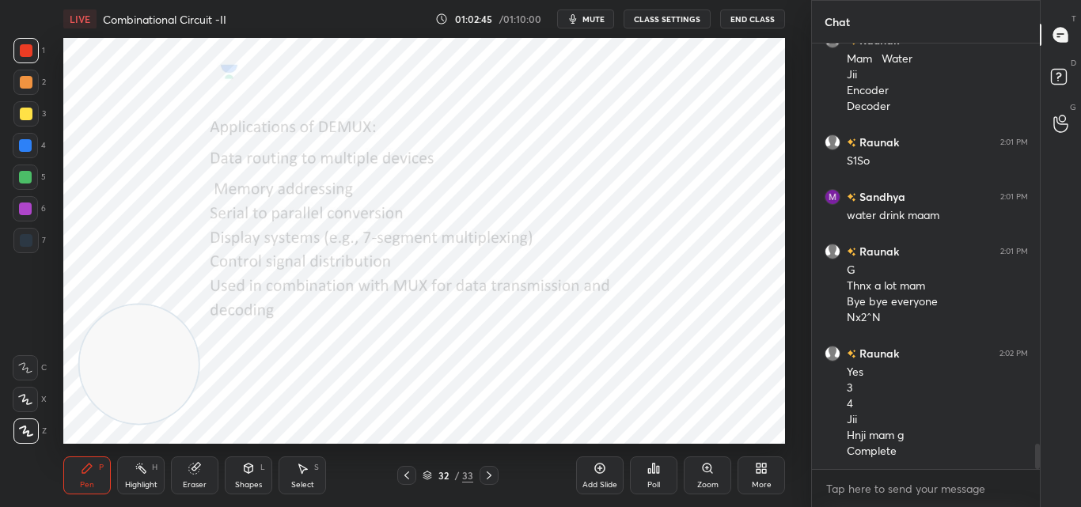
click at [488, 476] on icon at bounding box center [489, 475] width 13 height 13
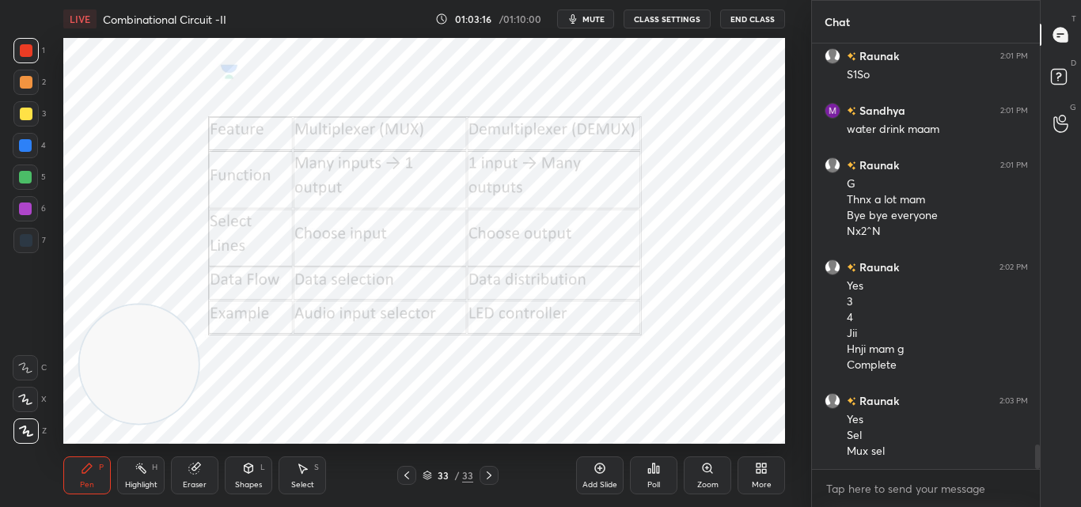
scroll to position [6924, 0]
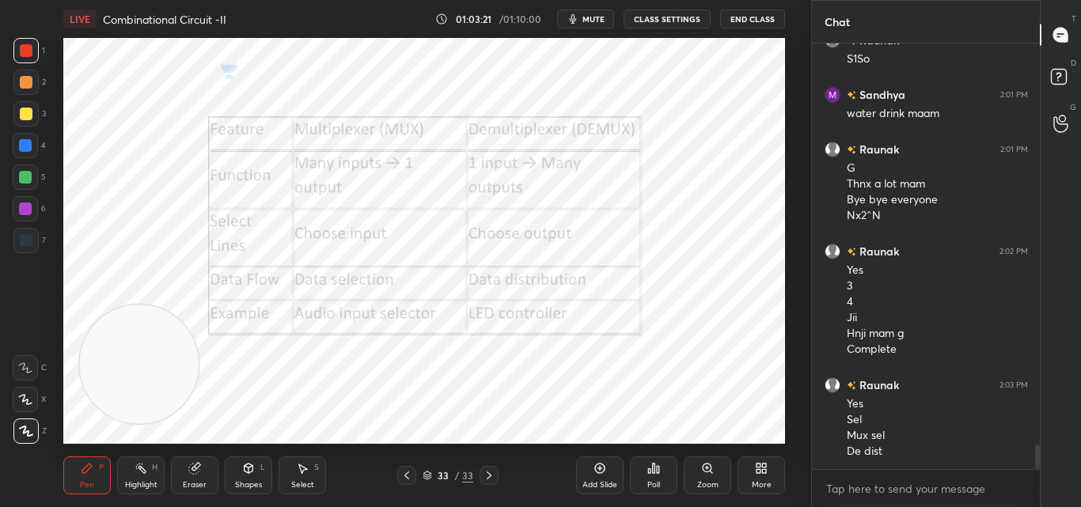
click at [599, 473] on icon at bounding box center [600, 468] width 13 height 13
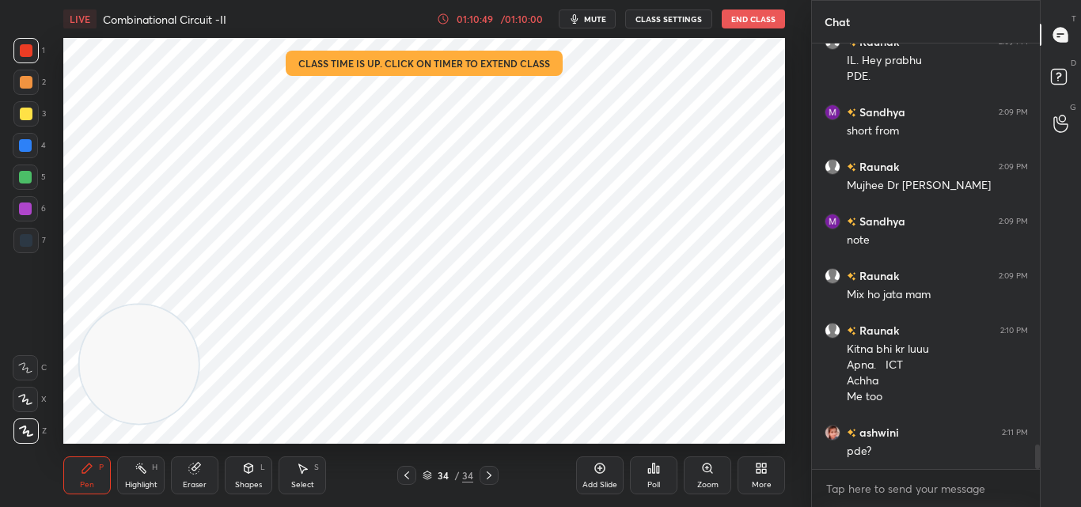
scroll to position [6982, 0]
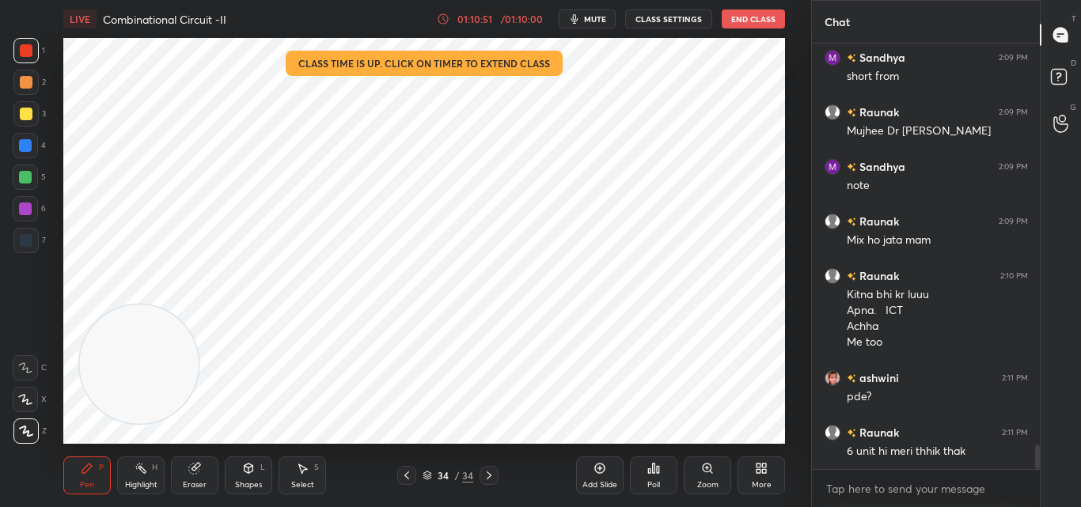
click at [509, 13] on div "01:10:51 / 01:10:00" at bounding box center [491, 19] width 109 height 13
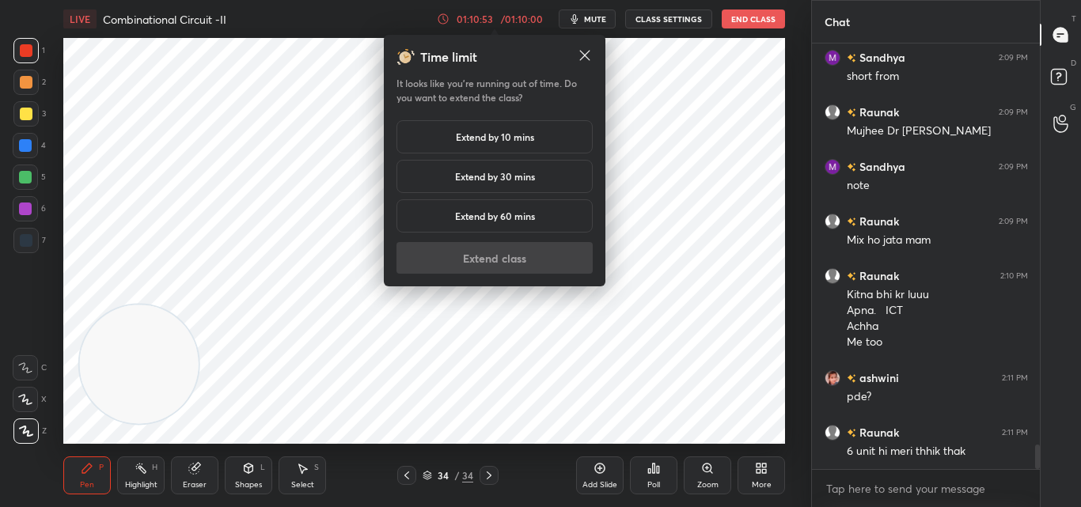
click at [503, 135] on h5 "Extend by 10 mins" at bounding box center [495, 137] width 78 height 14
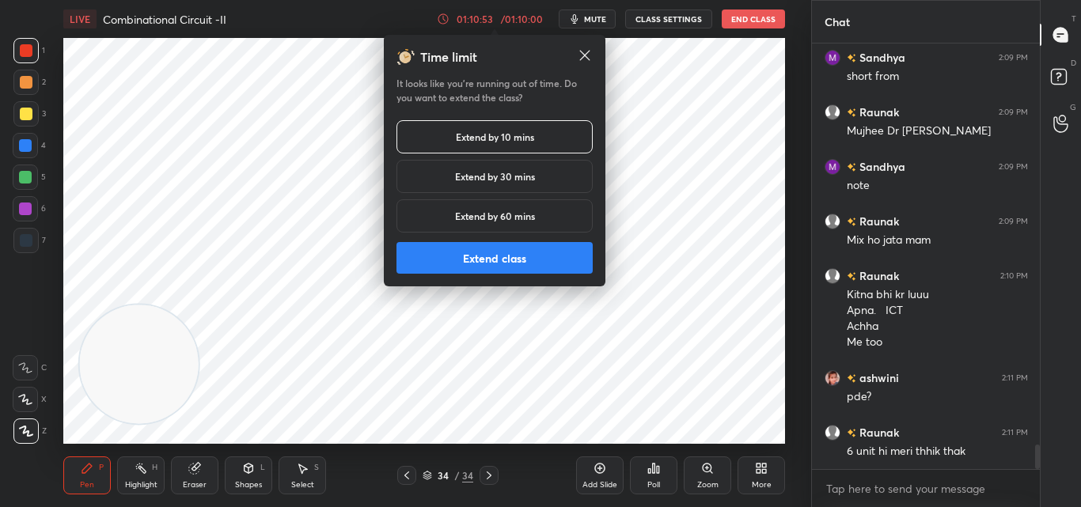
click at [585, 52] on icon at bounding box center [585, 55] width 16 height 16
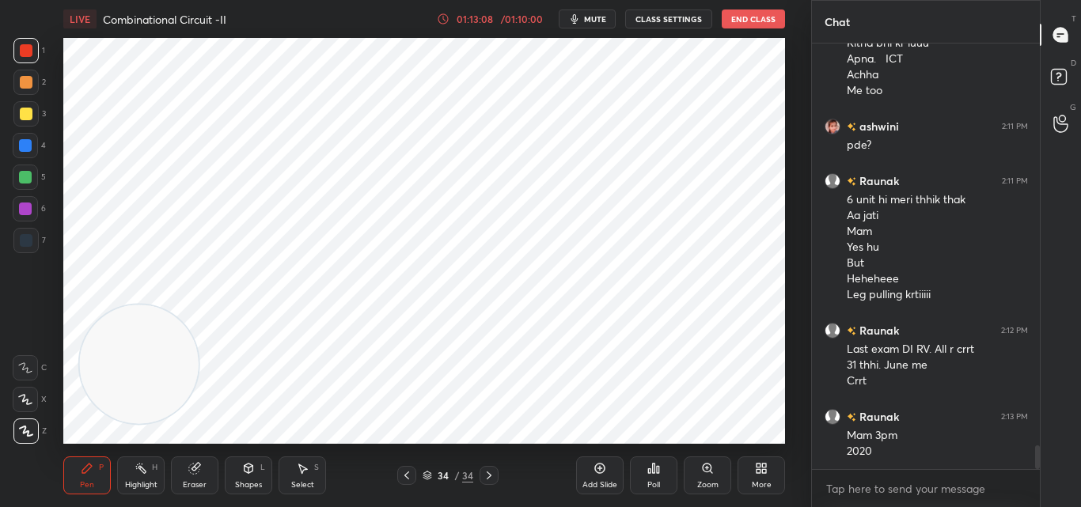
scroll to position [7249, 0]
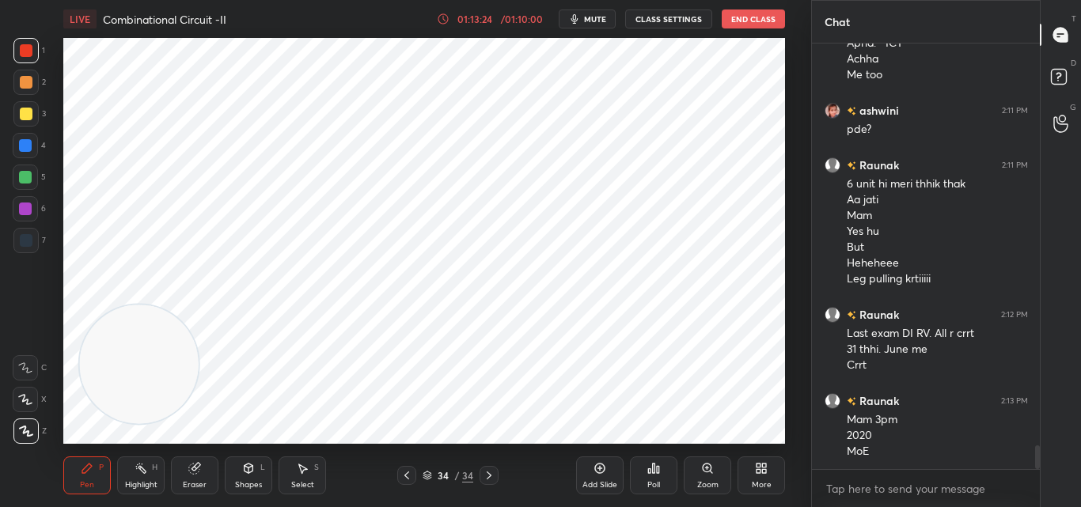
click at [190, 306] on video at bounding box center [139, 364] width 119 height 119
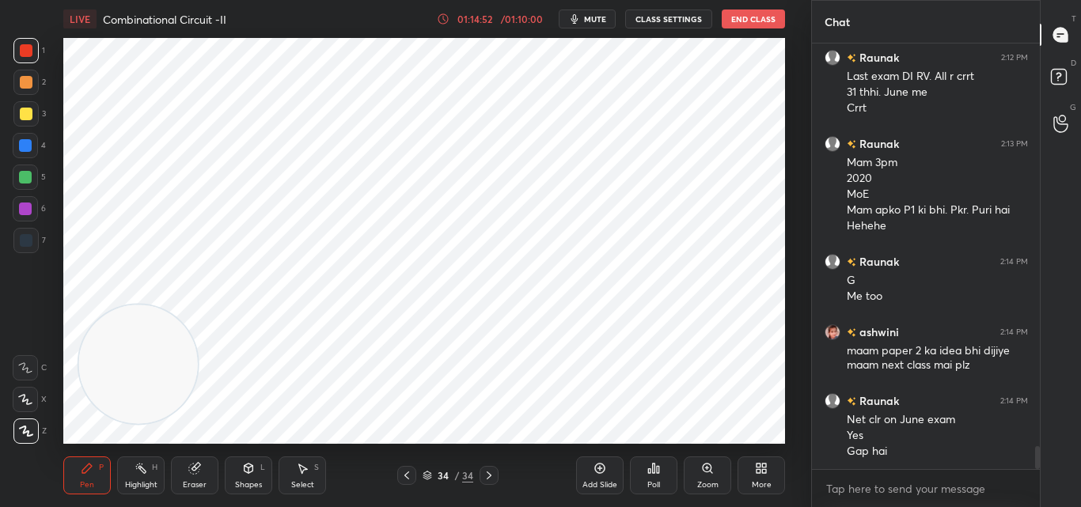
scroll to position [7561, 0]
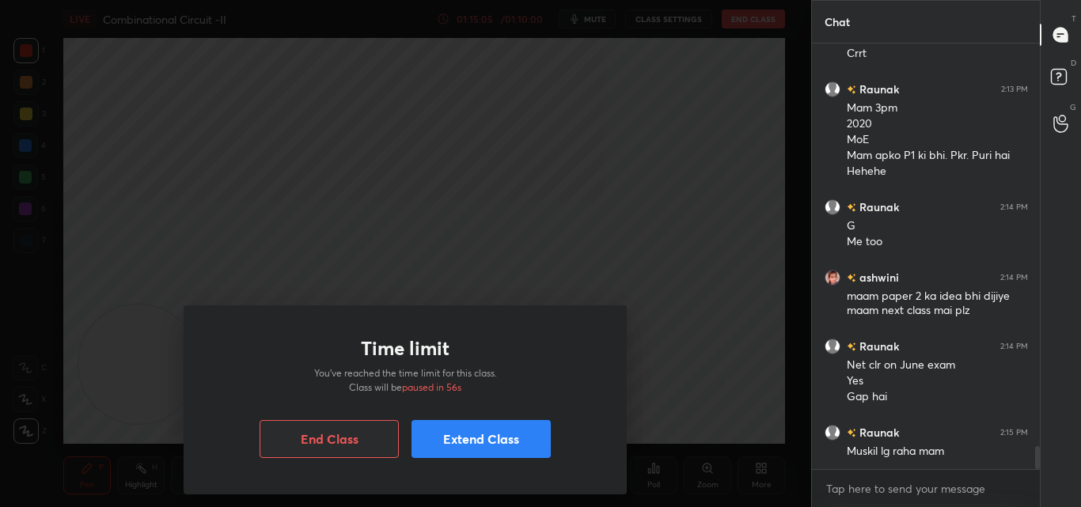
click at [367, 435] on button "End Class" at bounding box center [329, 439] width 139 height 38
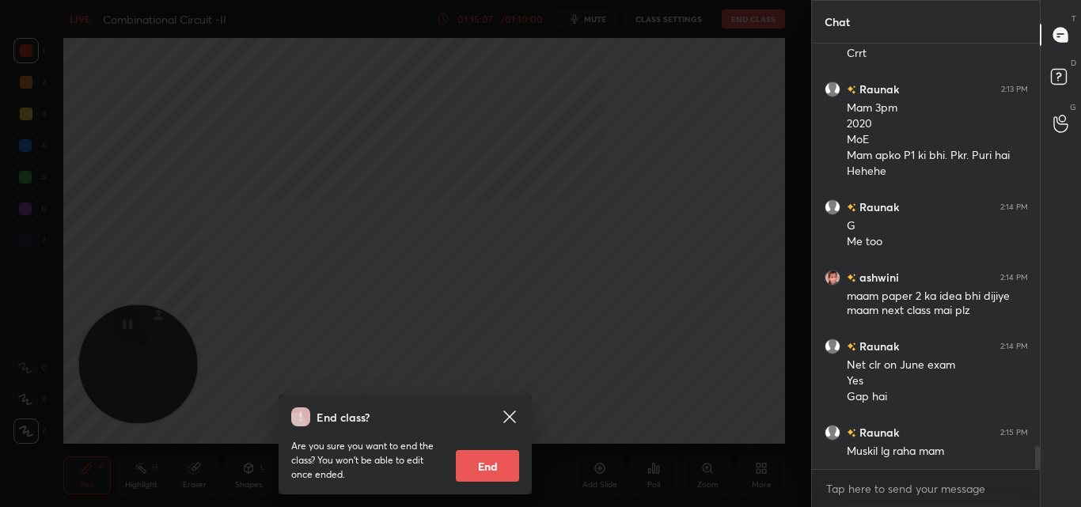
click at [490, 468] on button "End" at bounding box center [487, 466] width 63 height 32
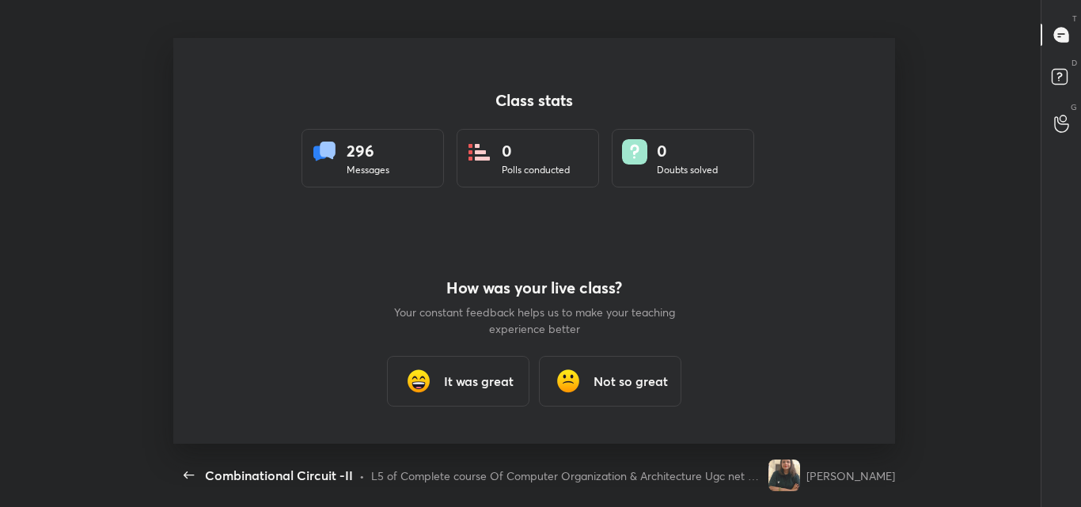
scroll to position [0, 0]
click at [480, 378] on h3 "It was great" at bounding box center [479, 381] width 70 height 19
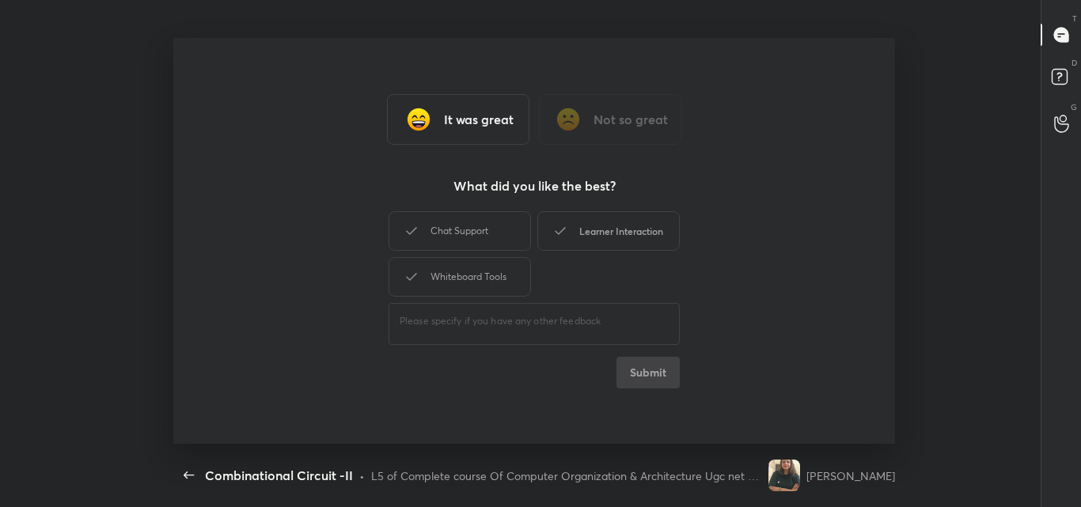
click at [614, 231] on div "Learner Interaction" at bounding box center [608, 231] width 142 height 40
click at [647, 373] on button "Submit" at bounding box center [648, 373] width 63 height 32
